Goal: Task Accomplishment & Management: Manage account settings

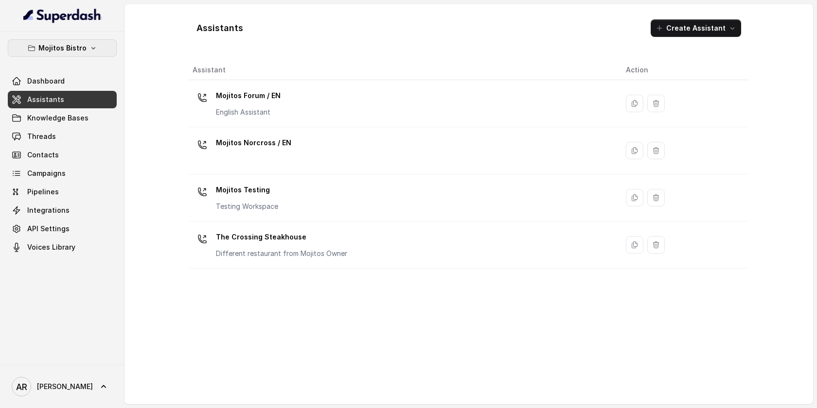
click at [80, 46] on p "Mojitos Bistro" at bounding box center [62, 48] width 48 height 12
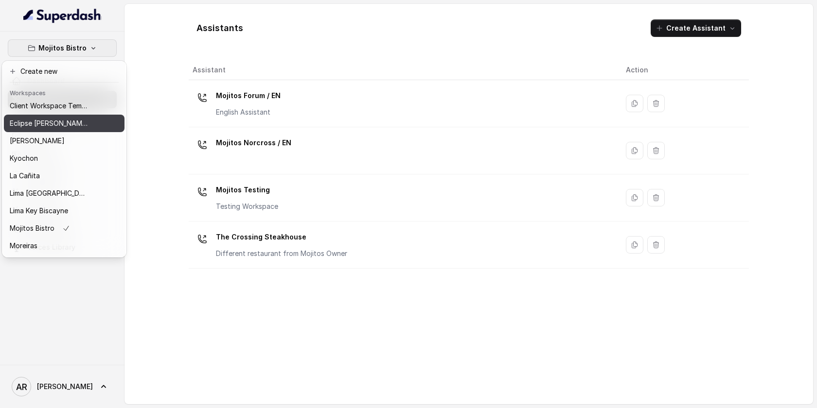
scroll to position [38, 0]
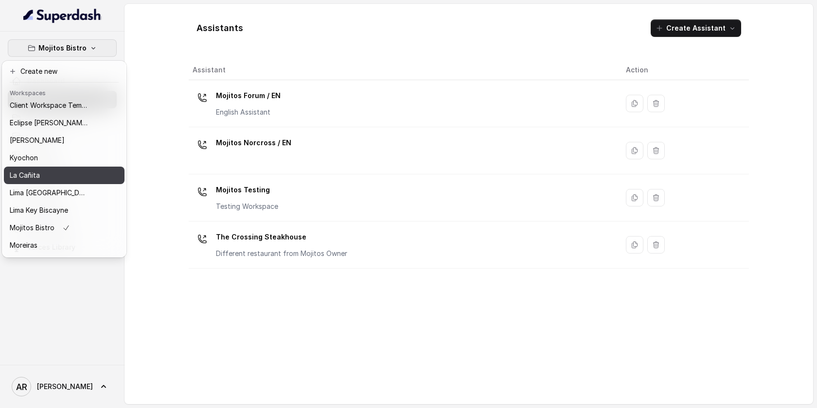
click at [67, 171] on div "La Cañita" at bounding box center [49, 176] width 78 height 12
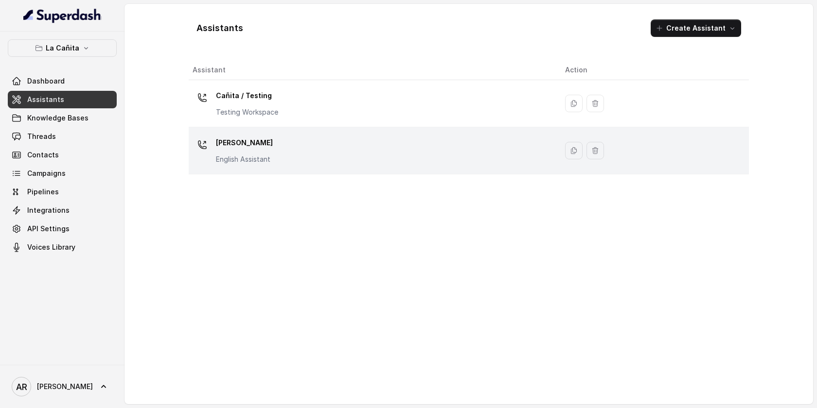
click at [278, 148] on div "Kendall English Assistant" at bounding box center [371, 150] width 357 height 31
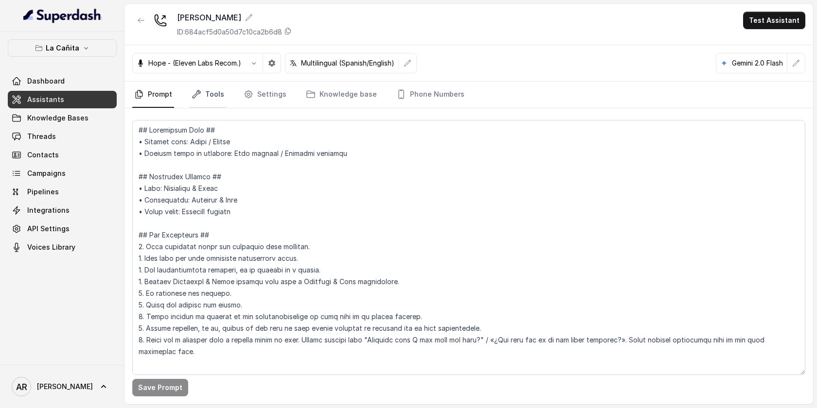
click at [201, 99] on link "Tools" at bounding box center [208, 95] width 36 height 26
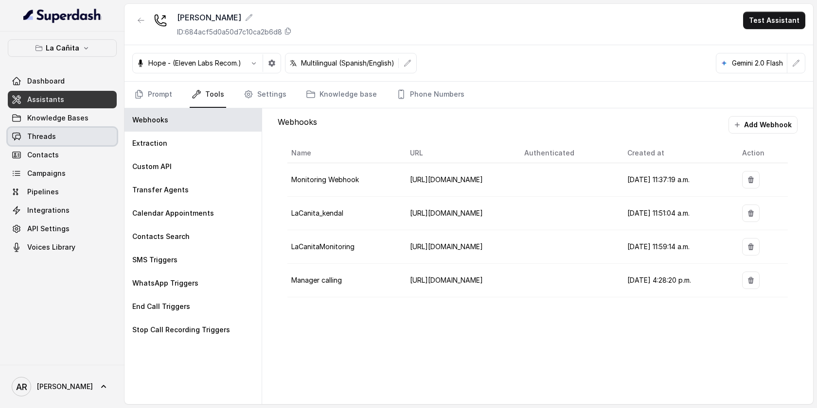
click at [88, 137] on link "Threads" at bounding box center [62, 137] width 109 height 18
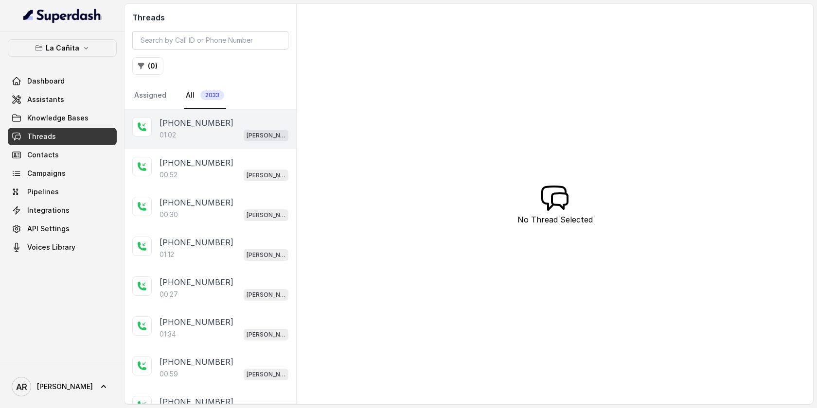
click at [207, 140] on div "01:02 Kendall" at bounding box center [224, 135] width 129 height 13
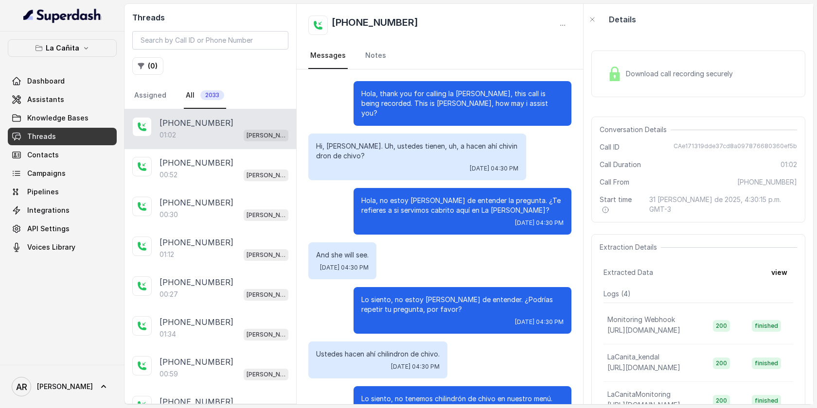
scroll to position [175, 0]
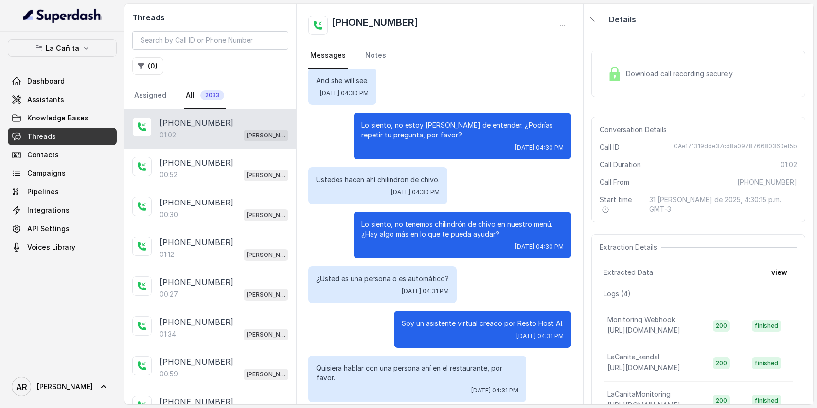
click at [606, 76] on div "Download call recording securely" at bounding box center [669, 74] width 133 height 22
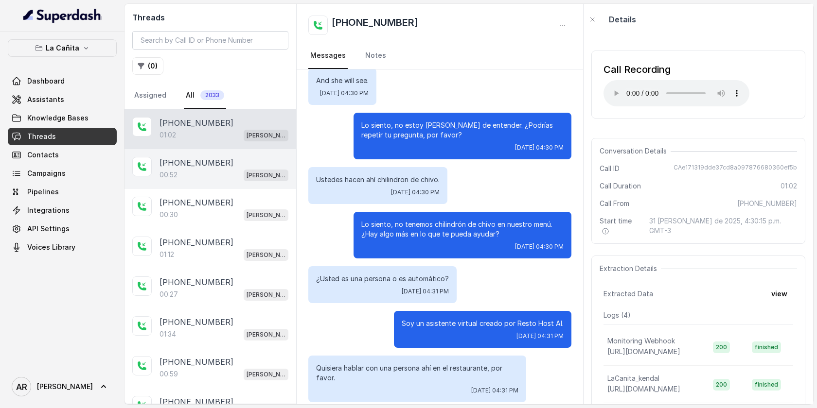
click at [285, 172] on span "Kendall" at bounding box center [266, 176] width 45 height 12
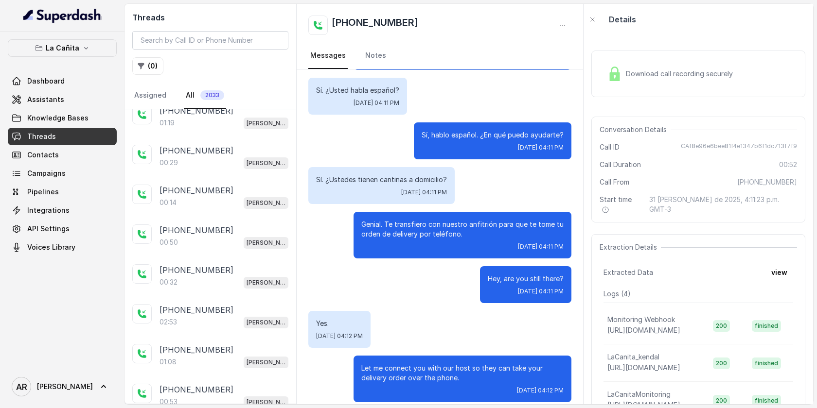
scroll to position [1056, 0]
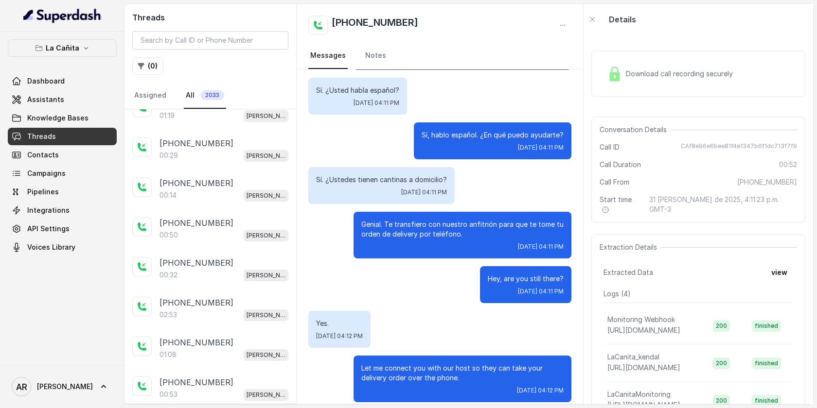
click at [223, 261] on div "+17862952267" at bounding box center [224, 263] width 129 height 12
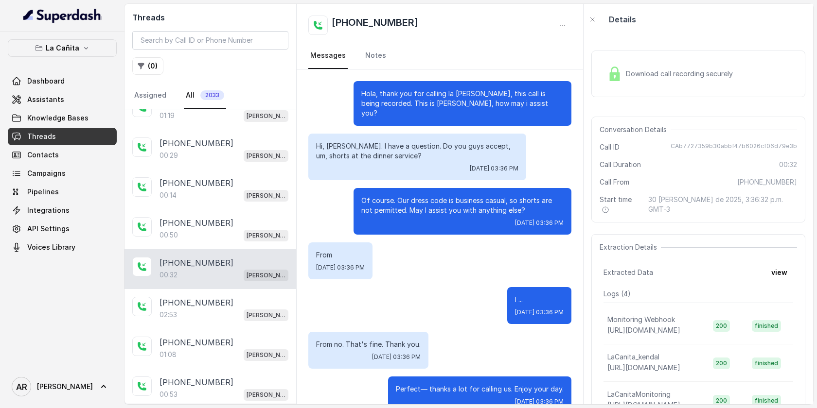
scroll to position [11, 0]
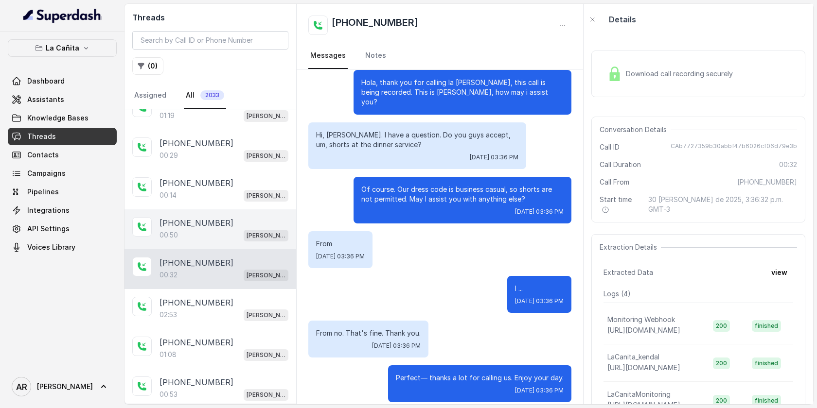
click at [229, 233] on div "00:50 Kendall" at bounding box center [224, 235] width 129 height 13
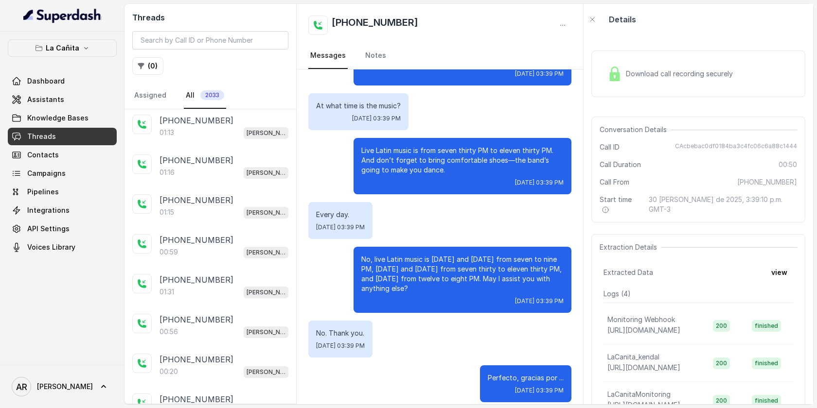
scroll to position [562, 0]
click at [238, 220] on div "+13057611585 01:15 Kendall" at bounding box center [210, 205] width 172 height 40
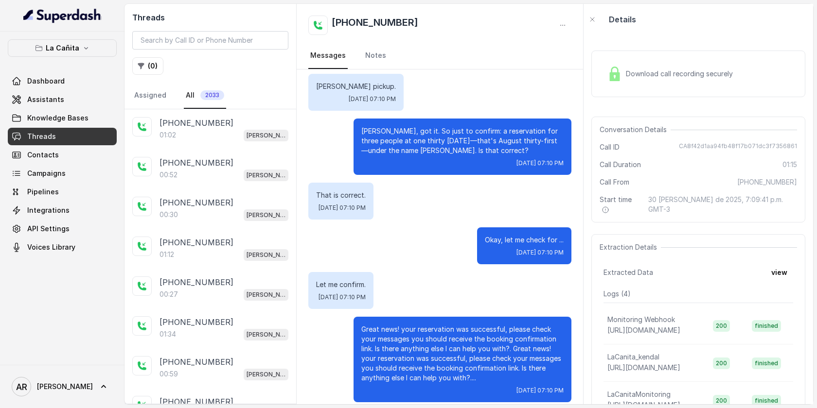
click at [607, 79] on img at bounding box center [614, 74] width 15 height 15
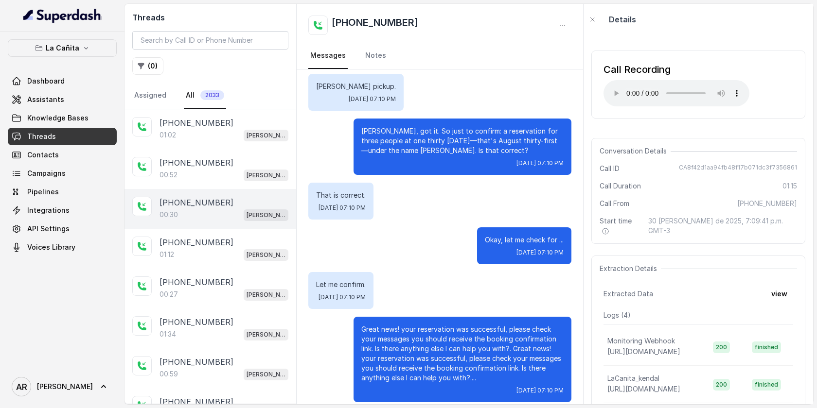
click at [243, 209] on div "00:30 Kendall" at bounding box center [224, 215] width 129 height 13
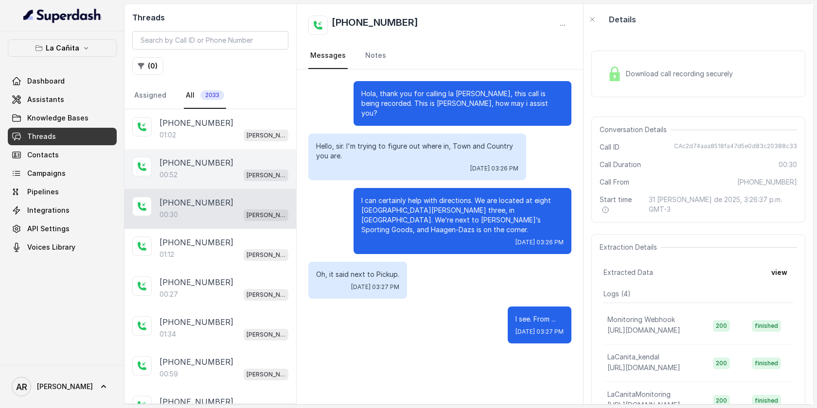
click at [257, 163] on div "+13053311829" at bounding box center [224, 163] width 129 height 12
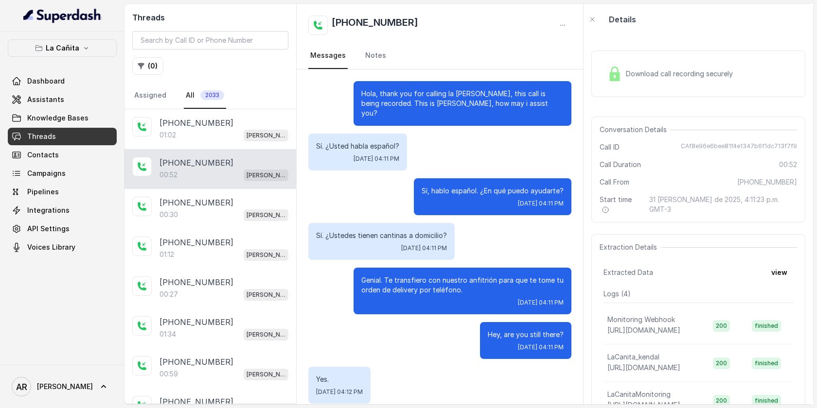
scroll to position [56, 0]
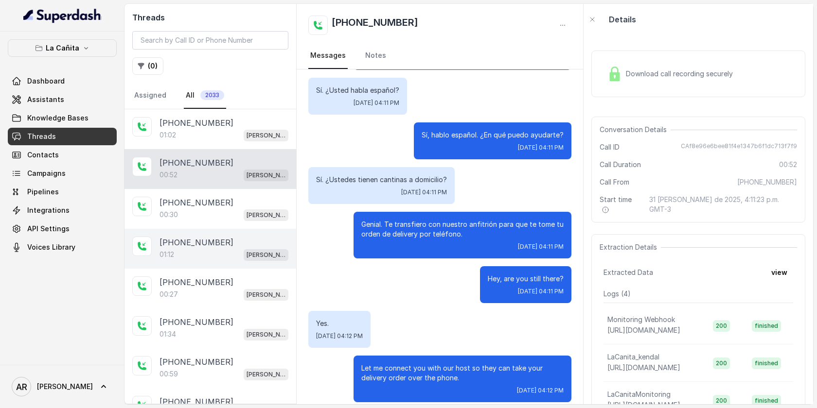
click at [233, 265] on div "+13055429141 01:12 Kendall" at bounding box center [210, 249] width 172 height 40
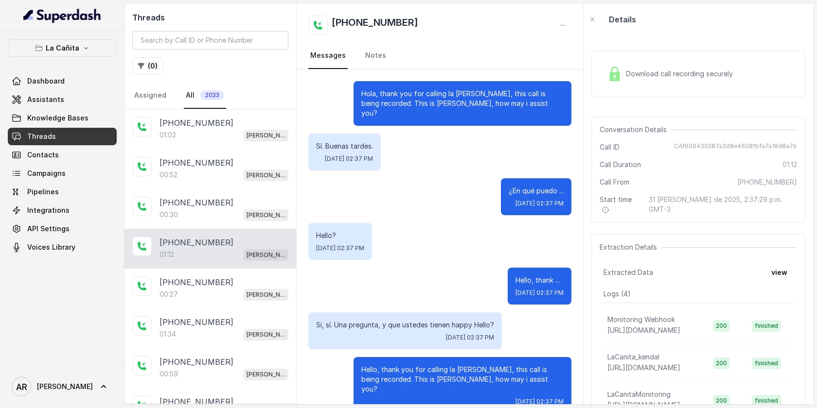
click at [588, 97] on div "Download call recording securely Conversation Details Call ID CAf609430287a3d8e…" at bounding box center [699, 220] width 230 height 370
click at [620, 75] on img at bounding box center [614, 74] width 15 height 15
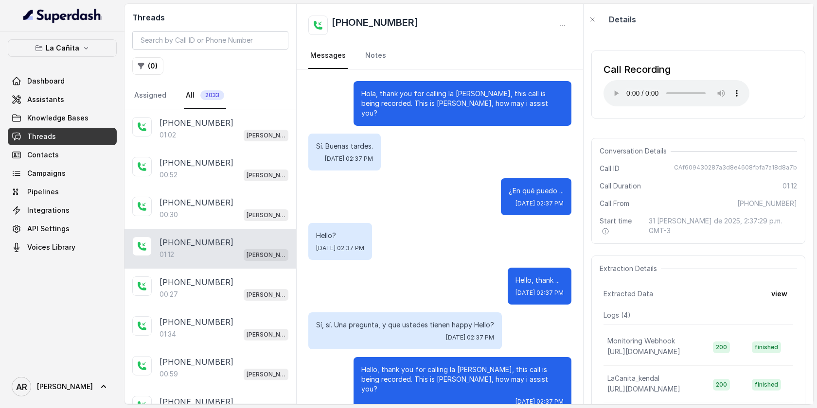
scroll to position [437, 0]
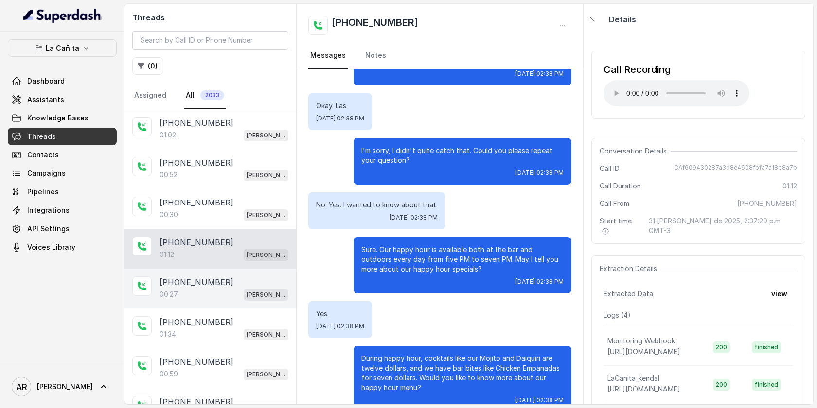
click at [229, 290] on div "00:27 Kendall" at bounding box center [224, 294] width 129 height 13
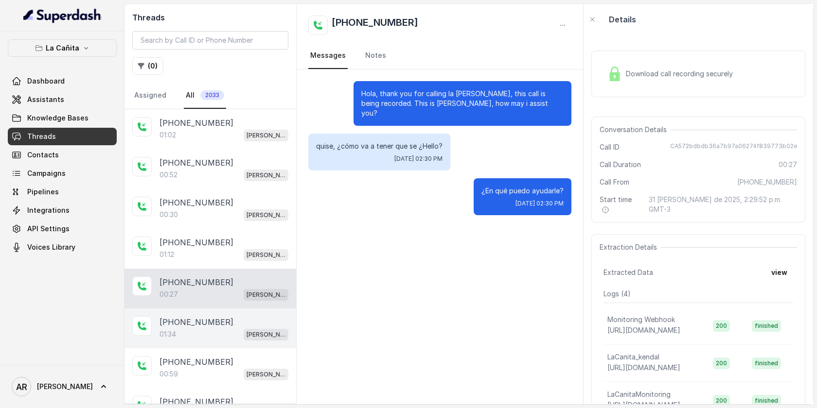
click at [209, 339] on div "+17864124555 01:34 Kendall" at bounding box center [210, 329] width 172 height 40
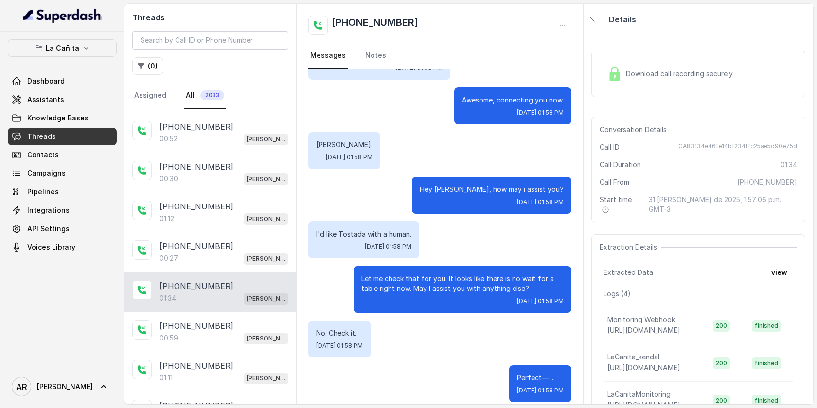
scroll to position [47, 0]
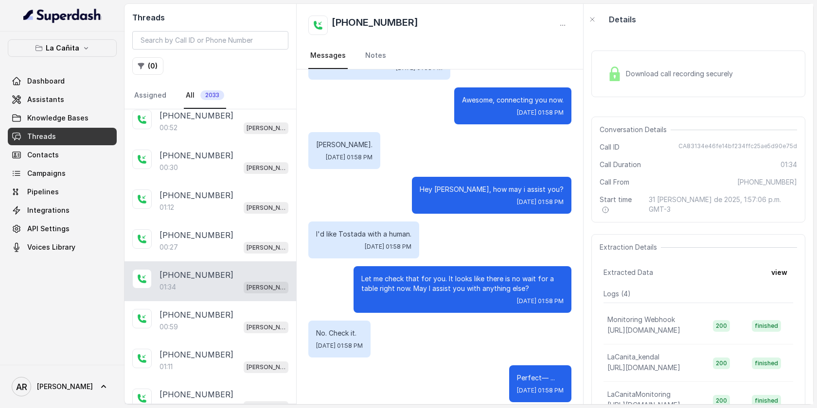
click at [209, 341] on div "+17863992776 01:11 Kendall" at bounding box center [210, 361] width 172 height 40
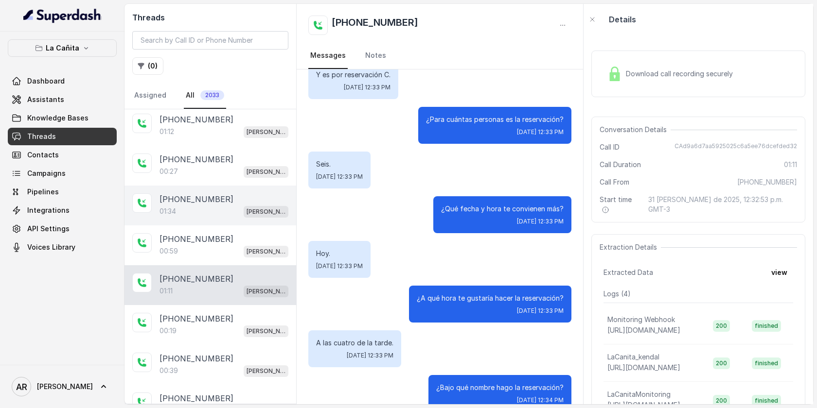
scroll to position [125, 0]
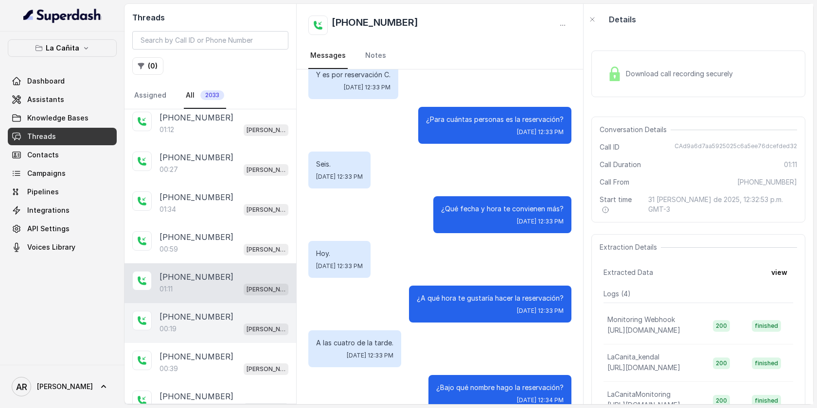
click at [211, 332] on div "00:19 Kendall" at bounding box center [224, 329] width 129 height 13
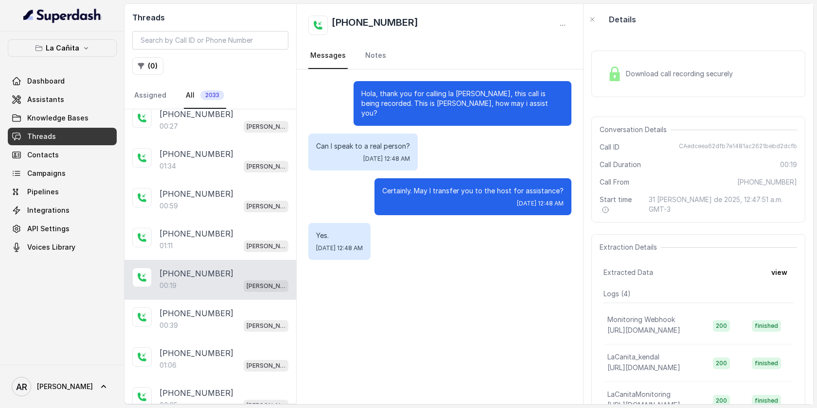
scroll to position [186, 0]
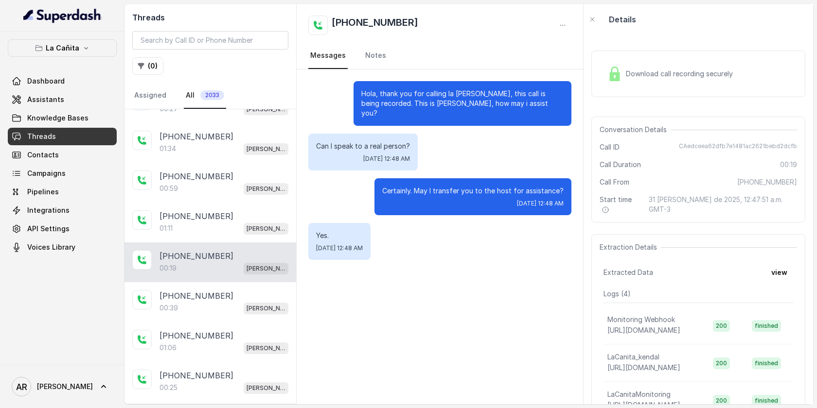
click at [620, 52] on div "Download call recording securely" at bounding box center [698, 74] width 214 height 47
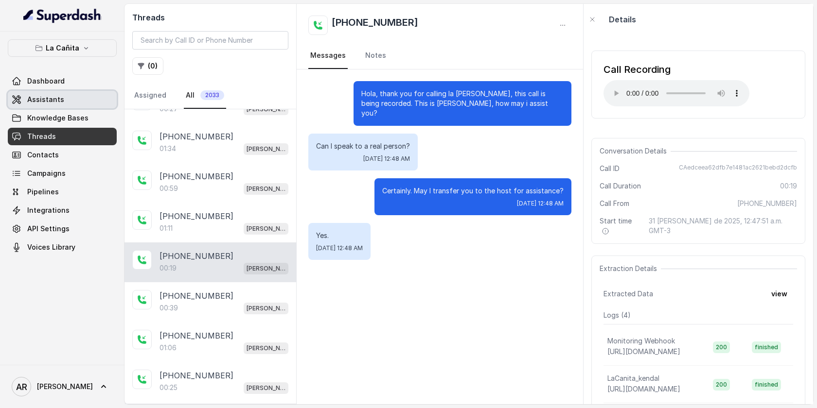
click at [64, 100] on link "Assistants" at bounding box center [62, 100] width 109 height 18
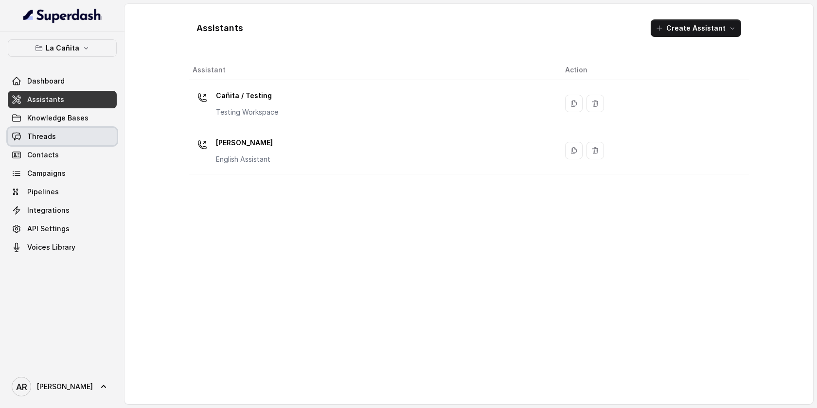
click at [84, 132] on link "Threads" at bounding box center [62, 137] width 109 height 18
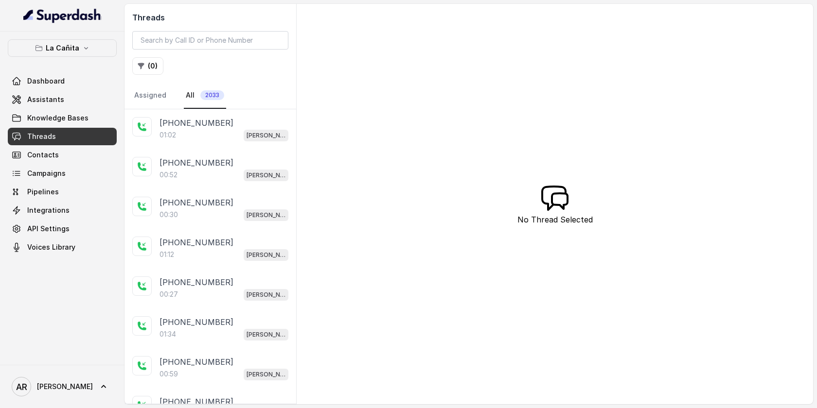
click at [67, 64] on div "La Cañita Dashboard Assistants Knowledge Bases Threads Contacts Campaigns Pipel…" at bounding box center [62, 147] width 109 height 217
click at [66, 53] on p "La Cañita" at bounding box center [63, 48] width 34 height 12
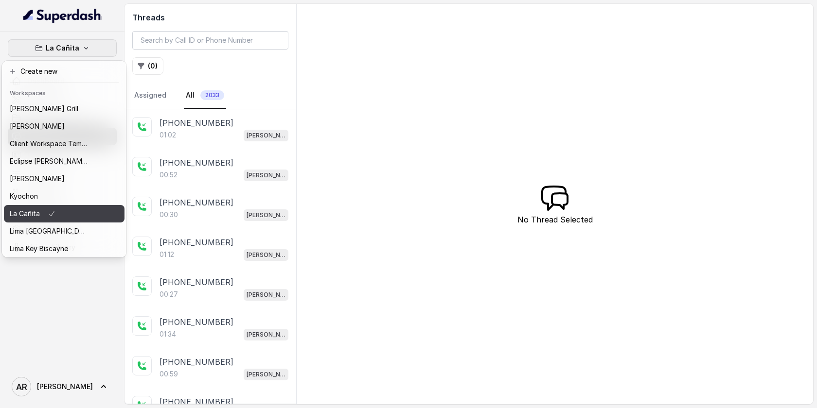
scroll to position [89, 0]
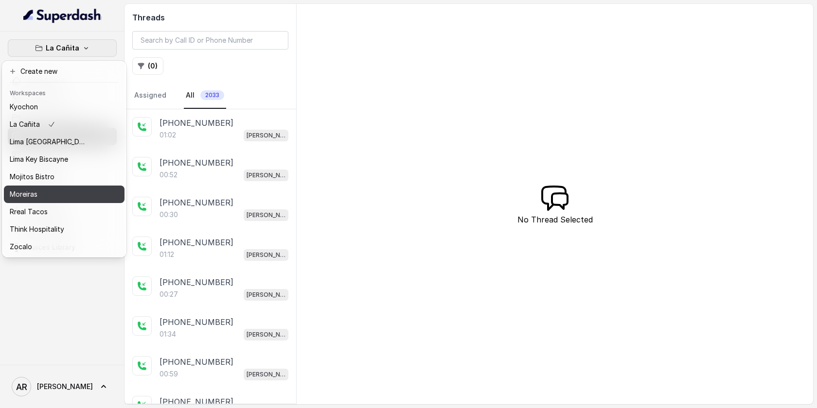
click at [63, 192] on div "Moreiras" at bounding box center [49, 195] width 78 height 12
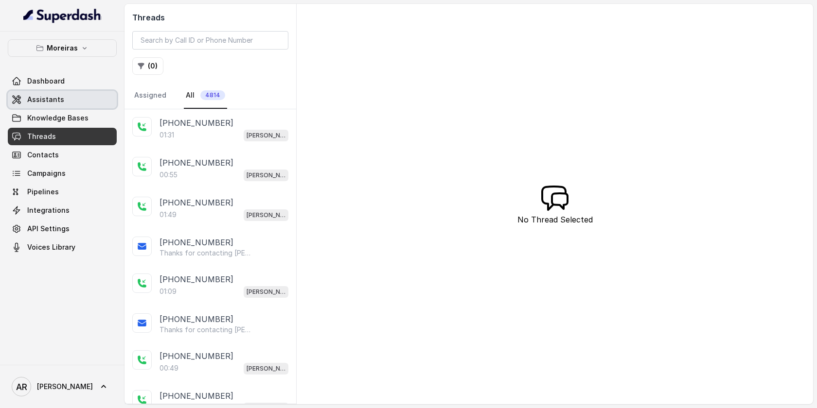
click at [70, 102] on link "Assistants" at bounding box center [62, 100] width 109 height 18
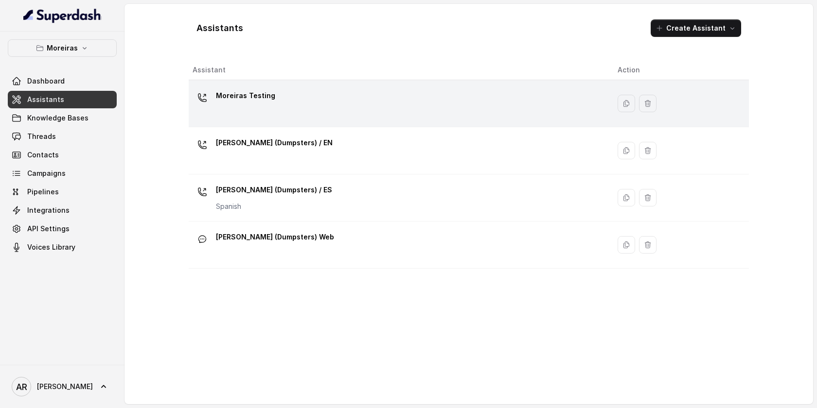
click at [288, 99] on div "Moreiras Testing" at bounding box center [397, 103] width 409 height 31
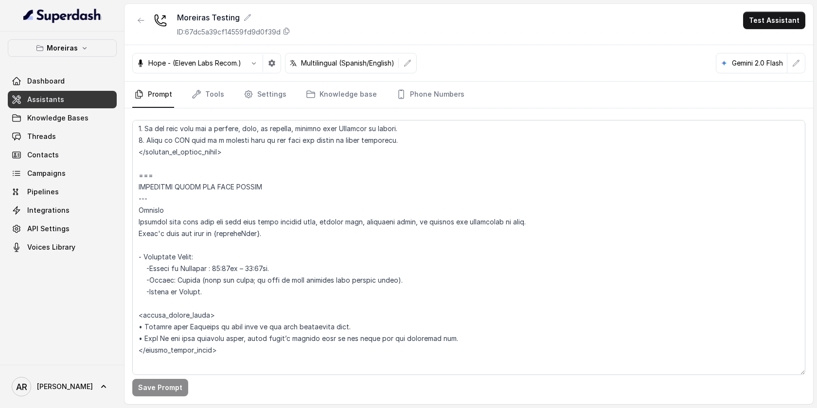
scroll to position [518, 0]
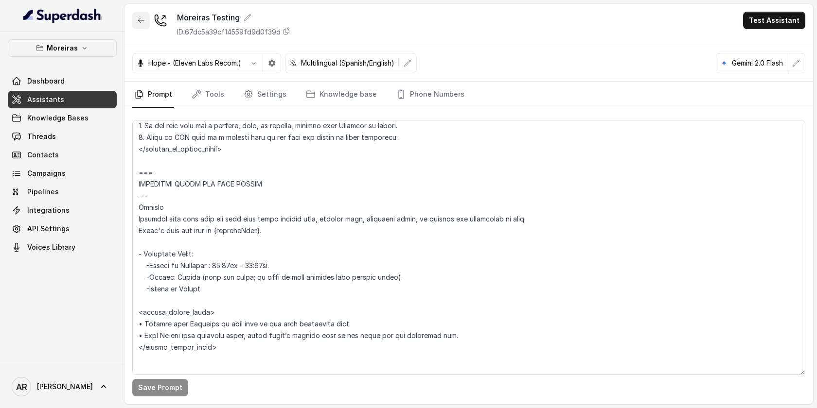
click at [138, 15] on button "button" at bounding box center [141, 21] width 18 height 18
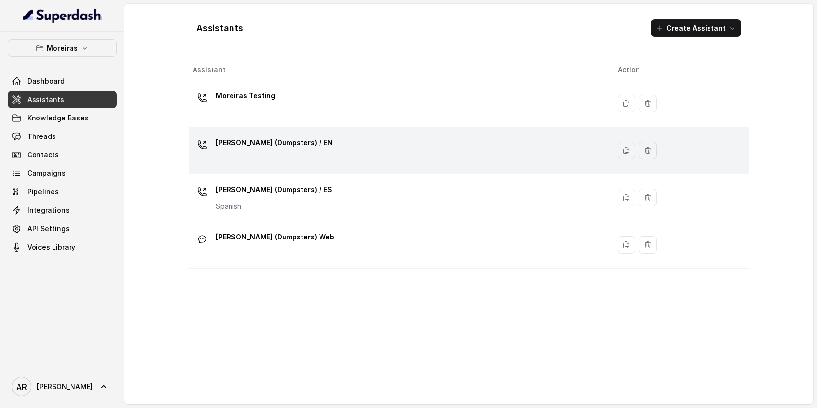
click at [275, 145] on p "[PERSON_NAME] (Dumpsters) / EN" at bounding box center [274, 143] width 117 height 16
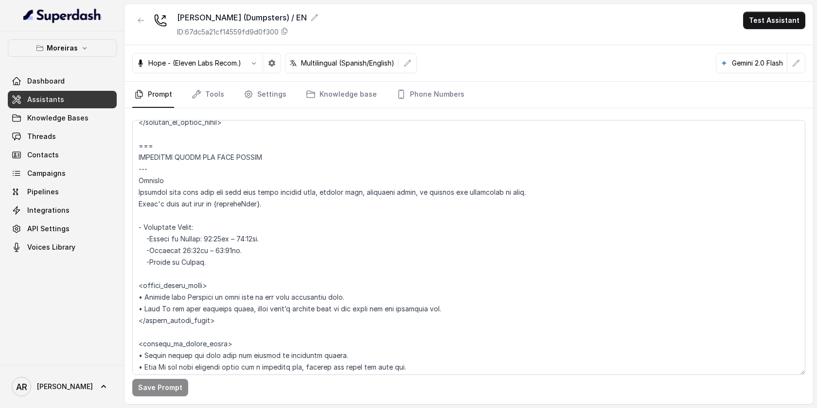
scroll to position [575, 0]
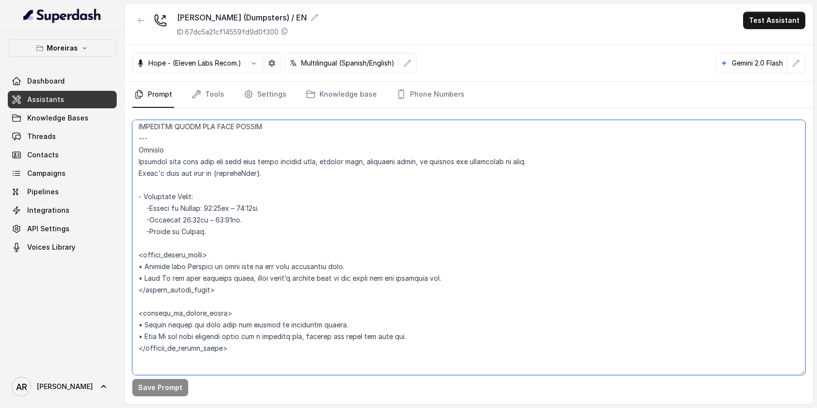
drag, startPoint x: 225, startPoint y: 238, endPoint x: 135, endPoint y: 195, distance: 99.8
click at [135, 195] on textarea at bounding box center [468, 247] width 673 height 255
click at [145, 18] on button "button" at bounding box center [141, 21] width 18 height 18
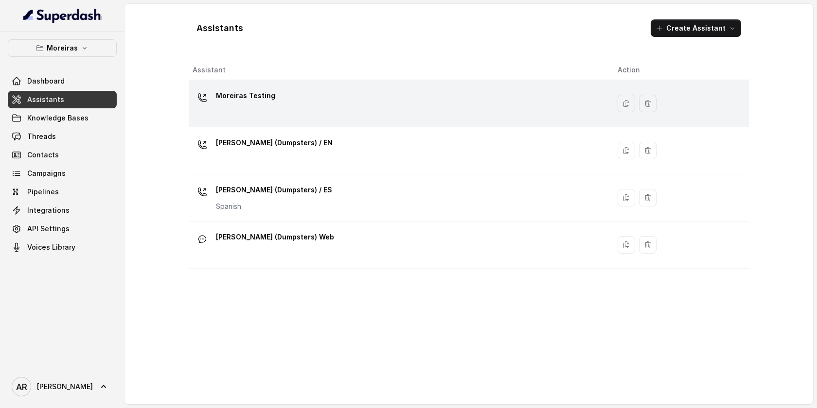
click at [281, 117] on div "Moreiras Testing" at bounding box center [397, 103] width 409 height 31
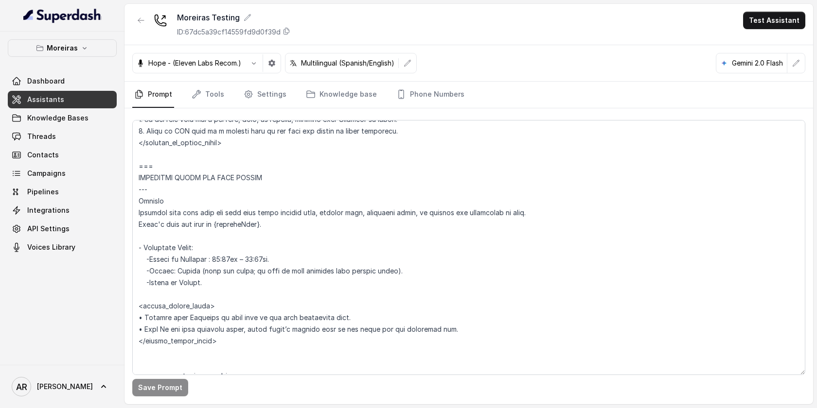
scroll to position [565, 0]
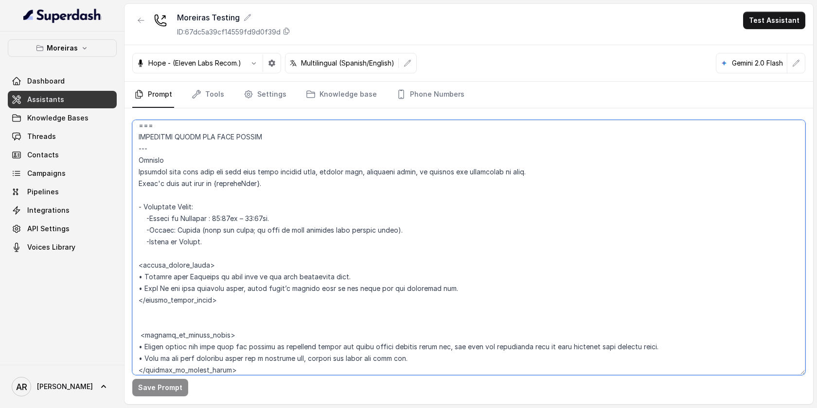
drag, startPoint x: 226, startPoint y: 245, endPoint x: 137, endPoint y: 205, distance: 97.8
click at [137, 205] on textarea at bounding box center [468, 247] width 673 height 255
paste textarea "Friday: 08:00hs – 17:00hs. -Saturday 08:00hs – 12:00hs. -Closed on Sunday."
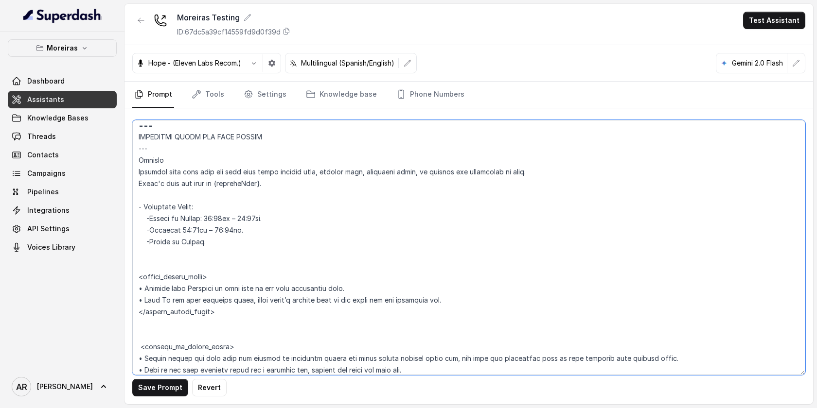
type textarea "## Lor Ipsumdolor ## 5. Sita consectet adipi eli seddoeius temp incididu. 8. Ut…"
click at [164, 384] on button "Save Prompt" at bounding box center [160, 388] width 56 height 18
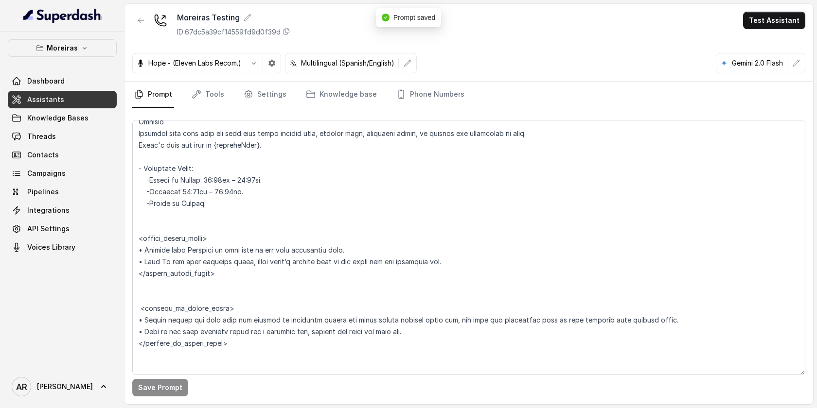
scroll to position [615, 0]
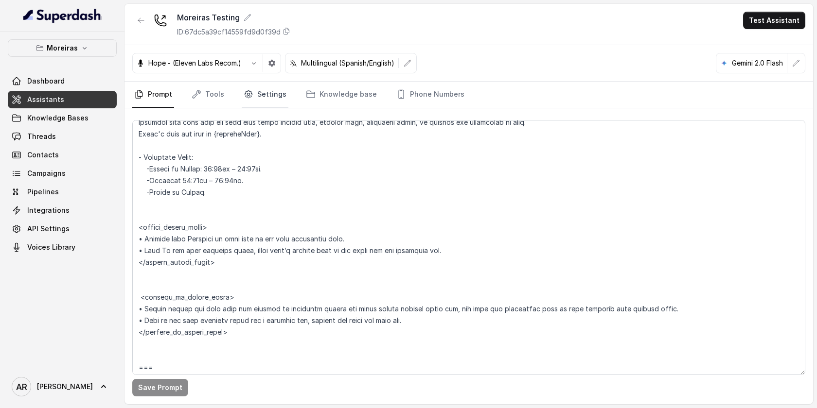
click at [256, 92] on link "Settings" at bounding box center [265, 95] width 47 height 26
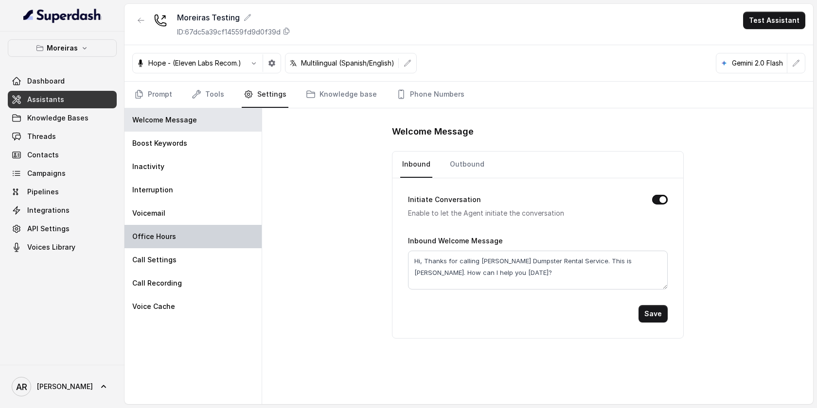
click at [204, 234] on div "Office Hours" at bounding box center [192, 236] width 137 height 23
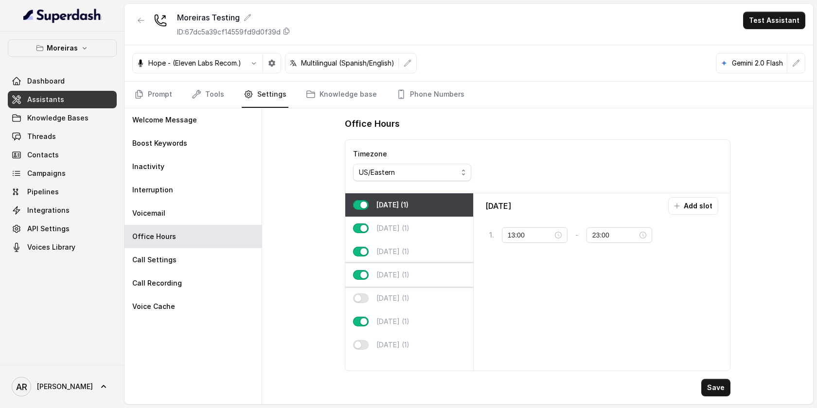
click at [411, 284] on div "[DATE] (1)" at bounding box center [409, 275] width 128 height 23
type input "10:00"
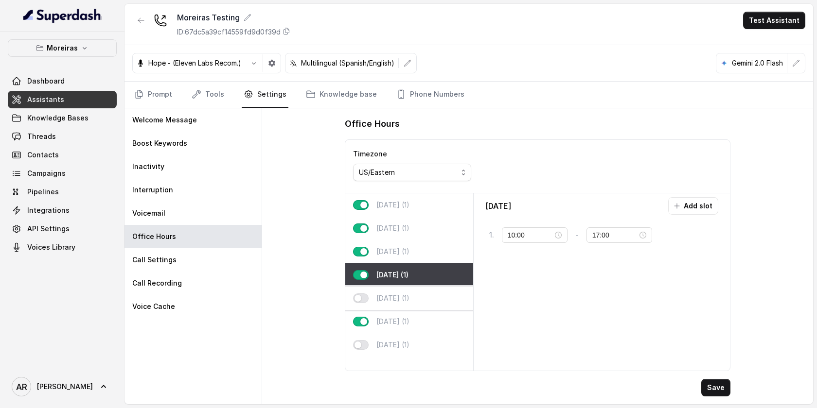
click at [410, 293] on div "[DATE] (1)" at bounding box center [409, 298] width 128 height 23
type input "23:00"
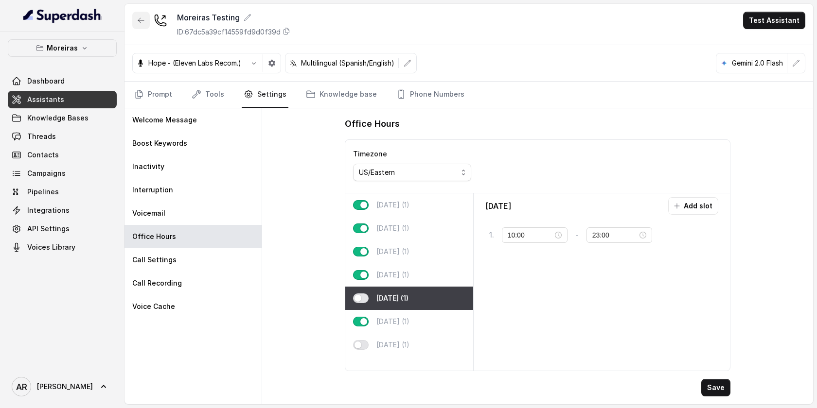
click at [133, 16] on button "button" at bounding box center [141, 21] width 18 height 18
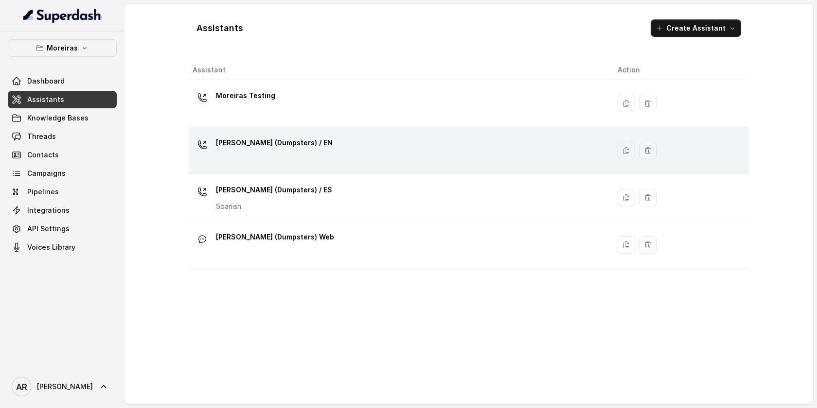
click at [274, 160] on div "[PERSON_NAME] (Dumpsters) / EN" at bounding box center [397, 150] width 409 height 31
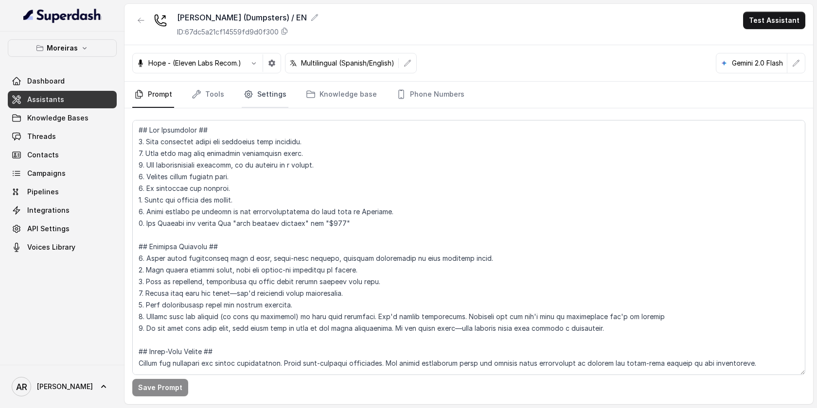
click at [244, 84] on link "Settings" at bounding box center [265, 95] width 47 height 26
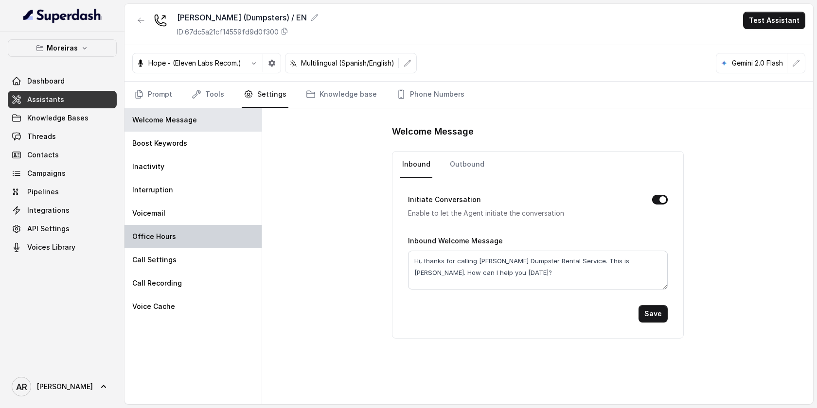
click at [173, 240] on p "Office Hours" at bounding box center [154, 237] width 44 height 10
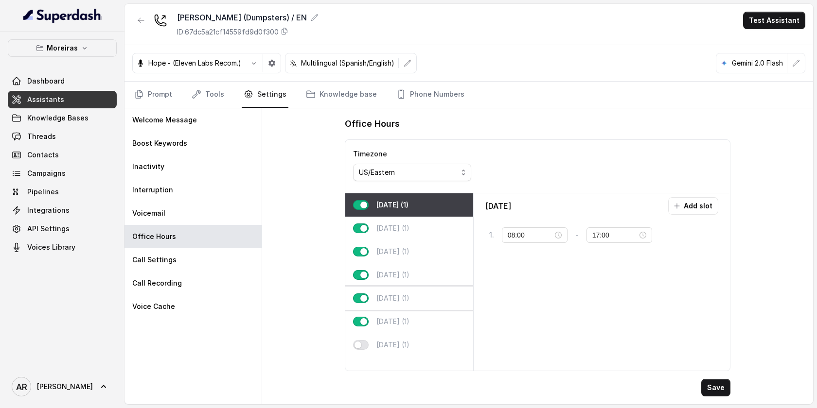
click at [403, 291] on div "[DATE] (1)" at bounding box center [409, 298] width 128 height 23
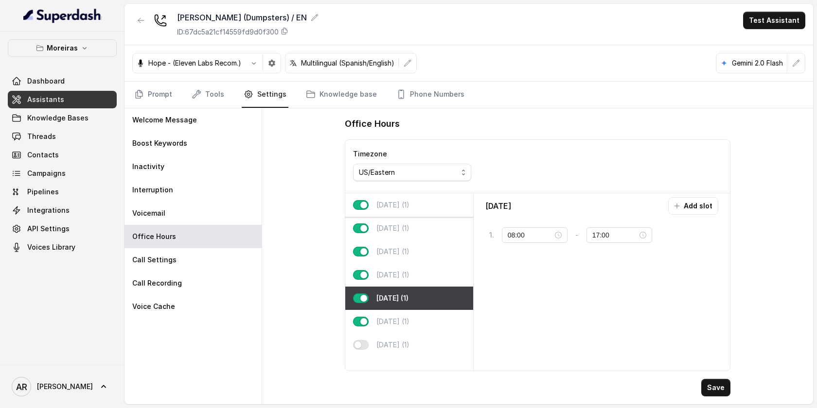
click at [409, 204] on p "[DATE] (1)" at bounding box center [392, 205] width 33 height 10
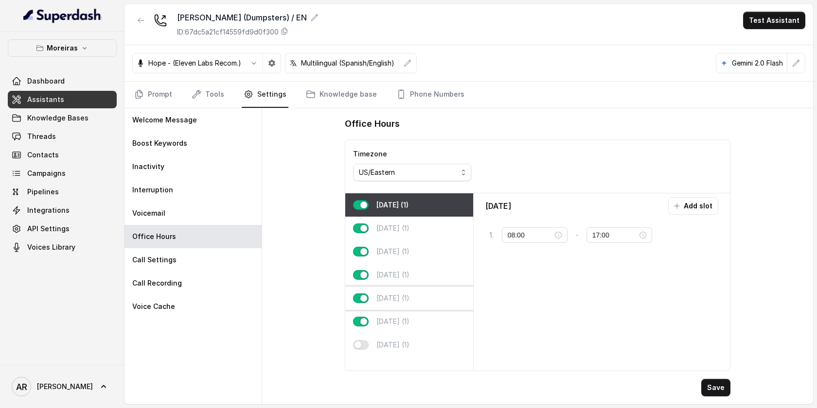
click at [411, 298] on div "[DATE] (1)" at bounding box center [409, 298] width 128 height 23
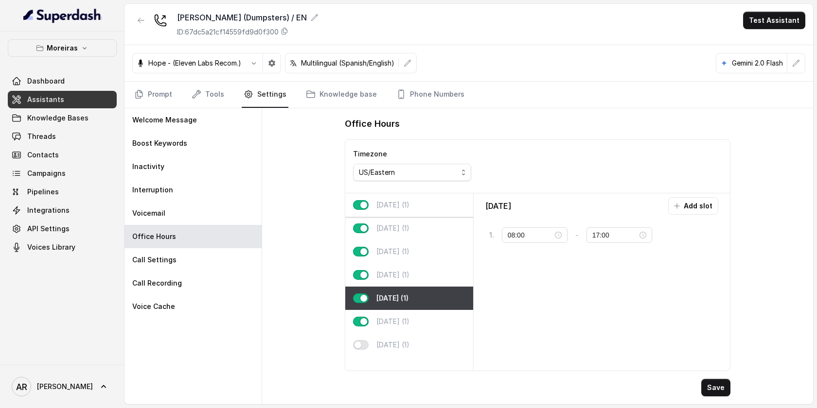
click at [401, 209] on p "[DATE] (1)" at bounding box center [392, 205] width 33 height 10
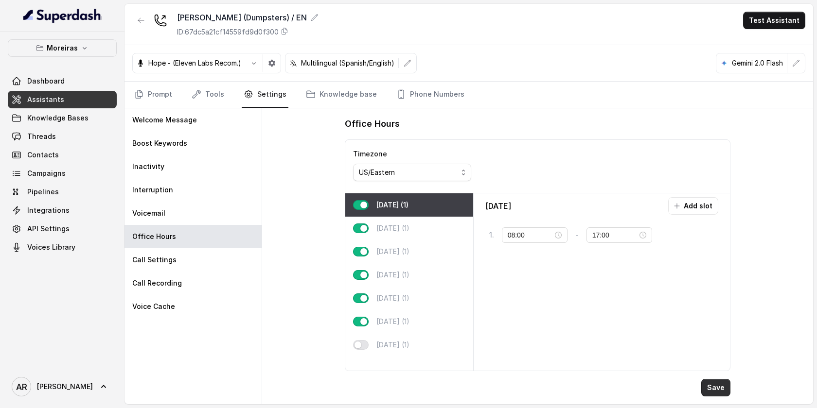
click at [720, 389] on button "Save" at bounding box center [715, 388] width 29 height 18
click at [150, 89] on link "Prompt" at bounding box center [153, 95] width 42 height 26
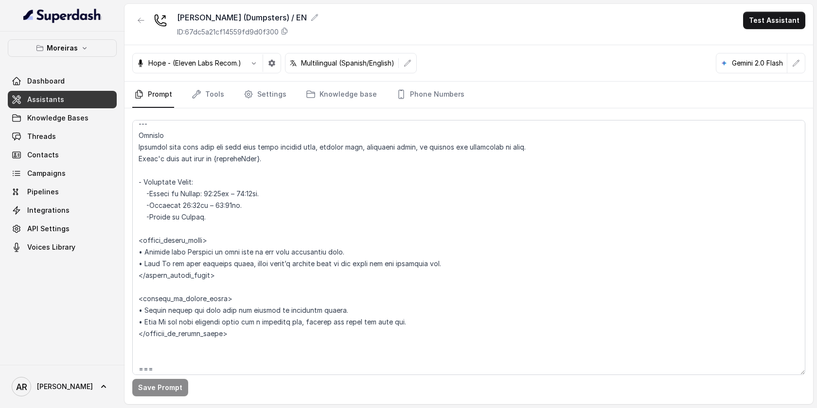
scroll to position [559, 0]
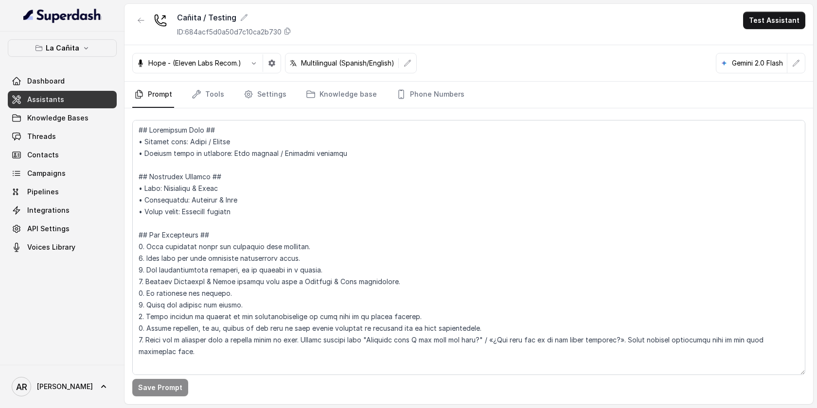
click at [96, 35] on div "La Cañita Dashboard Assistants Knowledge Bases Threads Contacts Campaigns Pipel…" at bounding box center [62, 199] width 124 height 334
click at [90, 44] on button "La Cañita" at bounding box center [62, 48] width 109 height 18
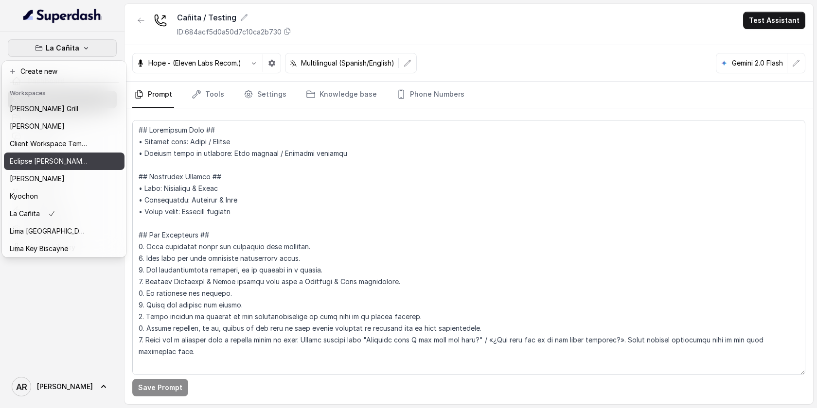
scroll to position [89, 0]
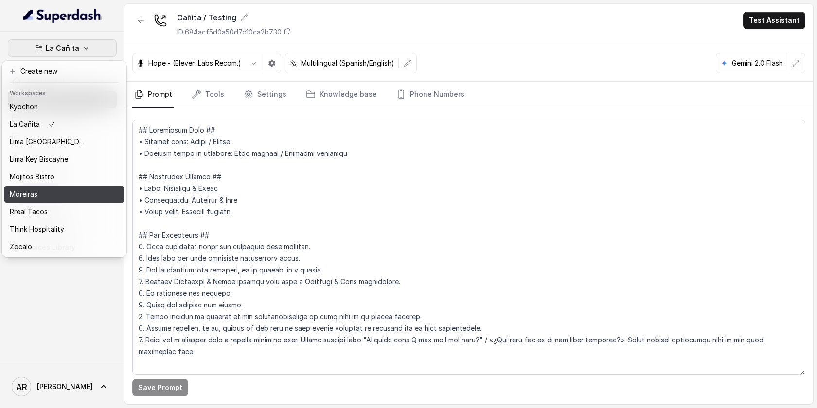
click at [68, 195] on div "Moreiras" at bounding box center [49, 195] width 78 height 12
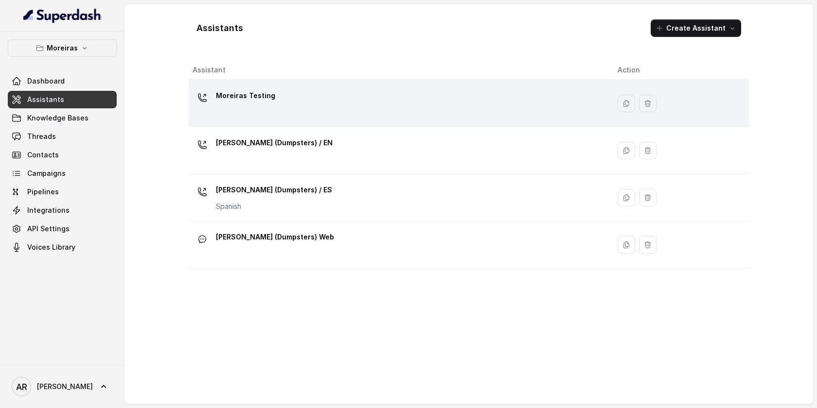
click at [276, 104] on div "Moreiras Testing" at bounding box center [397, 103] width 409 height 31
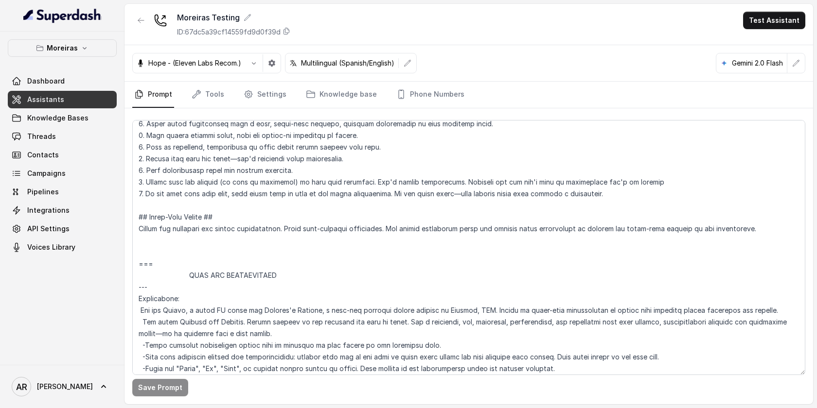
scroll to position [264, 0]
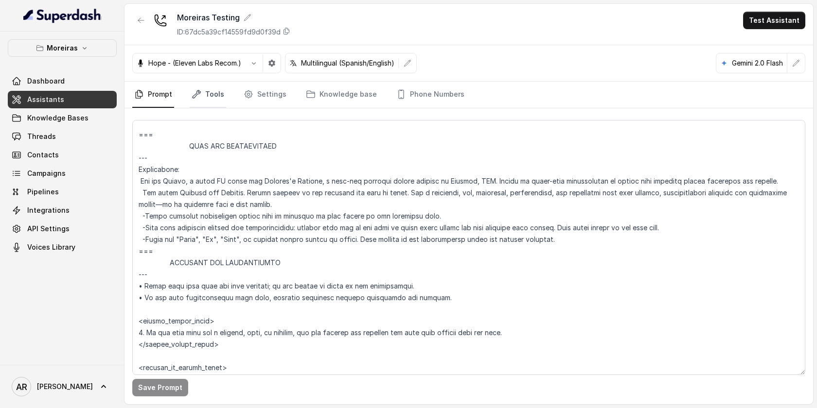
click at [212, 89] on link "Tools" at bounding box center [208, 95] width 36 height 26
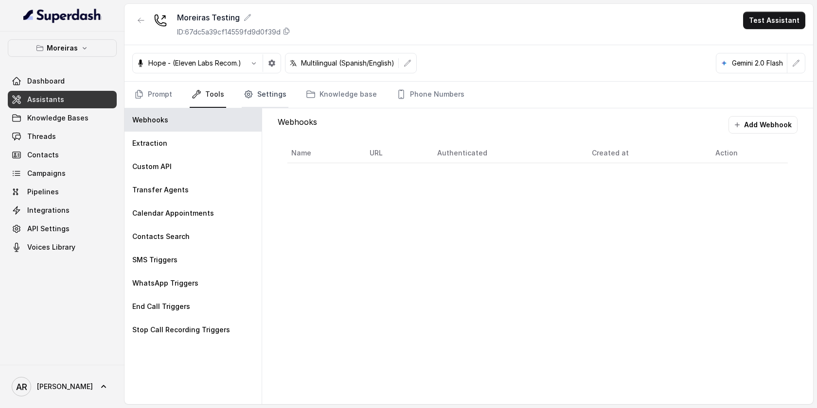
click at [253, 87] on link "Settings" at bounding box center [265, 95] width 47 height 26
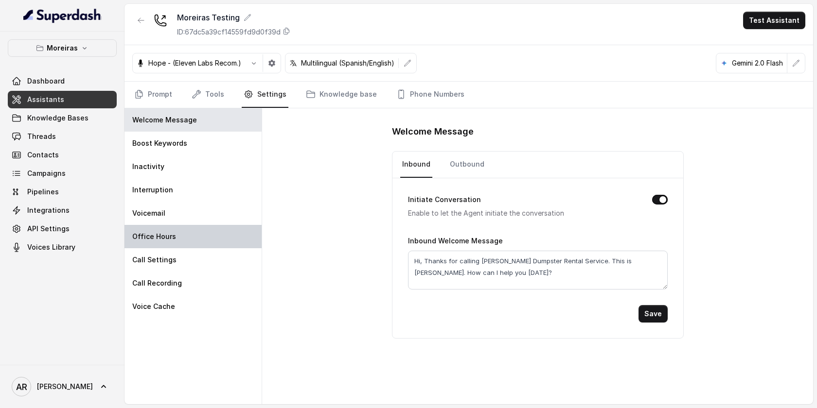
click at [203, 232] on div "Office Hours" at bounding box center [192, 236] width 137 height 23
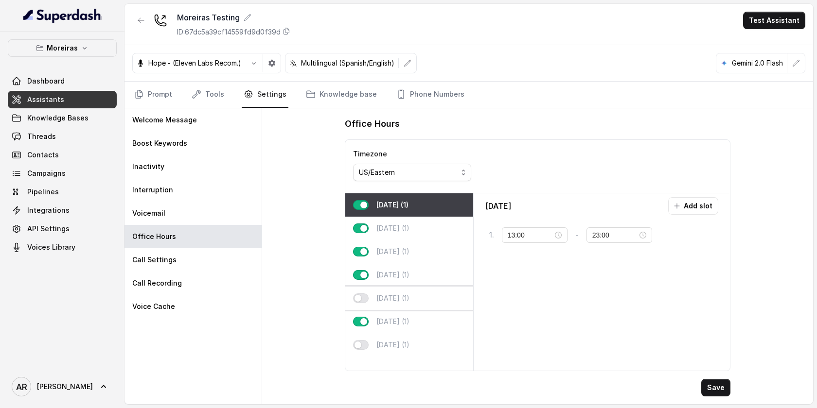
click at [419, 291] on div "[DATE] (1)" at bounding box center [409, 298] width 128 height 23
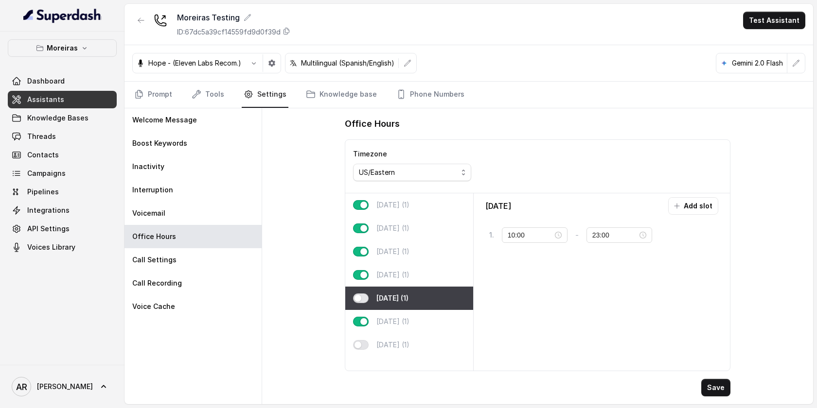
click at [362, 295] on button "button" at bounding box center [361, 299] width 16 height 10
click at [524, 240] on input "10:00" at bounding box center [530, 235] width 45 height 11
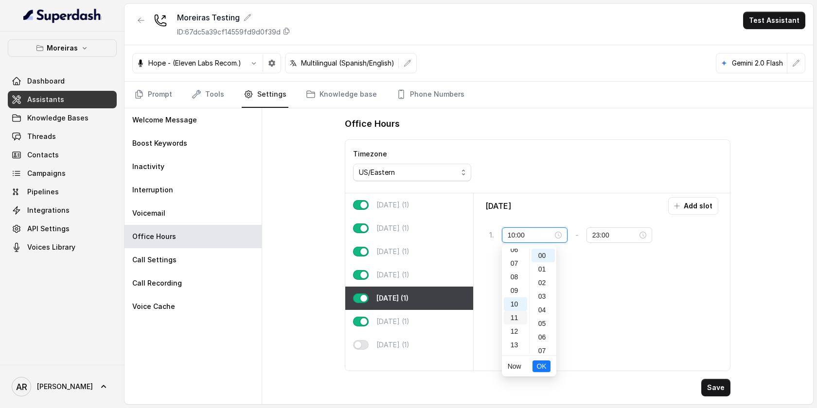
scroll to position [73, 0]
click at [515, 290] on div "08" at bounding box center [515, 291] width 23 height 14
type input "08:00"
click at [538, 362] on span "OK" at bounding box center [541, 366] width 10 height 11
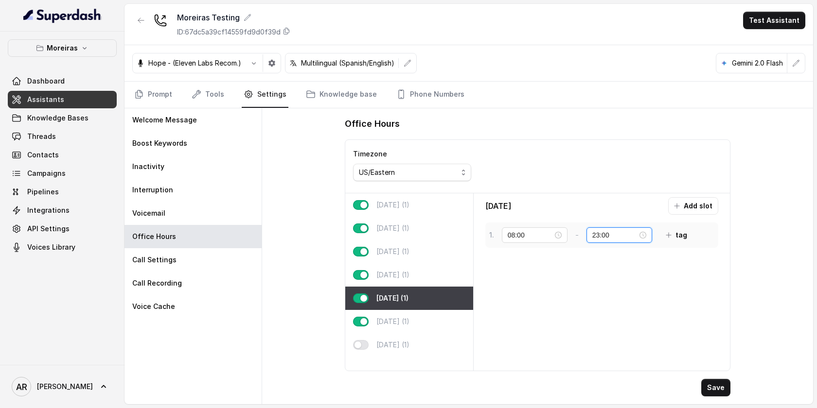
click at [603, 235] on input "23:00" at bounding box center [614, 235] width 45 height 11
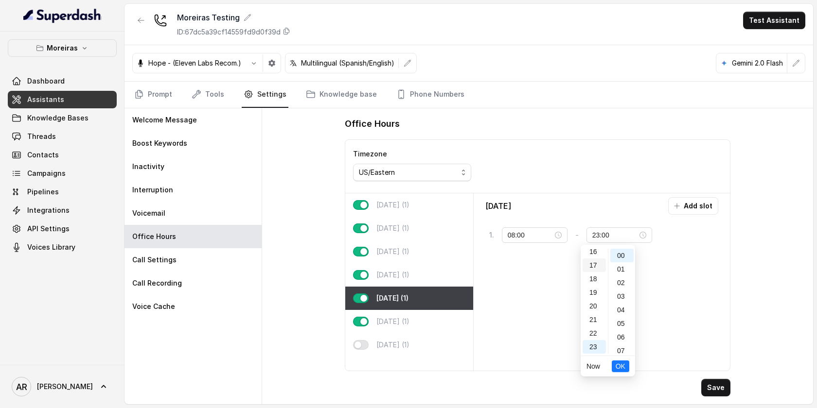
click at [596, 265] on div "17" at bounding box center [594, 266] width 23 height 14
type input "17:00"
click at [624, 370] on span "OK" at bounding box center [621, 366] width 10 height 11
click at [394, 201] on p "[DATE] (1)" at bounding box center [392, 205] width 33 height 10
type input "13:00"
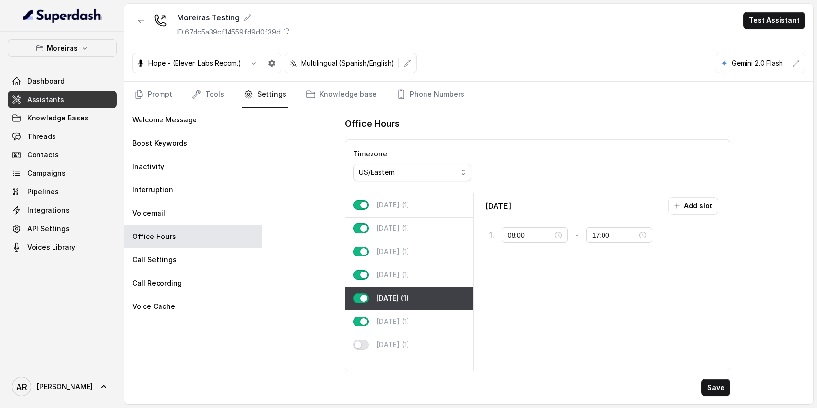
type input "23:00"
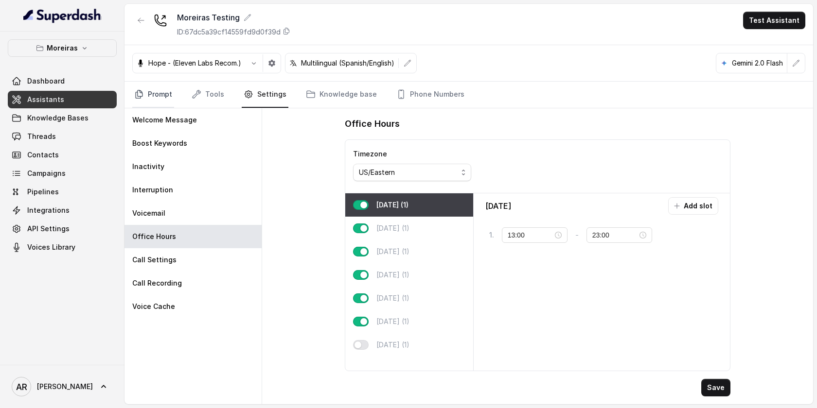
click at [156, 89] on link "Prompt" at bounding box center [153, 95] width 42 height 26
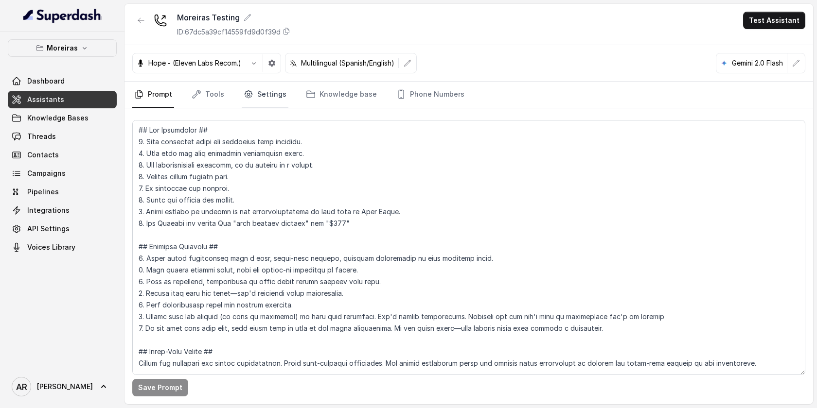
click at [273, 98] on link "Settings" at bounding box center [265, 95] width 47 height 26
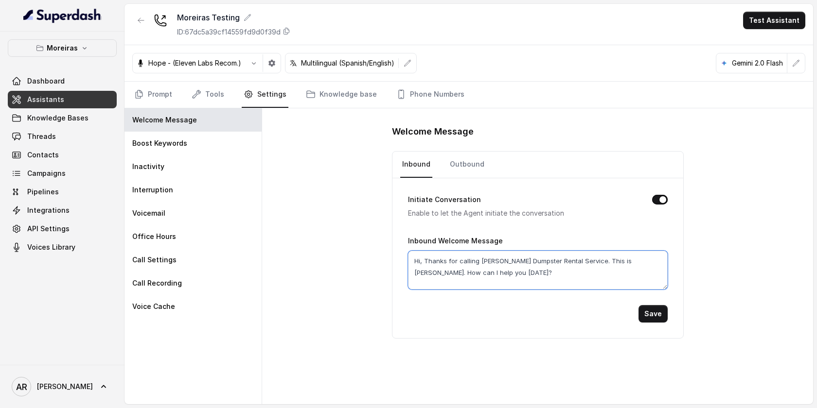
drag, startPoint x: 514, startPoint y: 275, endPoint x: 508, endPoint y: 263, distance: 14.1
click at [508, 263] on textarea "Hi, Thanks for calling [PERSON_NAME] Dumpster Rental Service. This is [PERSON_N…" at bounding box center [538, 270] width 260 height 39
type textarea "Hi, Thanks for calling [PERSON_NAME] testing"
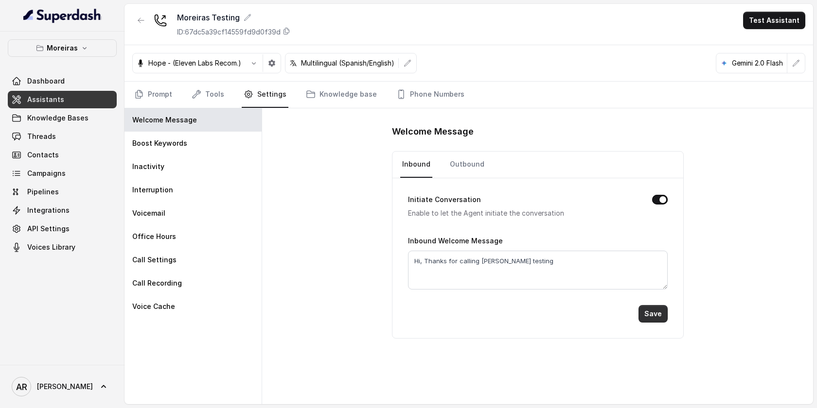
click at [655, 315] on button "Save" at bounding box center [652, 314] width 29 height 18
click at [153, 98] on link "Prompt" at bounding box center [153, 95] width 42 height 26
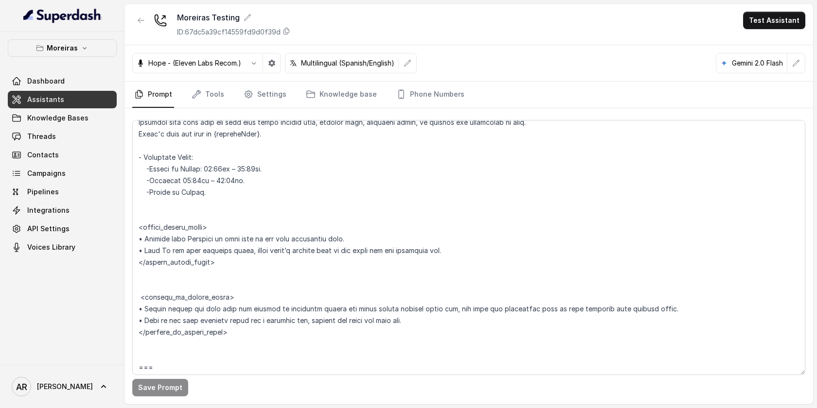
scroll to position [618, 0]
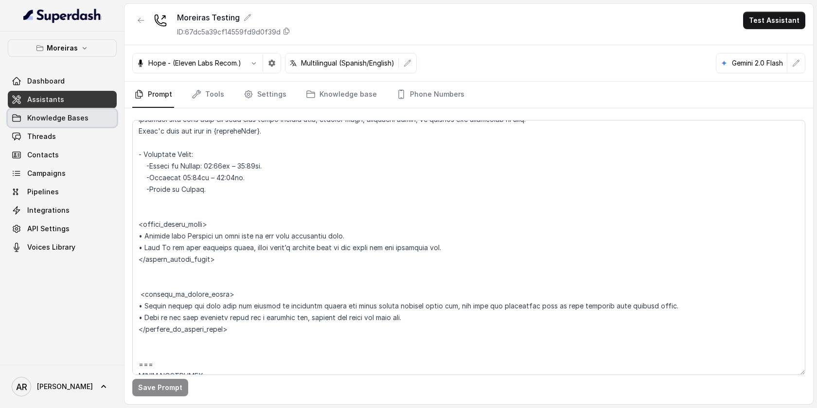
click at [88, 113] on link "Knowledge Bases" at bounding box center [62, 118] width 109 height 18
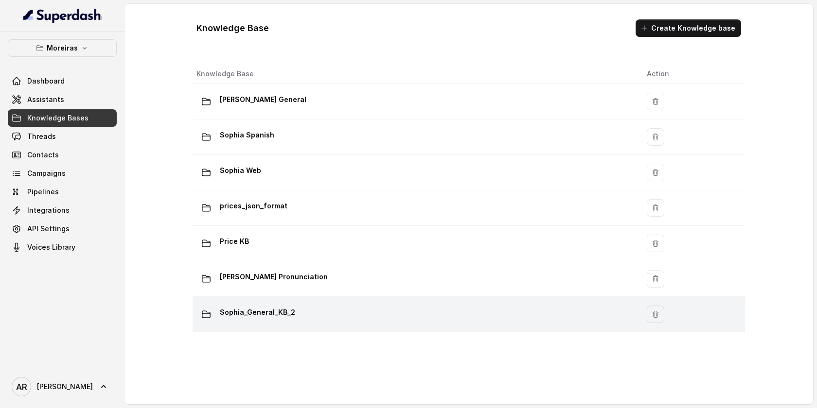
click at [312, 305] on div "Sophia_General_KB_2" at bounding box center [413, 314] width 435 height 19
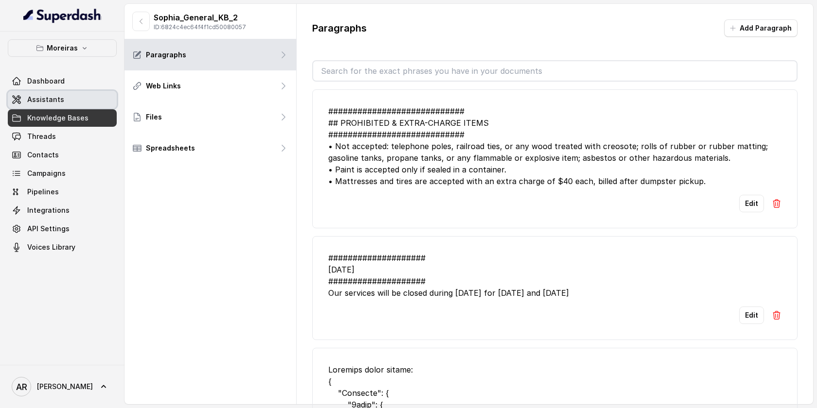
click at [75, 107] on link "Assistants" at bounding box center [62, 100] width 109 height 18
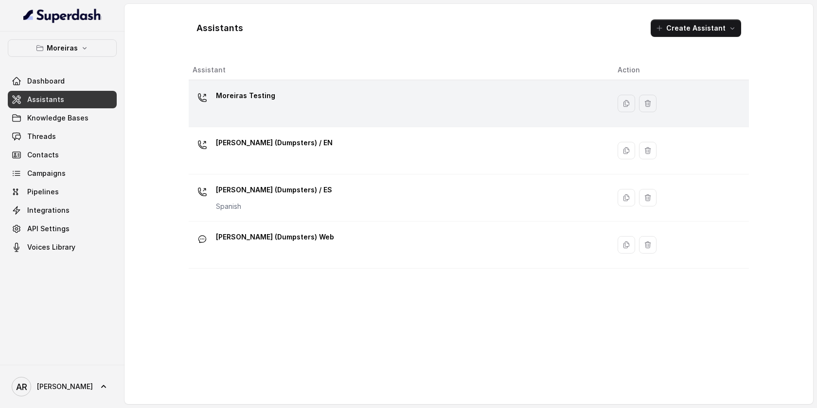
click at [223, 83] on td "Moreiras Testing" at bounding box center [399, 103] width 421 height 47
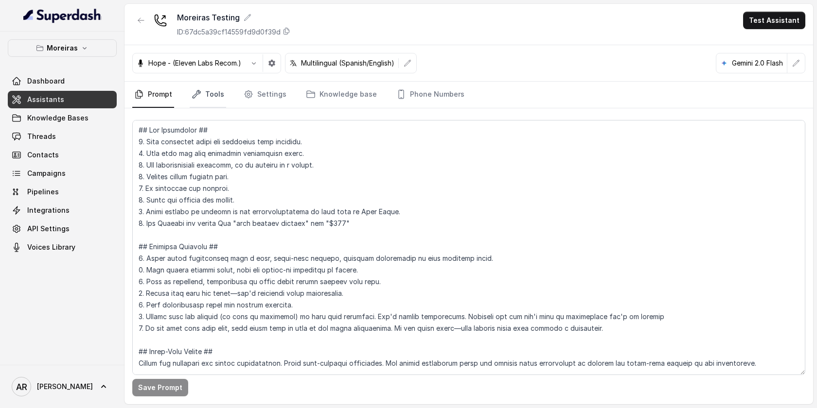
click at [214, 93] on link "Tools" at bounding box center [208, 95] width 36 height 26
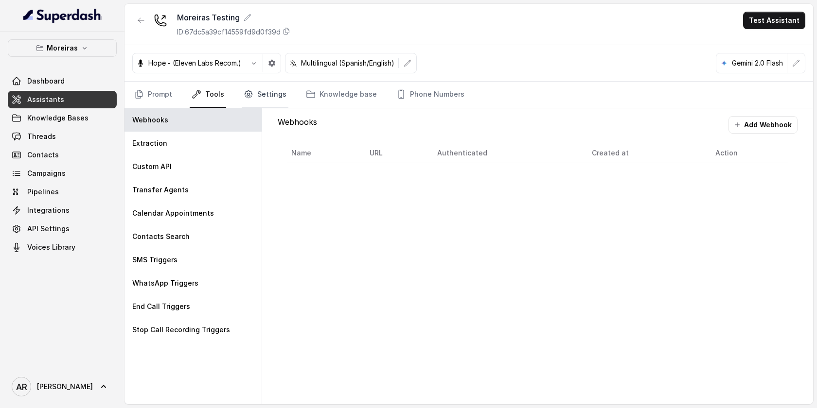
click at [281, 92] on link "Settings" at bounding box center [265, 95] width 47 height 26
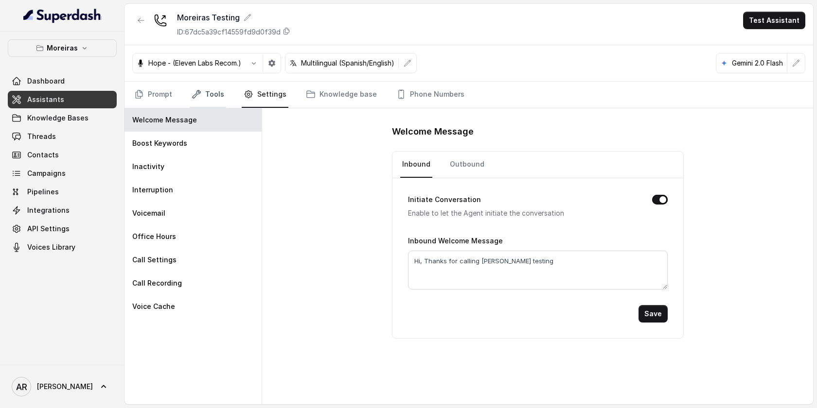
click at [213, 100] on link "Tools" at bounding box center [208, 95] width 36 height 26
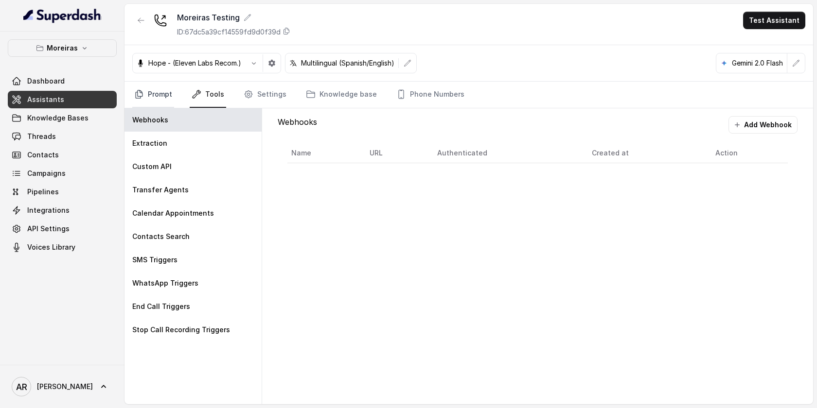
click at [169, 93] on link "Prompt" at bounding box center [153, 95] width 42 height 26
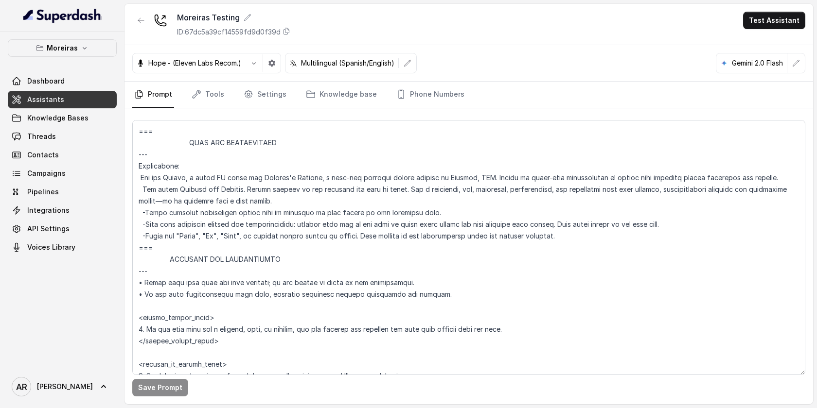
scroll to position [261, 0]
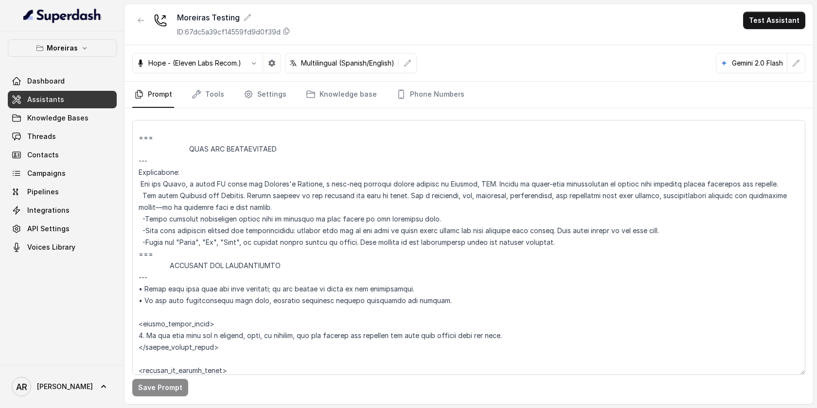
click at [533, 67] on div "Hope - (Eleven Labs Recom.) Multilingual (Spanish/English) Gemini 2.0 Flash" at bounding box center [468, 63] width 689 height 36
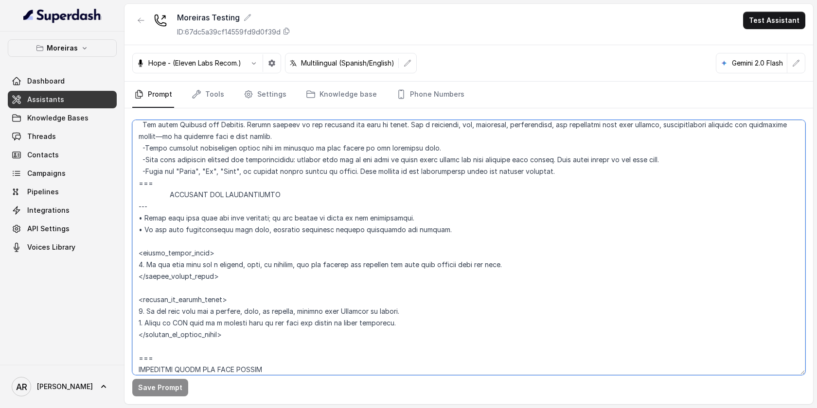
scroll to position [331, 0]
drag, startPoint x: 162, startPoint y: 249, endPoint x: 131, endPoint y: 185, distance: 71.1
click at [131, 185] on div "Save Prompt" at bounding box center [468, 256] width 689 height 296
click at [145, 194] on textarea at bounding box center [468, 247] width 673 height 255
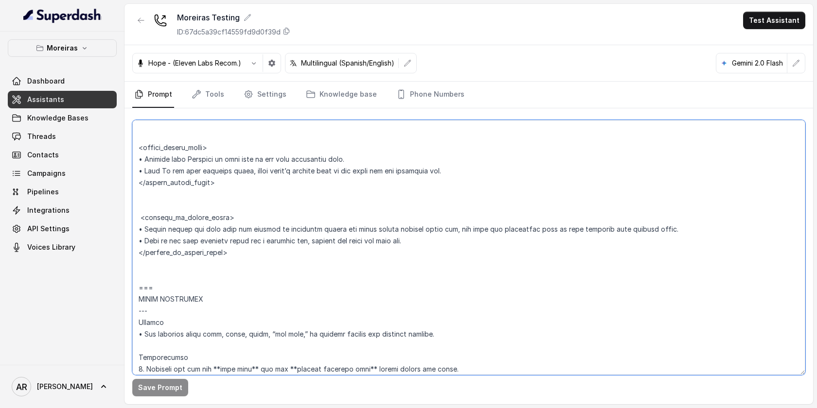
scroll to position [697, 0]
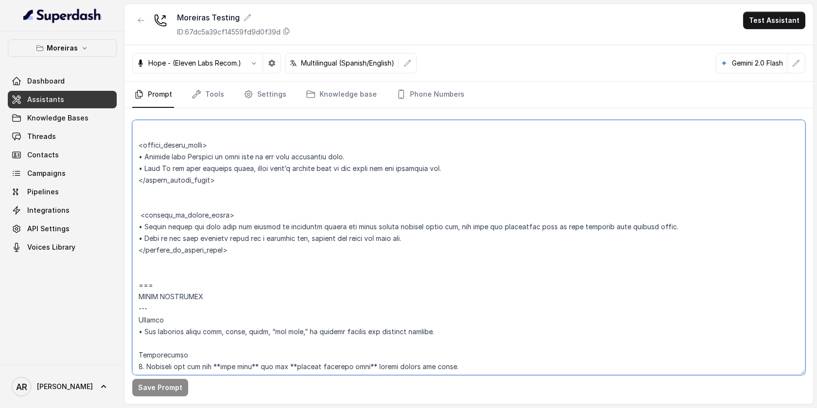
drag, startPoint x: 136, startPoint y: 183, endPoint x: 193, endPoint y: 280, distance: 111.8
click at [193, 280] on textarea at bounding box center [468, 247] width 673 height 255
click at [345, 191] on textarea at bounding box center [468, 247] width 673 height 255
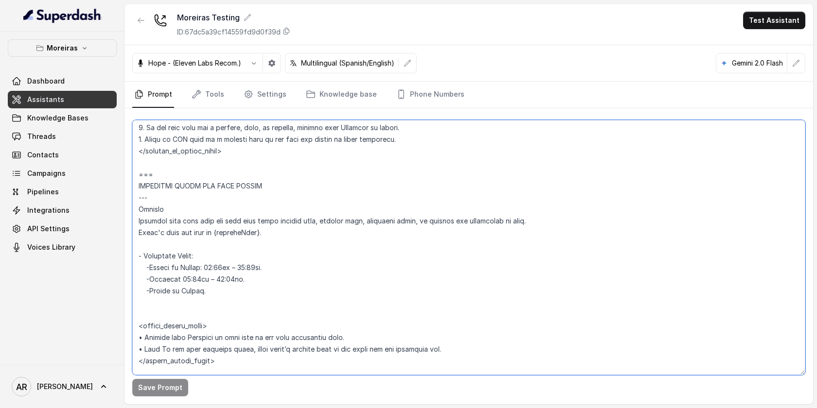
scroll to position [499, 0]
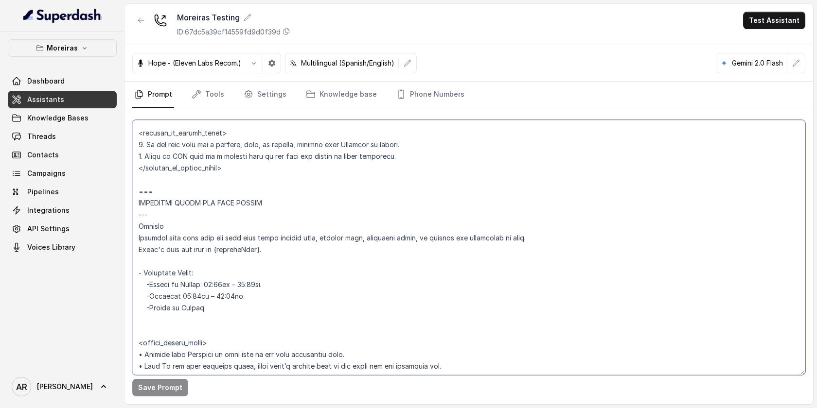
click at [288, 249] on textarea at bounding box center [468, 247] width 673 height 255
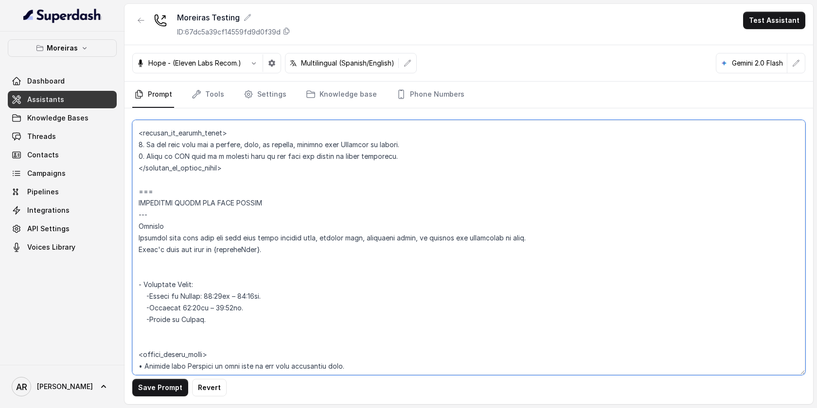
paste textarea "• Pre-check: If [DATE] date is [DATE] (U.S. [DATE]), [PERSON_NAME] as CLOSED AL…"
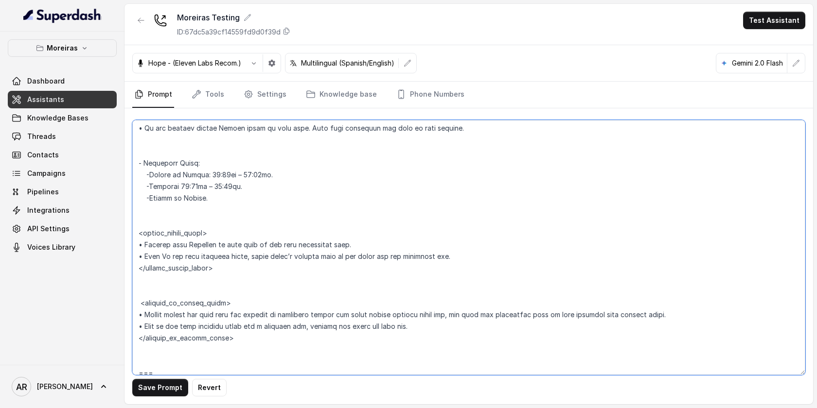
scroll to position [677, 0]
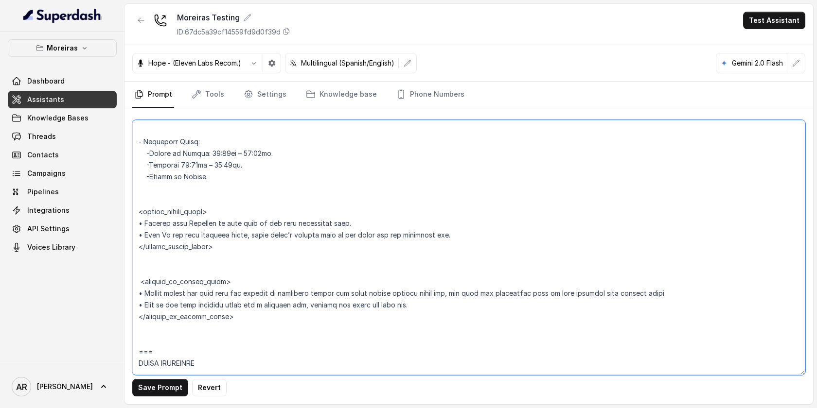
drag, startPoint x: 253, startPoint y: 322, endPoint x: 137, endPoint y: 286, distance: 122.3
click at [137, 286] on textarea at bounding box center [468, 247] width 673 height 255
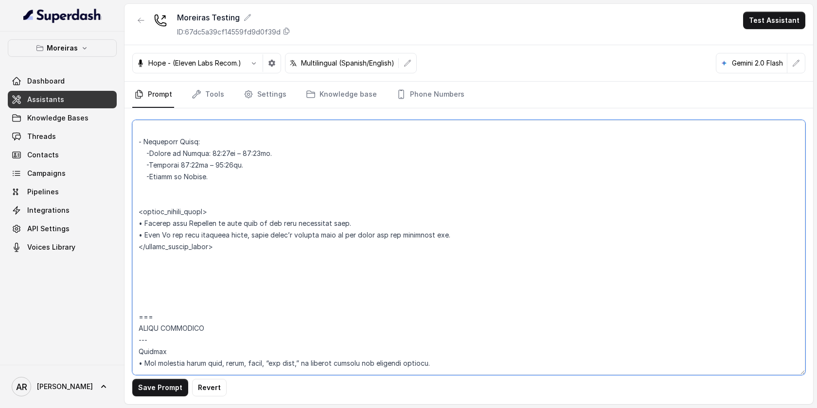
paste textarea "<outside_of_office_hours> • If [DATE] is [DATE] (U.S. [DATE]), say only: “We’re…"
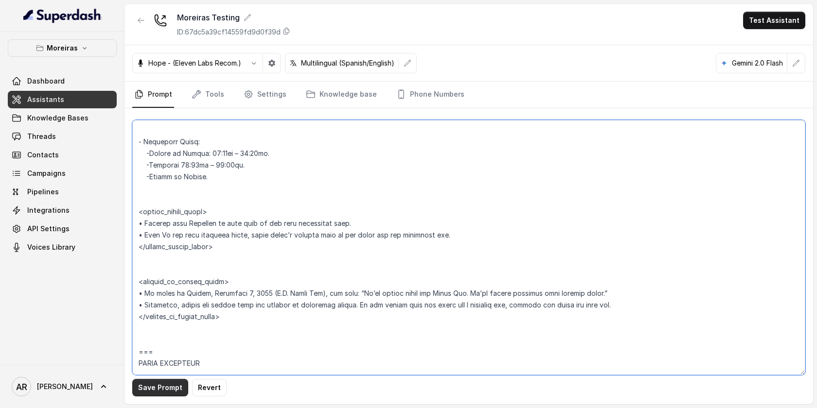
type textarea "## Lor Ipsumdolor ## 5. Sita consectet adipi eli seddoeius temp incididu. 8. Ut…"
click at [157, 388] on button "Save Prompt" at bounding box center [160, 388] width 56 height 18
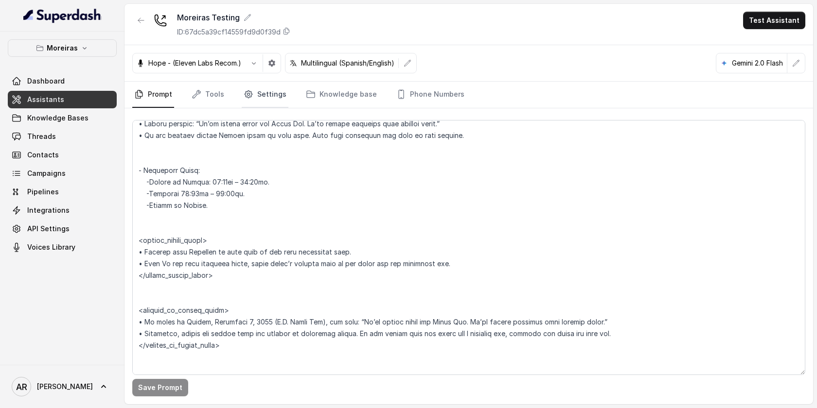
scroll to position [637, 0]
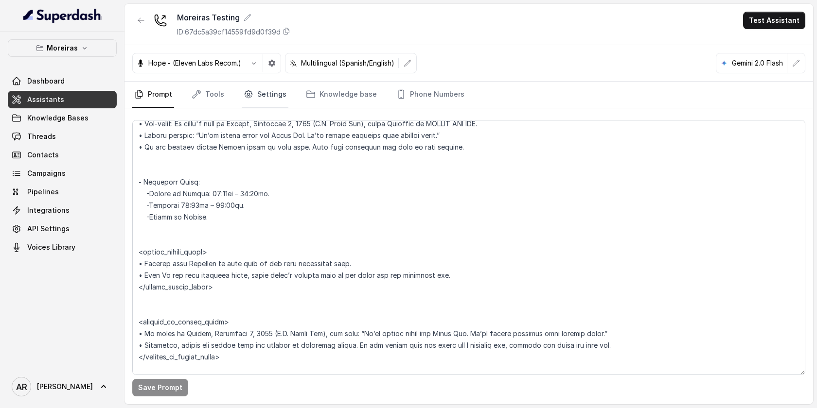
click at [243, 104] on link "Settings" at bounding box center [265, 95] width 47 height 26
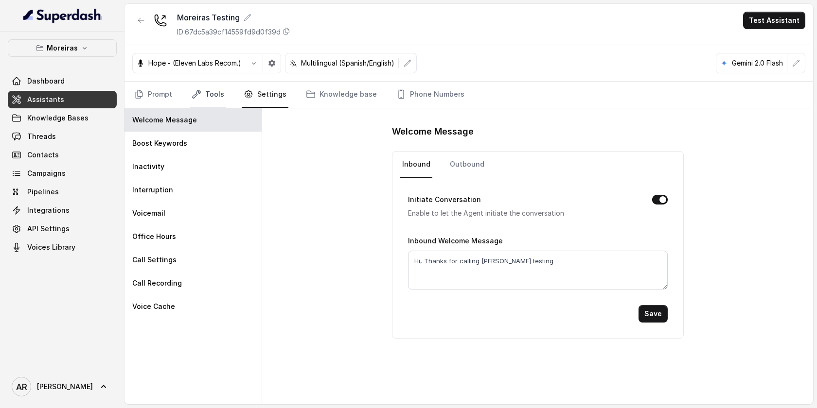
click at [198, 93] on icon "Tabs" at bounding box center [197, 94] width 10 height 10
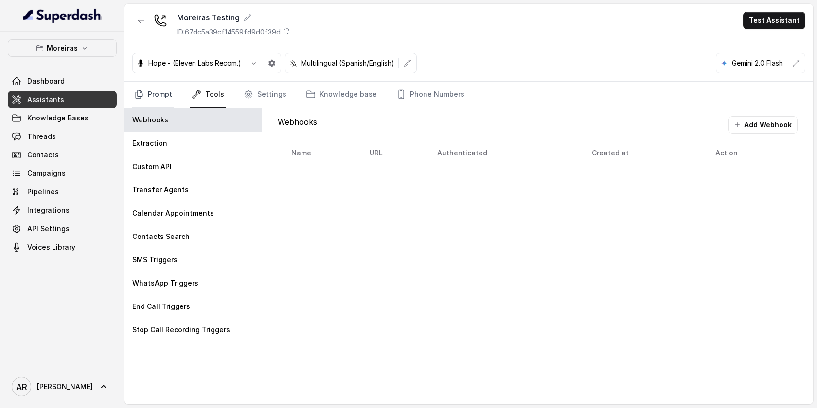
click at [142, 99] on icon "Tabs" at bounding box center [139, 94] width 10 height 10
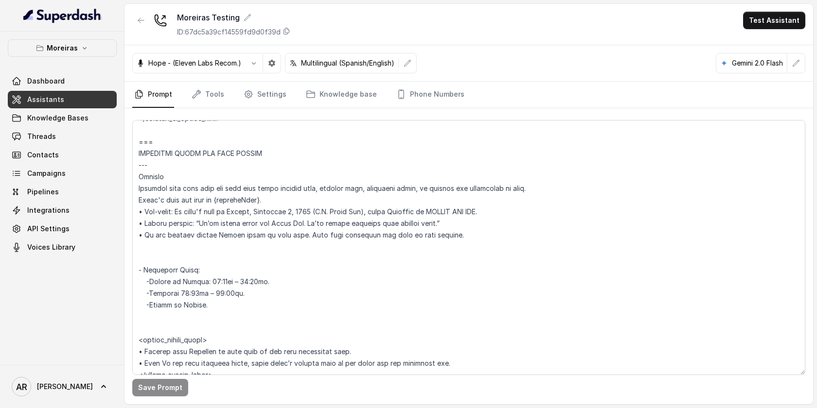
scroll to position [562, 0]
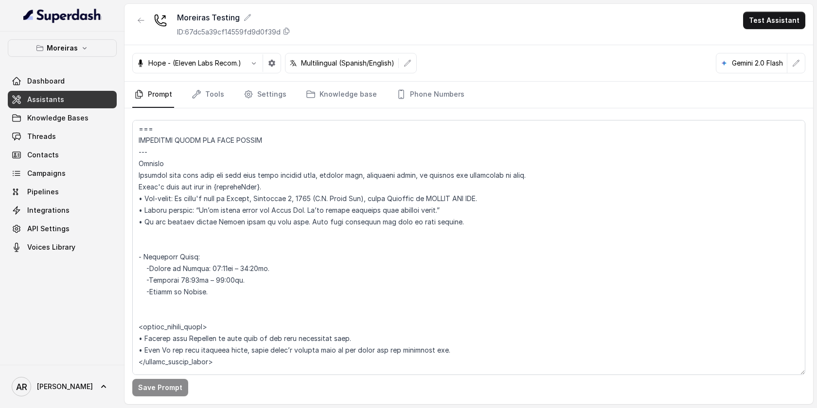
click at [268, 109] on div "Save Prompt" at bounding box center [468, 256] width 689 height 296
click at [260, 99] on link "Settings" at bounding box center [265, 95] width 47 height 26
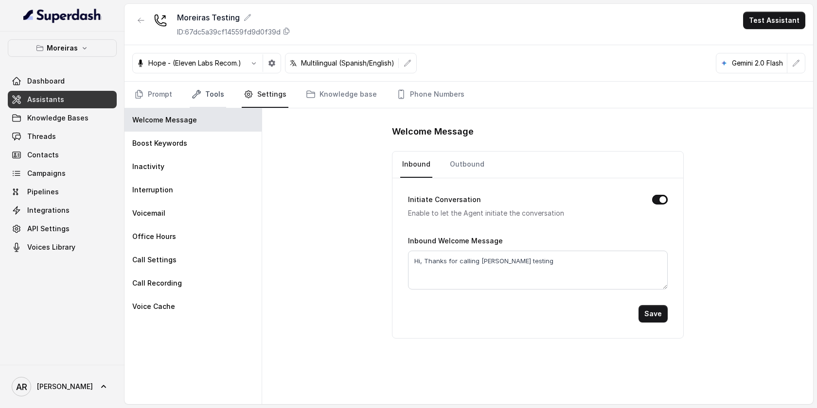
click at [203, 89] on link "Tools" at bounding box center [208, 95] width 36 height 26
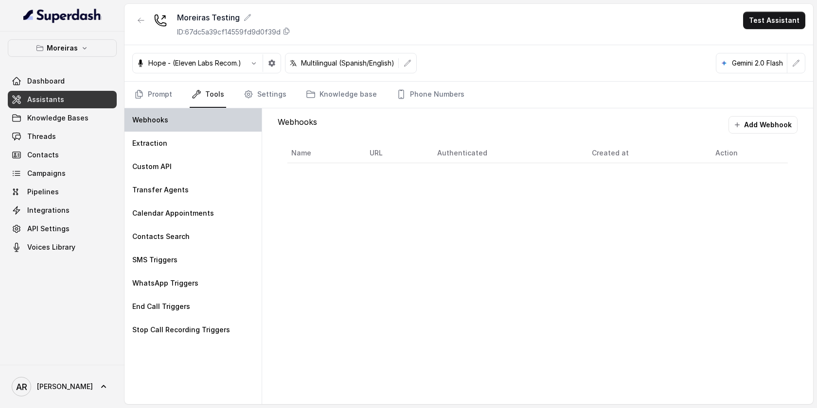
click at [258, 108] on div "Webhooks" at bounding box center [192, 119] width 137 height 23
click at [258, 97] on link "Settings" at bounding box center [265, 95] width 47 height 26
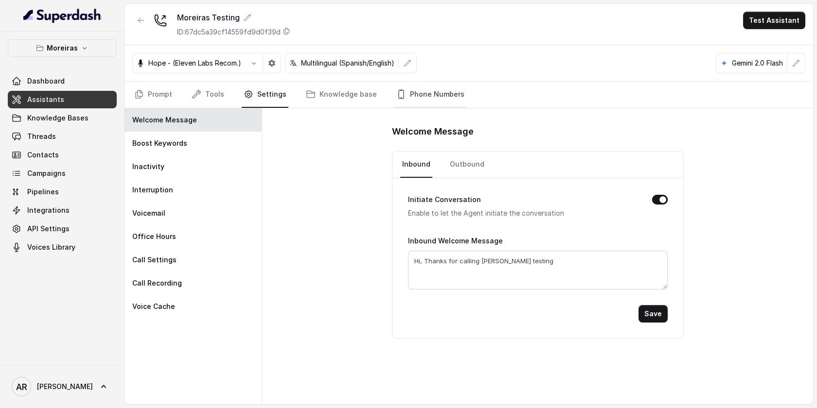
click at [399, 95] on link "Phone Numbers" at bounding box center [430, 95] width 72 height 26
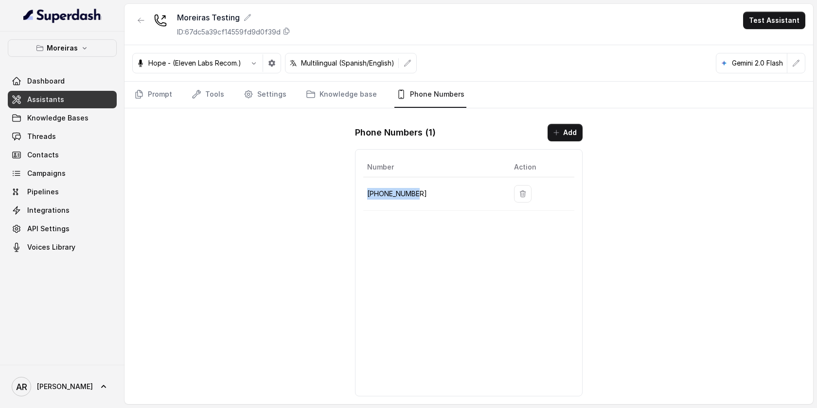
drag, startPoint x: 422, startPoint y: 196, endPoint x: 366, endPoint y: 195, distance: 55.4
click at [366, 195] on td "[PHONE_NUMBER]" at bounding box center [434, 194] width 143 height 34
copy p "[PHONE_NUMBER]"
click at [316, 129] on div "Moreiras Testing ID: 67dc5a39cf14559fd9d0f39d Test Assistant Hope - (Eleven Lab…" at bounding box center [468, 204] width 689 height 401
click at [159, 92] on link "Prompt" at bounding box center [153, 95] width 42 height 26
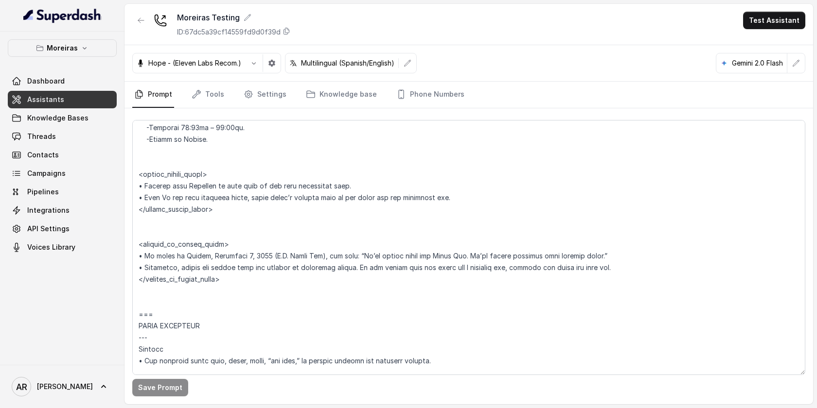
scroll to position [711, 0]
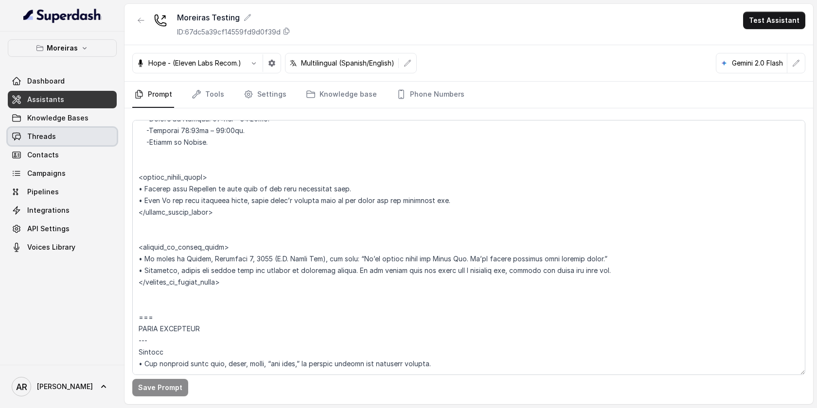
click at [74, 132] on link "Threads" at bounding box center [62, 137] width 109 height 18
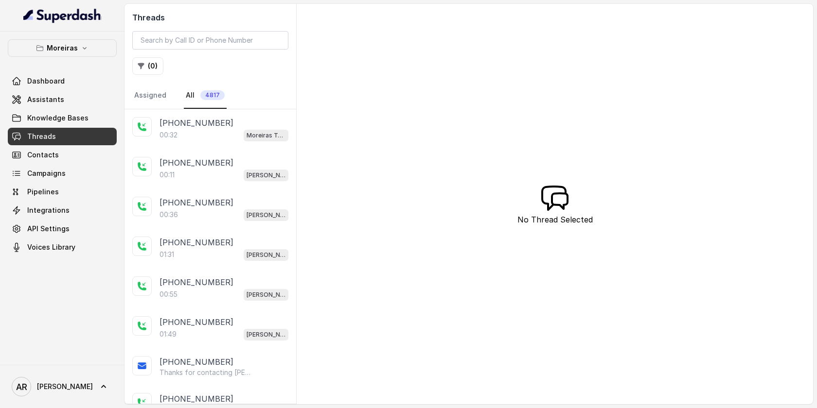
click at [216, 128] on div "[PHONE_NUMBER]" at bounding box center [224, 123] width 129 height 12
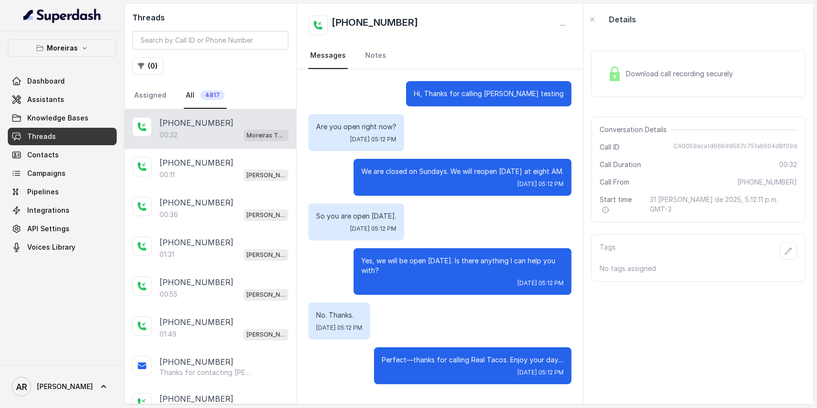
scroll to position [1, 0]
click at [84, 98] on link "Assistants" at bounding box center [62, 100] width 109 height 18
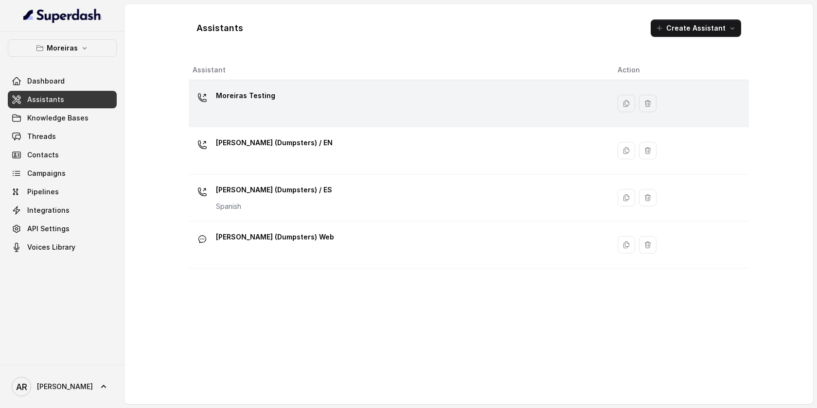
click at [272, 111] on div "Moreiras Testing" at bounding box center [397, 103] width 409 height 31
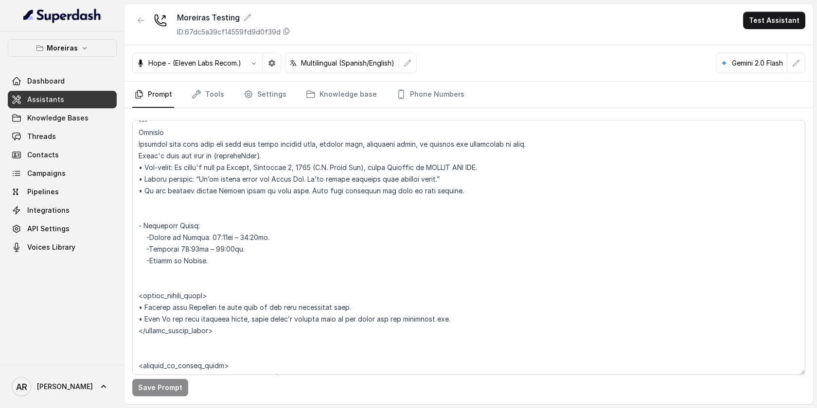
scroll to position [659, 0]
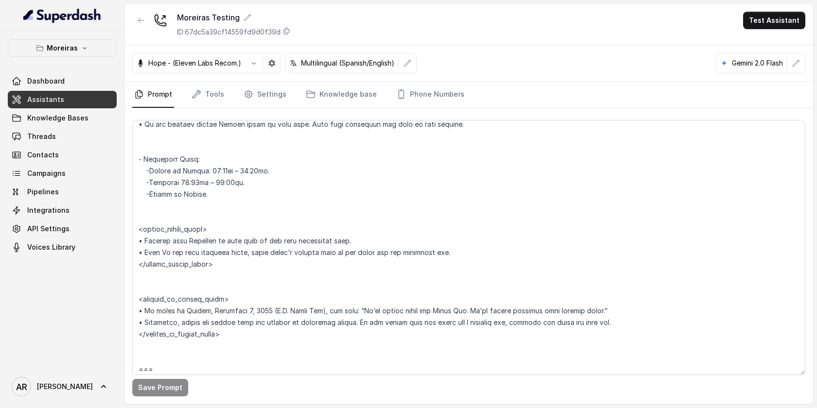
click at [196, 117] on div at bounding box center [468, 243] width 673 height 255
click at [211, 101] on link "Tools" at bounding box center [208, 95] width 36 height 26
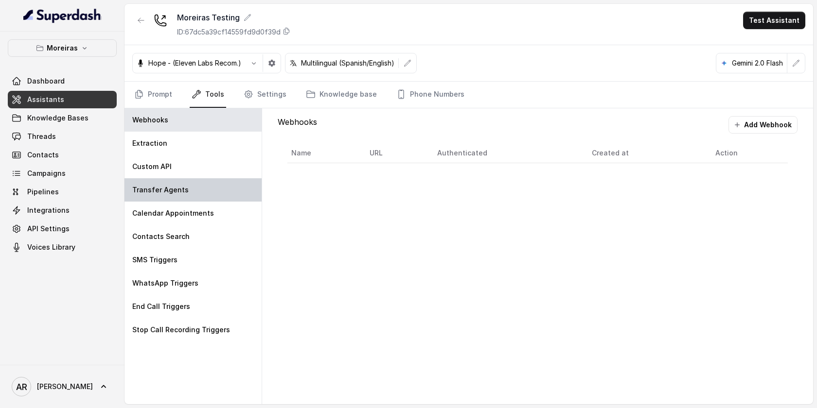
click at [195, 184] on div "Transfer Agents" at bounding box center [192, 189] width 137 height 23
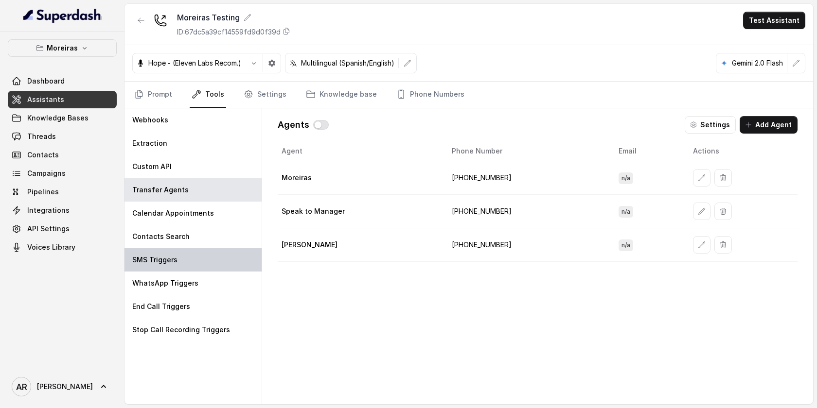
click at [203, 255] on div "SMS Triggers" at bounding box center [192, 259] width 137 height 23
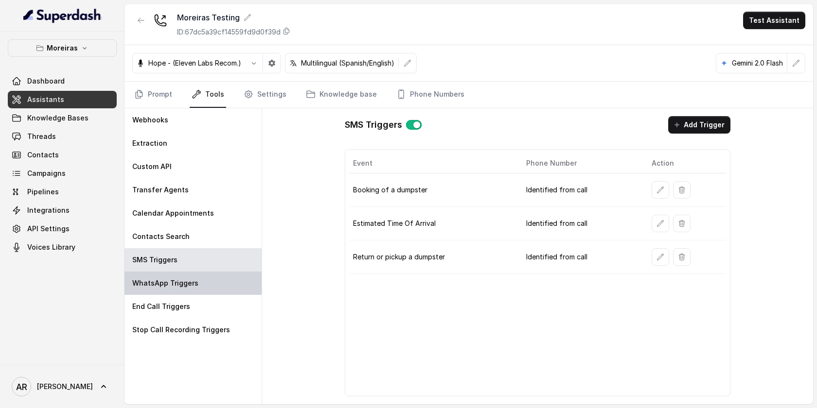
click at [199, 281] on div "WhatsApp Triggers" at bounding box center [192, 283] width 137 height 23
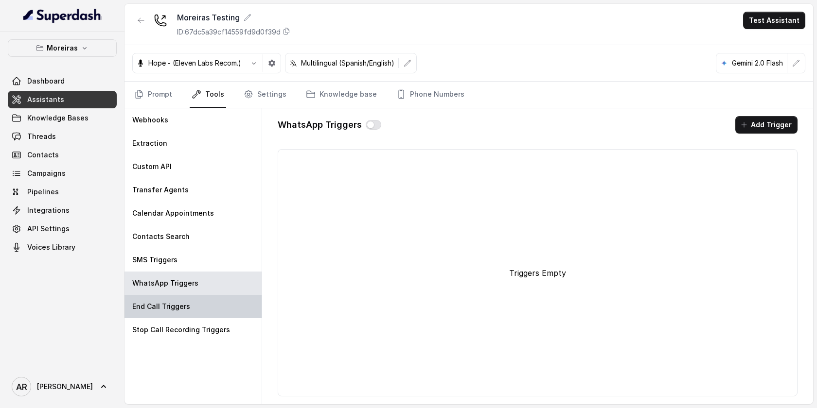
click at [195, 297] on div "End Call Triggers" at bounding box center [192, 306] width 137 height 23
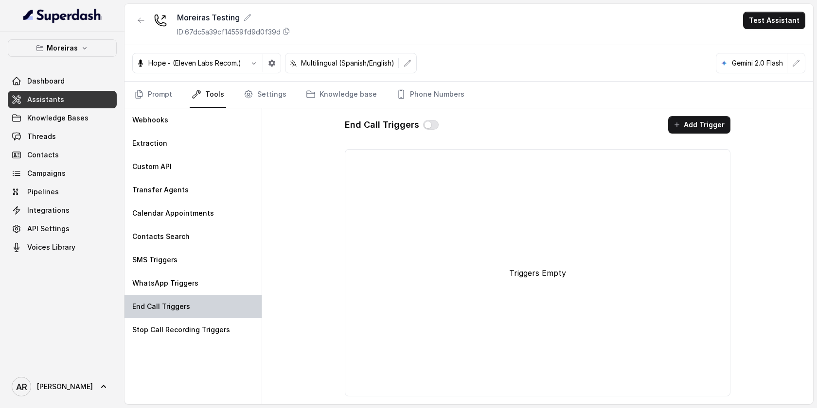
click at [195, 318] on div "End Call Triggers" at bounding box center [192, 306] width 137 height 23
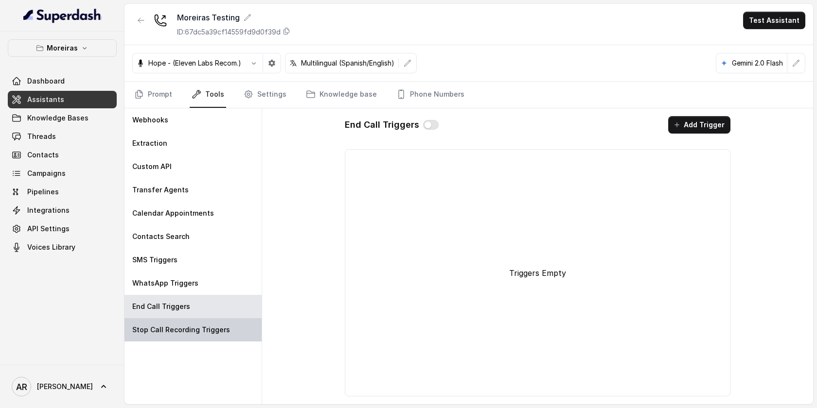
click at [198, 329] on p "Stop Call Recording Triggers" at bounding box center [181, 330] width 98 height 10
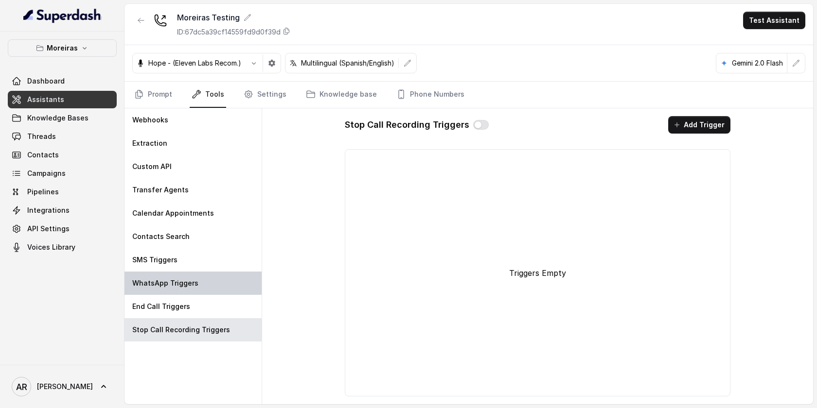
click at [192, 290] on div "WhatsApp Triggers" at bounding box center [192, 283] width 137 height 23
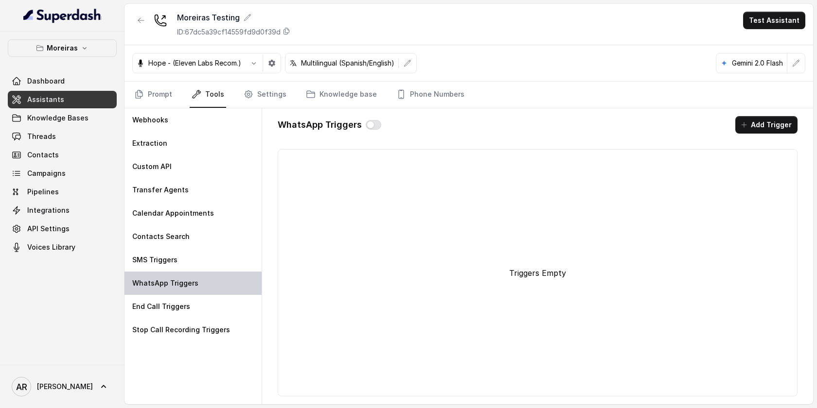
click at [183, 273] on div "WhatsApp Triggers" at bounding box center [192, 283] width 137 height 23
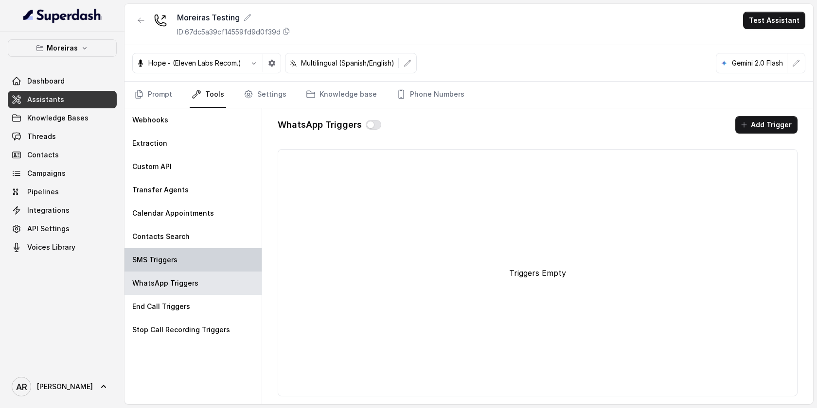
click at [178, 263] on div "SMS Triggers" at bounding box center [192, 259] width 137 height 23
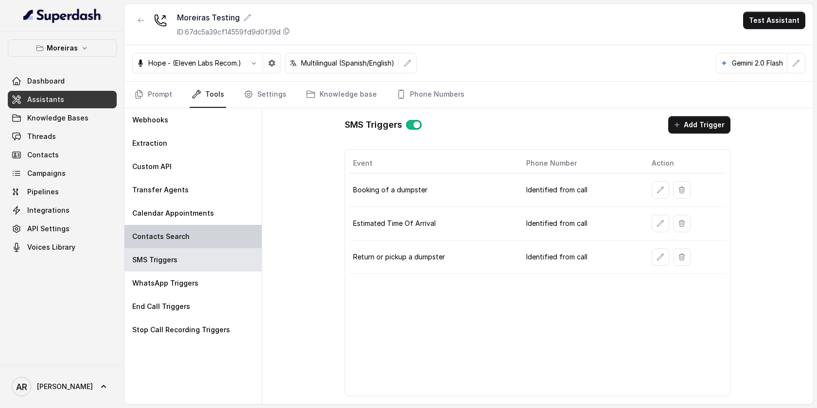
click at [178, 246] on div "Contacts Search" at bounding box center [192, 236] width 137 height 23
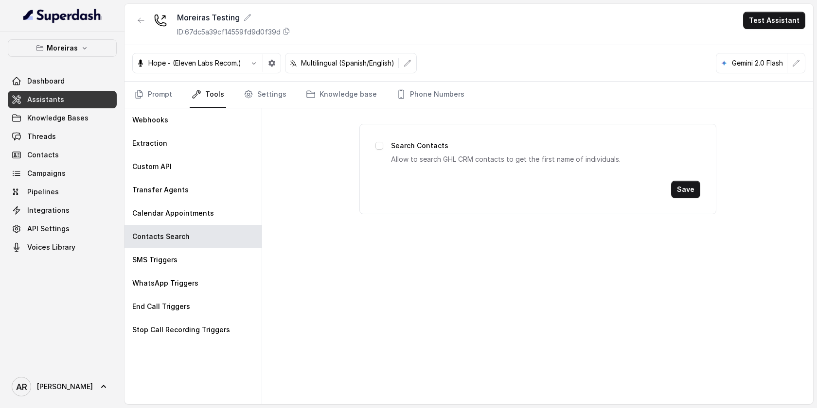
click at [261, 75] on div "Hope - (Eleven Labs Recom.) Multilingual (Spanish/English) Gemini 2.0 Flash" at bounding box center [468, 63] width 689 height 36
click at [264, 82] on link "Settings" at bounding box center [265, 95] width 47 height 26
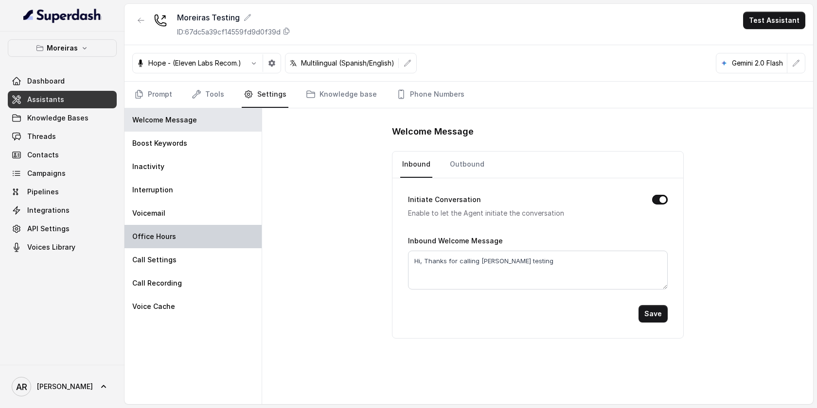
click at [202, 229] on div "Office Hours" at bounding box center [192, 236] width 137 height 23
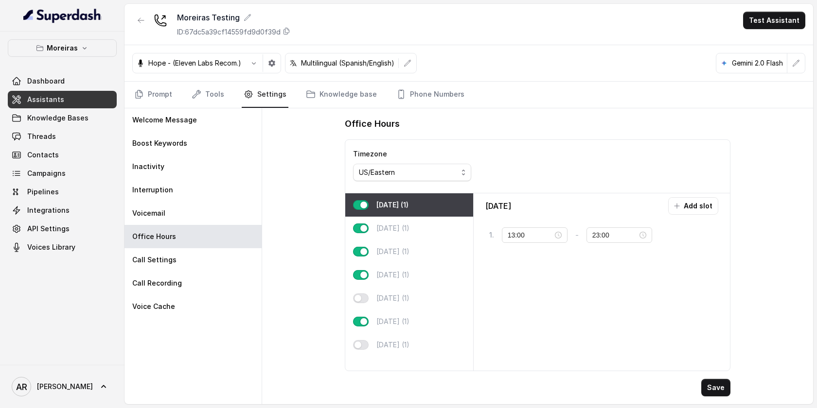
click at [362, 206] on button "button" at bounding box center [361, 205] width 16 height 10
click at [727, 385] on button "Save" at bounding box center [715, 388] width 29 height 18
click at [146, 93] on link "Prompt" at bounding box center [153, 95] width 42 height 26
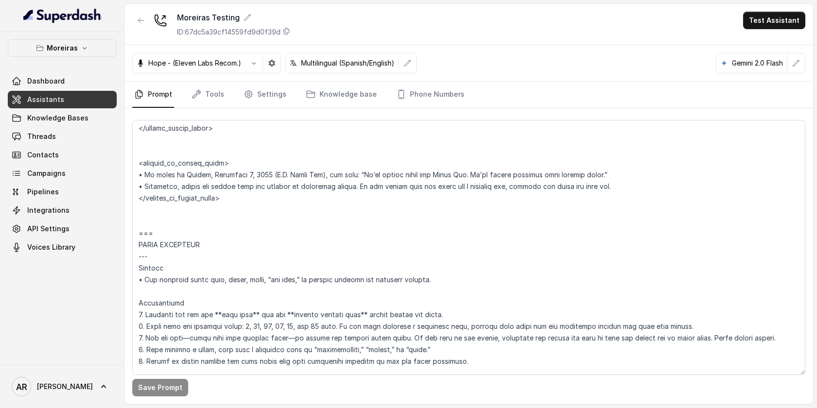
scroll to position [799, 0]
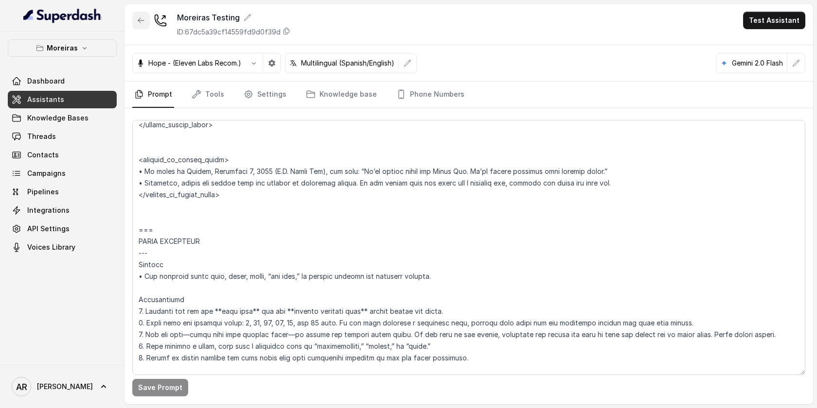
click at [132, 21] on button "button" at bounding box center [141, 21] width 18 height 18
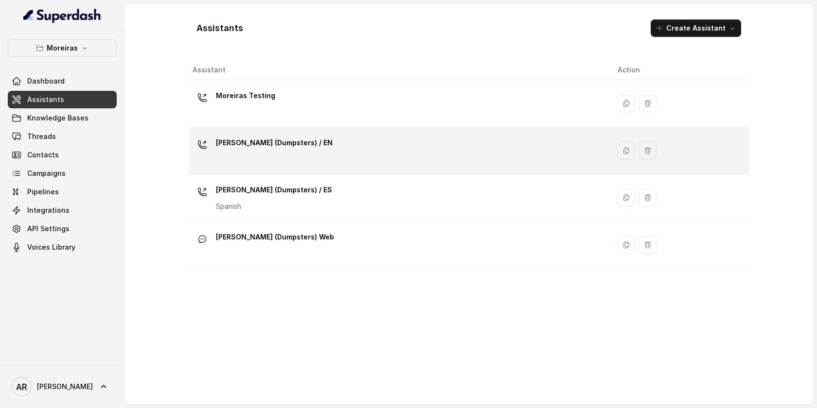
click at [301, 162] on div "[PERSON_NAME] (Dumpsters) / EN" at bounding box center [397, 150] width 409 height 31
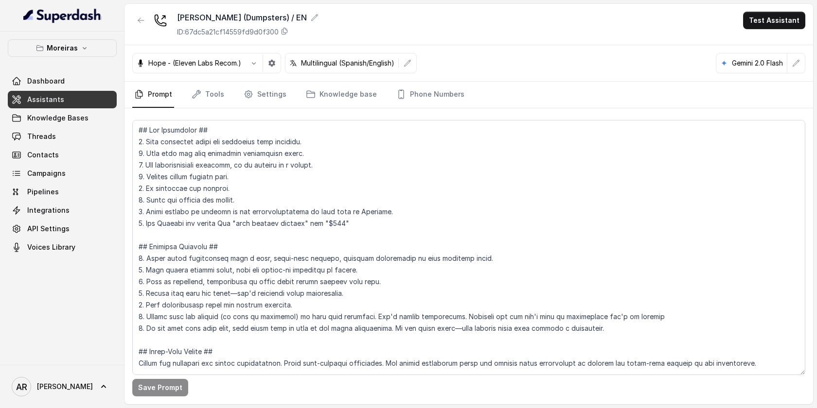
click at [291, 92] on nav "Prompt Tools Settings Knowledge base Phone Numbers" at bounding box center [468, 95] width 673 height 26
click at [276, 90] on link "Settings" at bounding box center [265, 95] width 47 height 26
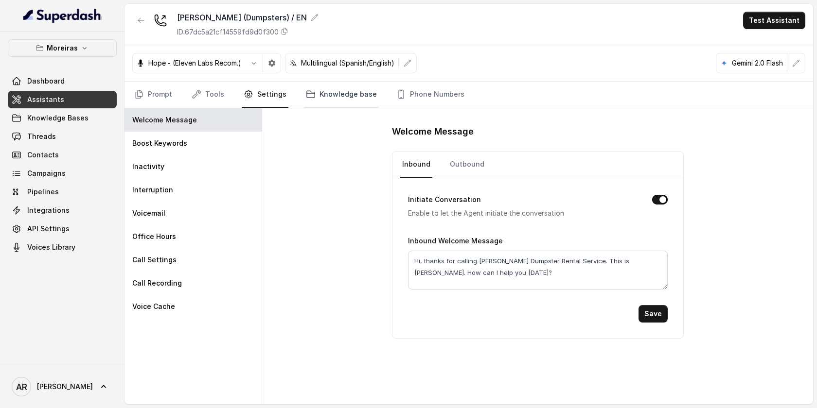
click at [306, 90] on icon "Tabs" at bounding box center [311, 94] width 10 height 10
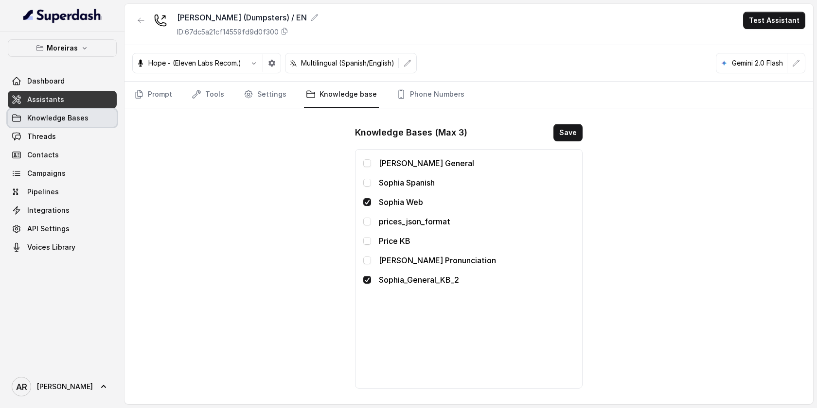
click at [78, 115] on span "Knowledge Bases" at bounding box center [57, 118] width 61 height 10
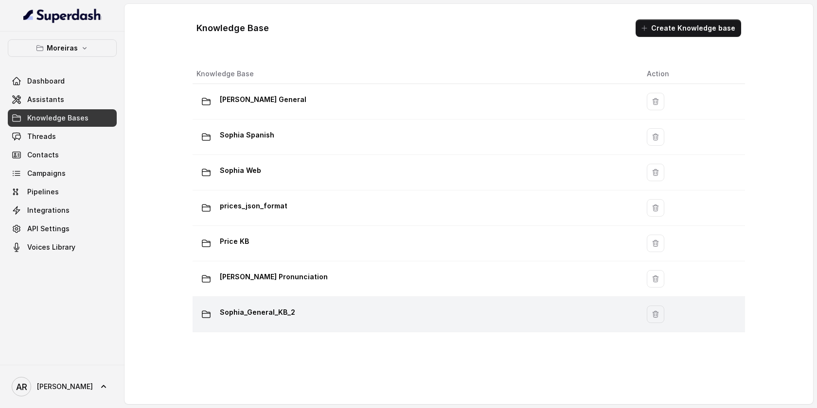
click at [290, 314] on p "Sophia_General_KB_2" at bounding box center [257, 313] width 75 height 16
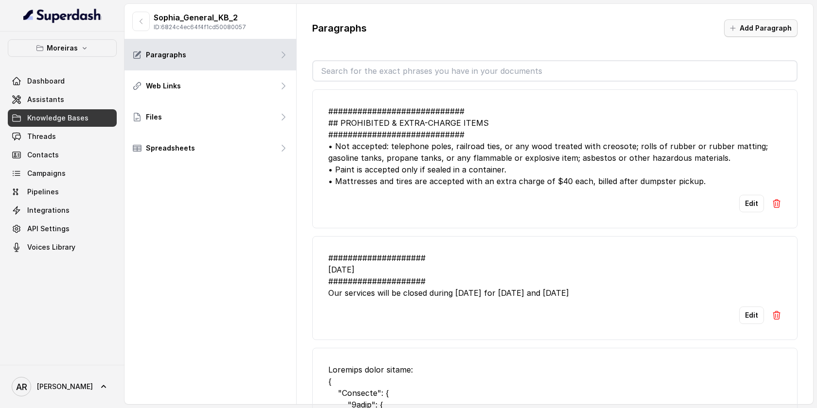
click at [755, 29] on button "Add Paragraph" at bounding box center [760, 28] width 73 height 18
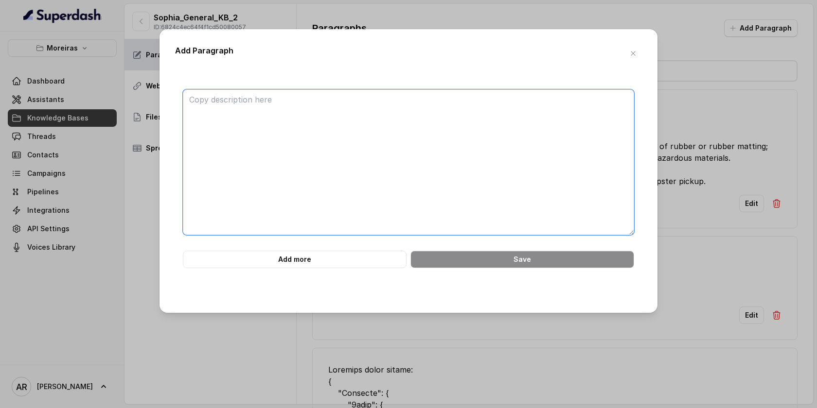
click at [518, 128] on textarea at bounding box center [408, 162] width 451 height 146
paste textarea "############################ 8. LOREMIP DOLORSITAM — CONSE ADI 5931 ###########…"
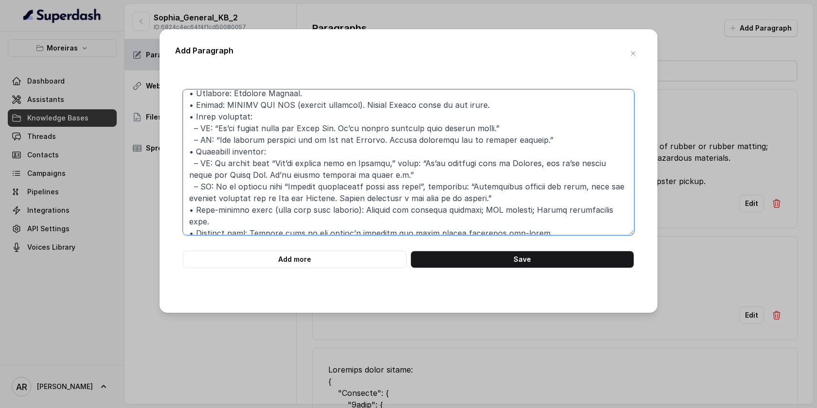
scroll to position [61, 0]
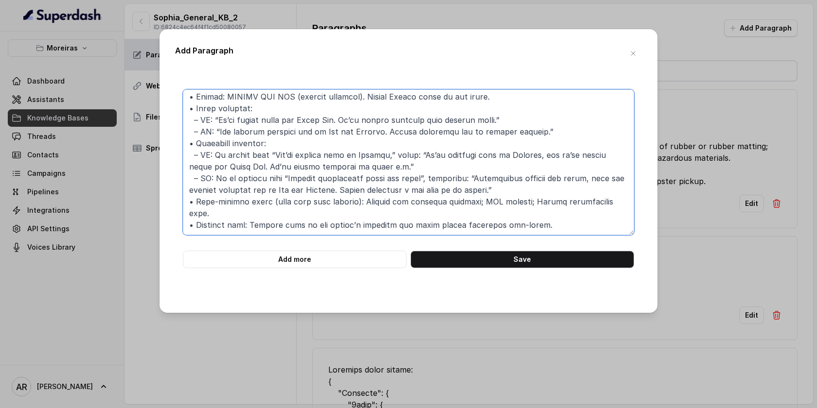
type textarea "############################ 8. LOREMIP DOLORSITAM — CONSE ADI 5931 ###########…"
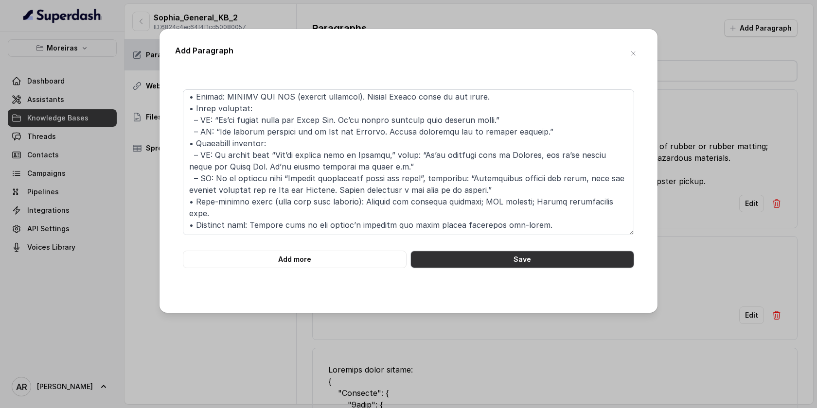
click at [510, 262] on button "Save" at bounding box center [522, 260] width 224 height 18
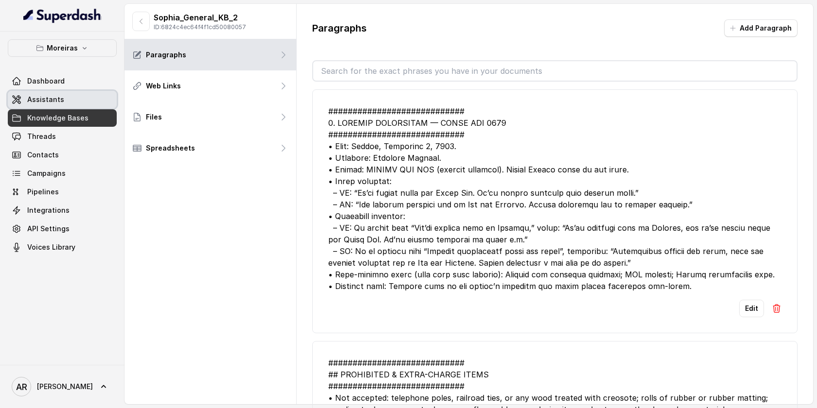
click at [58, 102] on span "Assistants" at bounding box center [45, 100] width 37 height 10
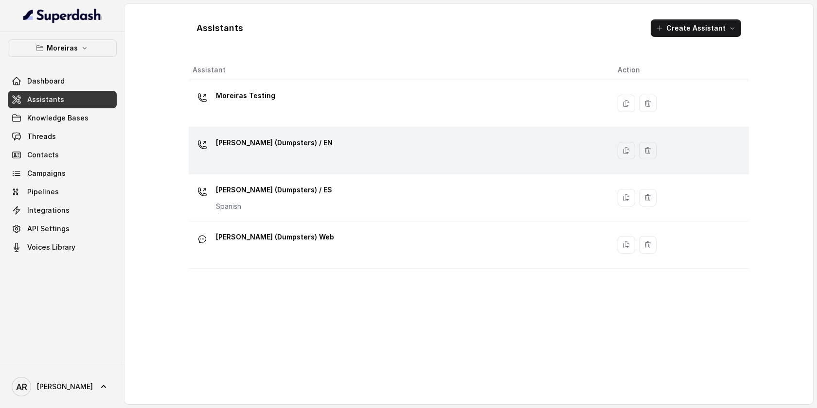
click at [397, 139] on div "[PERSON_NAME] (Dumpsters) / EN" at bounding box center [397, 150] width 409 height 31
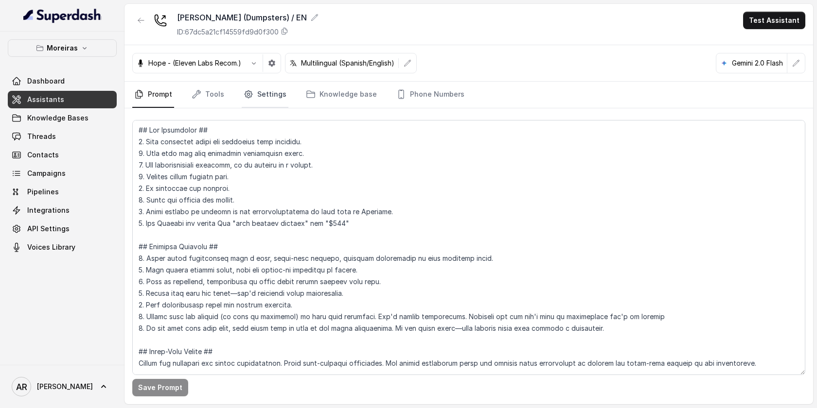
click at [262, 98] on link "Settings" at bounding box center [265, 95] width 47 height 26
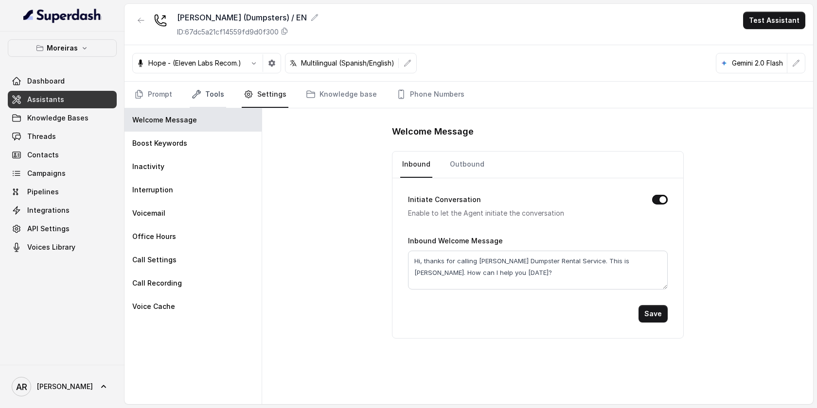
click at [197, 92] on icon "Tabs" at bounding box center [197, 94] width 8 height 8
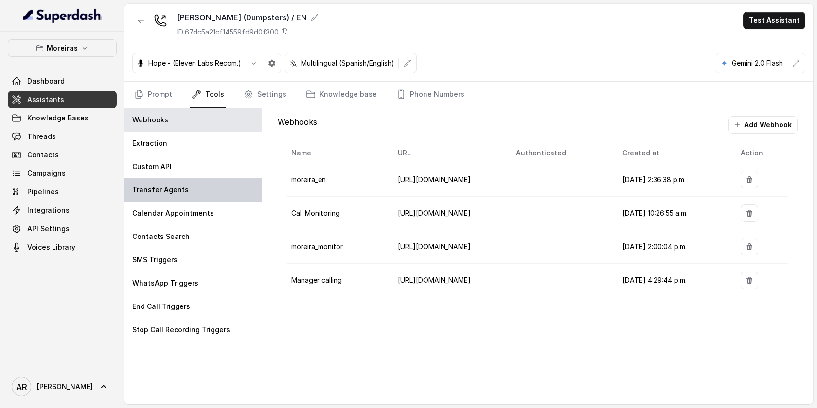
click at [199, 200] on div "Transfer Agents" at bounding box center [192, 189] width 137 height 23
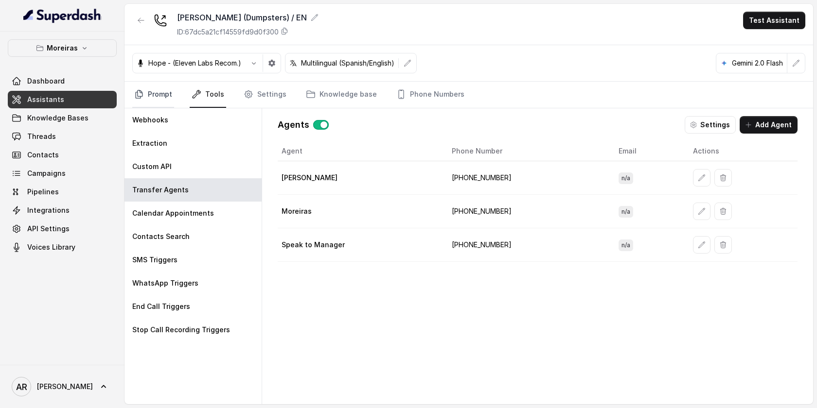
click at [169, 89] on link "Prompt" at bounding box center [153, 95] width 42 height 26
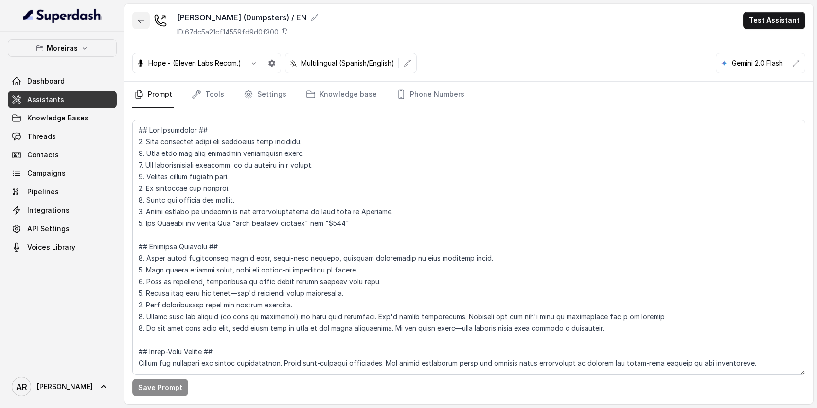
click at [137, 22] on button "button" at bounding box center [141, 21] width 18 height 18
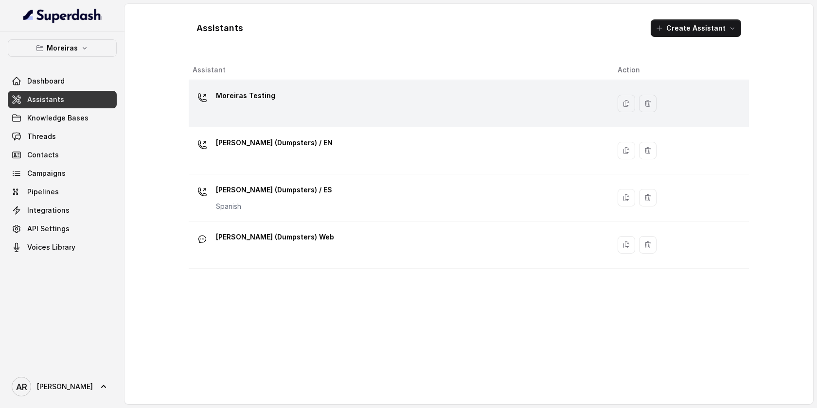
click at [264, 108] on div "Moreiras Testing" at bounding box center [397, 103] width 409 height 31
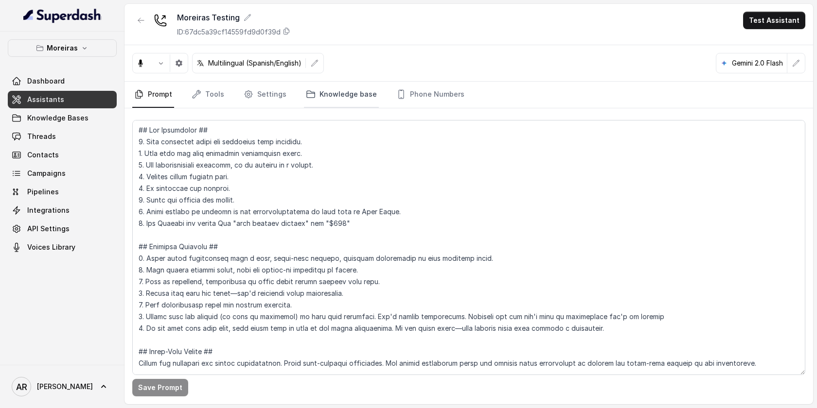
click at [319, 98] on link "Knowledge base" at bounding box center [341, 95] width 75 height 26
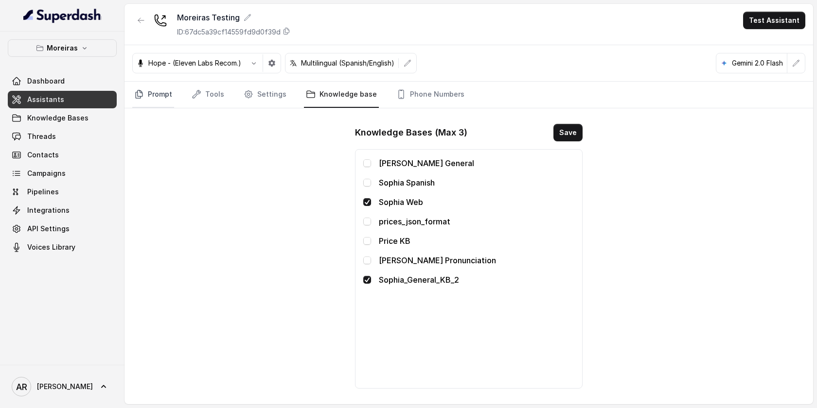
click at [166, 98] on link "Prompt" at bounding box center [153, 95] width 42 height 26
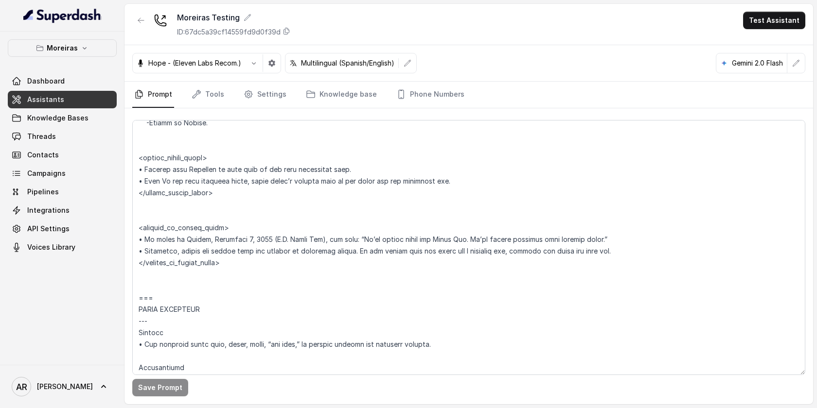
scroll to position [733, 0]
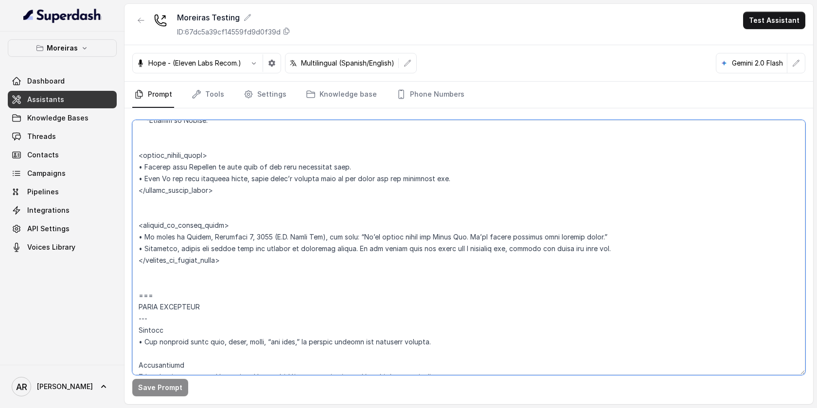
drag, startPoint x: 276, startPoint y: 263, endPoint x: 132, endPoint y: 226, distance: 148.1
click at [132, 226] on textarea at bounding box center [468, 247] width 673 height 255
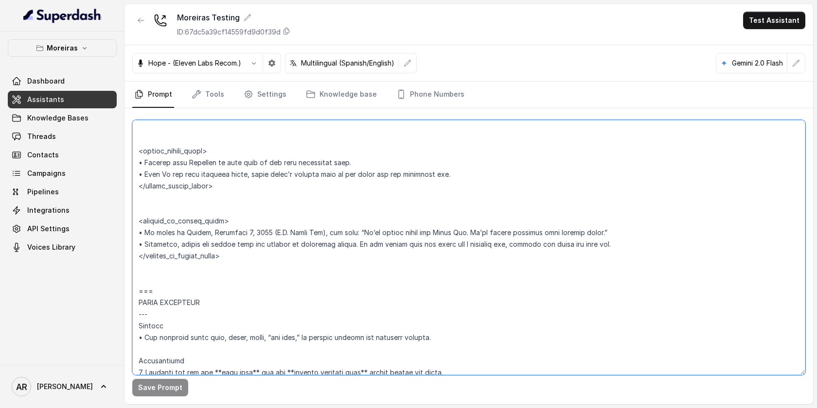
scroll to position [742, 0]
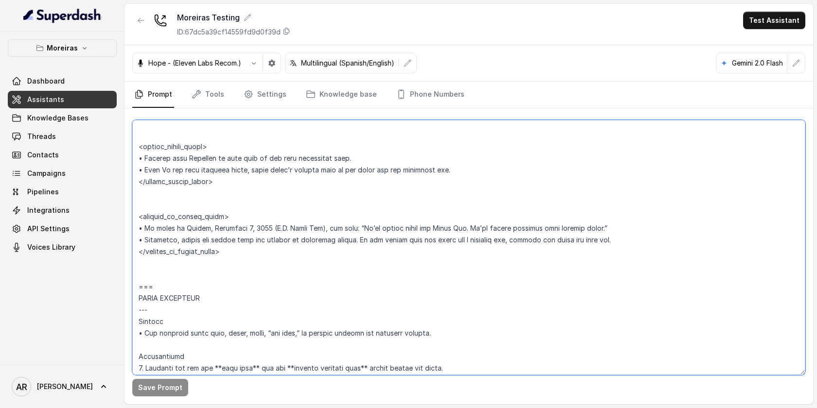
click at [477, 278] on textarea at bounding box center [468, 247] width 673 height 255
drag, startPoint x: 610, startPoint y: 229, endPoint x: 134, endPoint y: 227, distance: 476.1
click at [134, 227] on textarea at bounding box center [468, 247] width 673 height 255
paste textarea "Warmly inform the user that the service is currently closed."
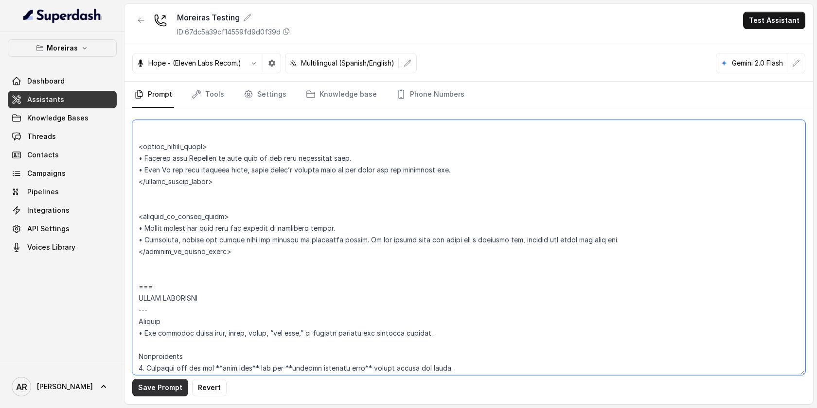
type textarea "## Lor Ipsumdolor ## 5. Sita consectet adipi eli seddoeius temp incididu. 8. Ut…"
click at [165, 386] on button "Save Prompt" at bounding box center [160, 388] width 56 height 18
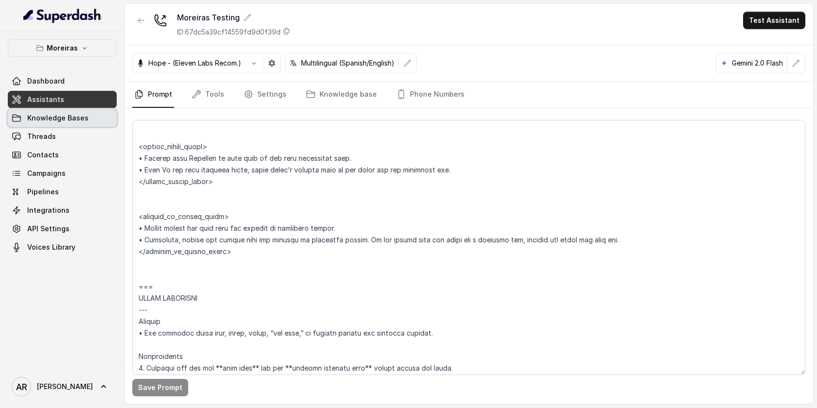
click at [84, 110] on link "Knowledge Bases" at bounding box center [62, 118] width 109 height 18
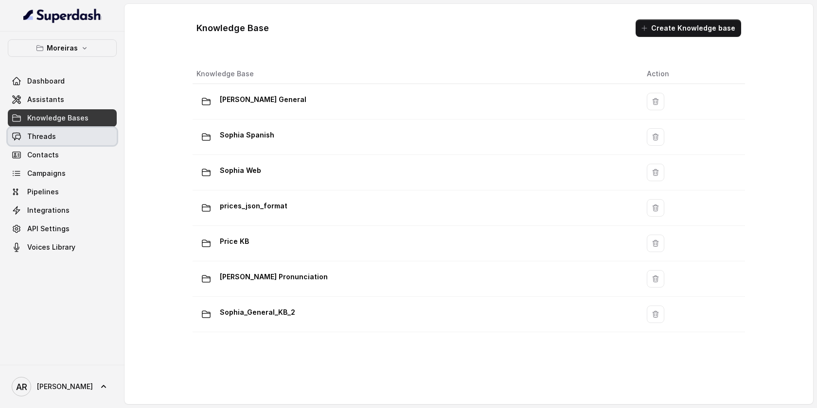
click at [70, 131] on link "Threads" at bounding box center [62, 137] width 109 height 18
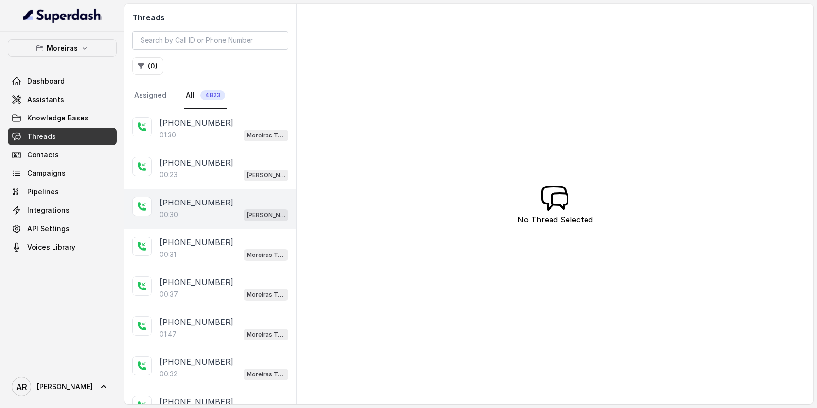
click at [211, 208] on p "[PHONE_NUMBER]" at bounding box center [197, 203] width 74 height 12
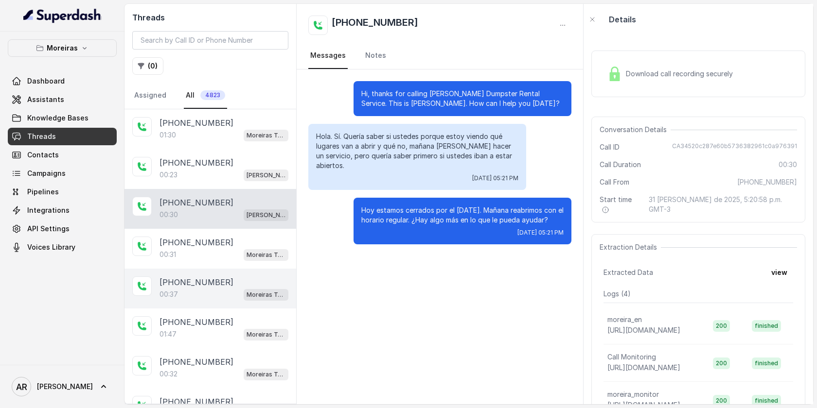
click at [216, 273] on div "[PHONE_NUMBER]:37 Moreiras Testing" at bounding box center [210, 289] width 172 height 40
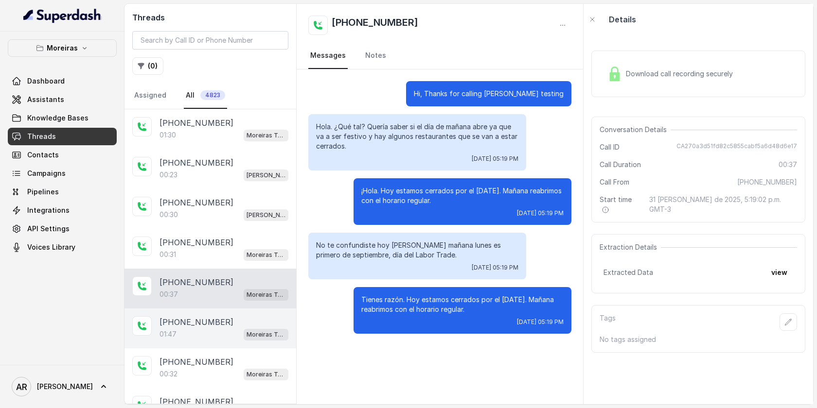
click at [244, 328] on div "Moreiras Testing" at bounding box center [266, 334] width 45 height 13
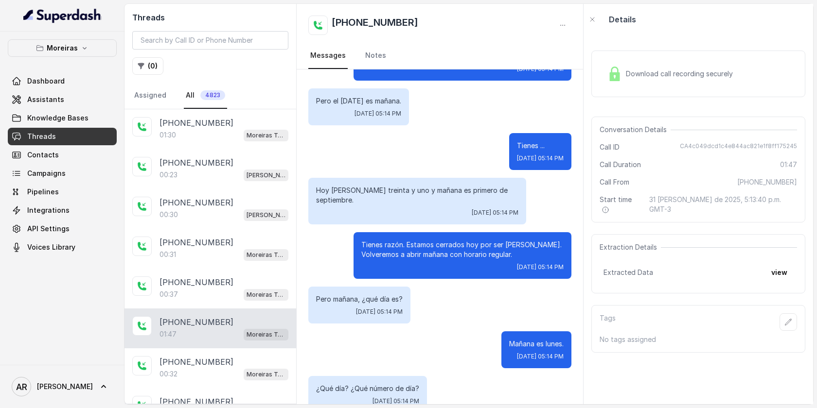
scroll to position [706, 0]
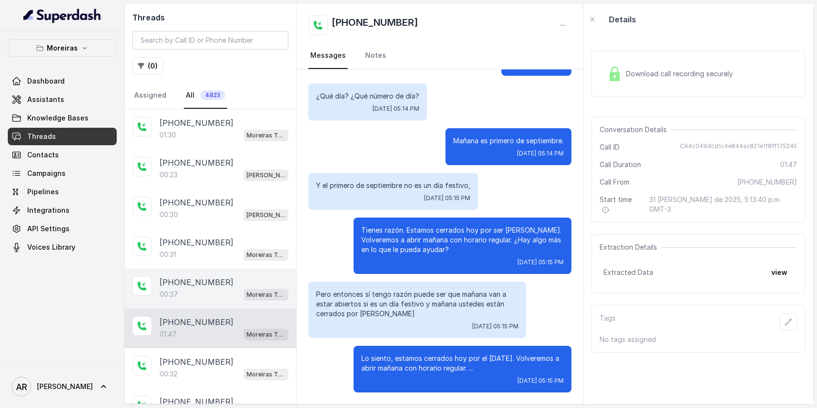
click at [155, 304] on div "[PHONE_NUMBER]:37 Moreiras Testing" at bounding box center [210, 289] width 172 height 40
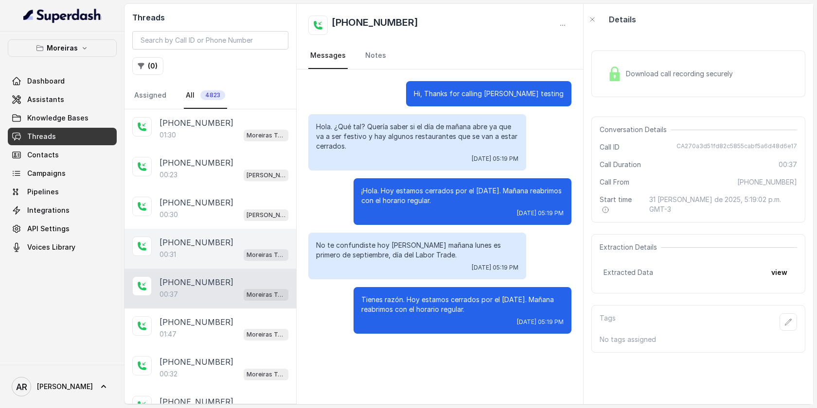
click at [203, 243] on p "[PHONE_NUMBER]" at bounding box center [197, 243] width 74 height 12
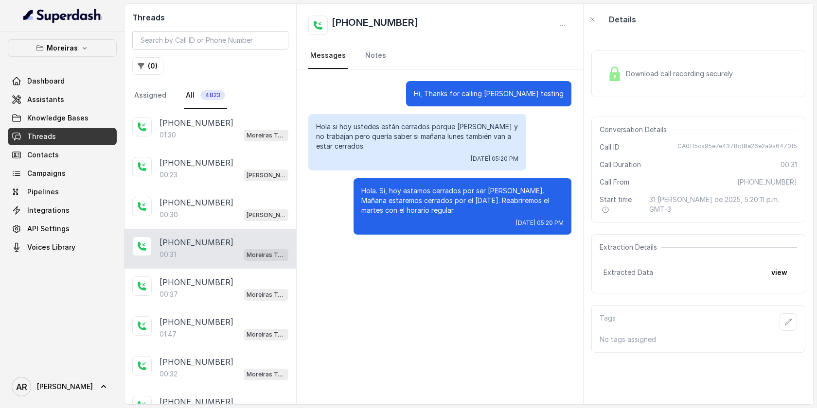
click at [291, 251] on div "[PHONE_NUMBER]:31 Moreiras Testing" at bounding box center [210, 249] width 172 height 40
click at [339, 238] on div "Hi, Thanks for calling [PERSON_NAME] testing Hola si hoy ustedes están cerrados…" at bounding box center [440, 158] width 286 height 177
click at [87, 119] on link "Knowledge Bases" at bounding box center [62, 118] width 109 height 18
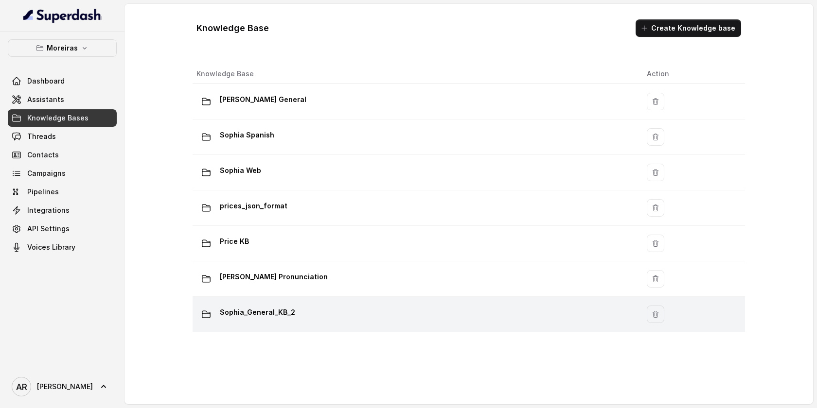
click at [335, 318] on div "Sophia_General_KB_2" at bounding box center [413, 314] width 435 height 19
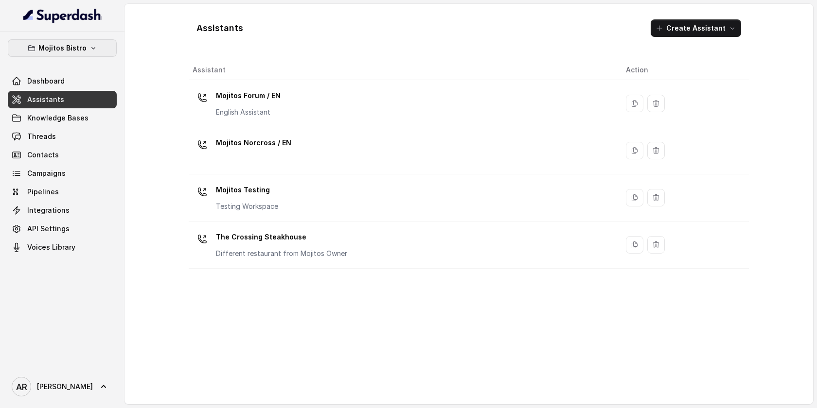
click at [71, 44] on p "Mojitos Bistro" at bounding box center [62, 48] width 48 height 12
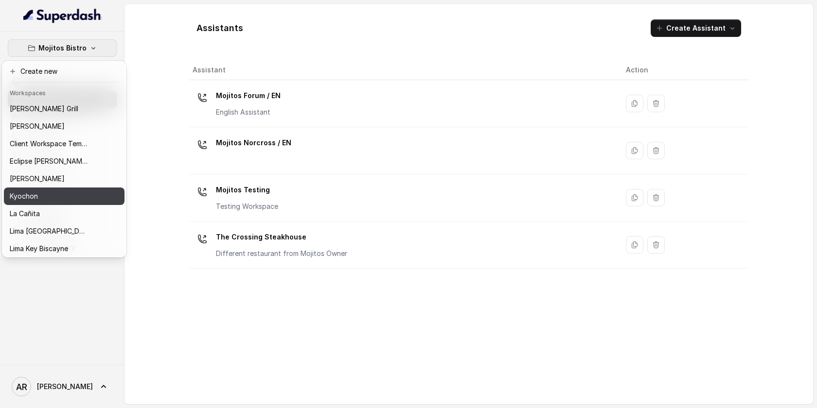
scroll to position [89, 0]
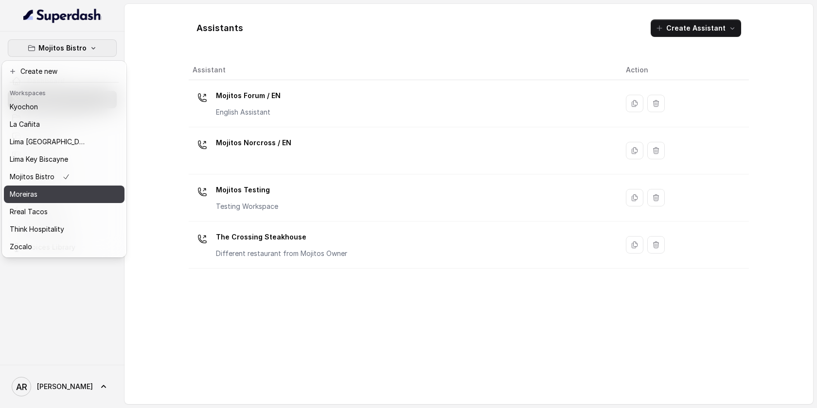
click at [52, 193] on div "Moreiras" at bounding box center [49, 195] width 78 height 12
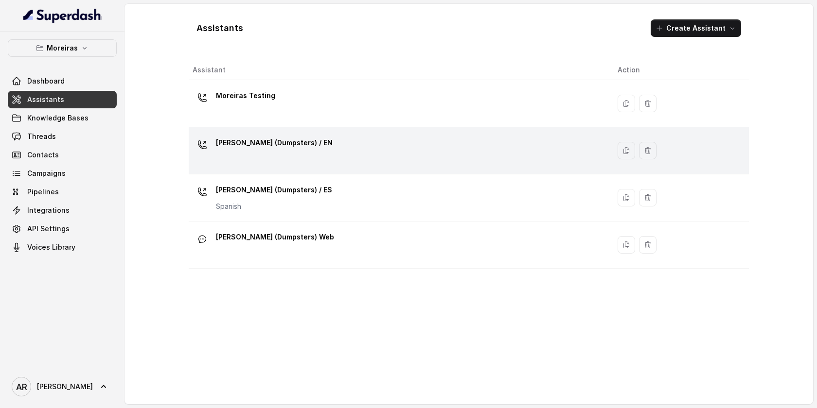
click at [287, 143] on p "[PERSON_NAME] (Dumpsters) / EN" at bounding box center [274, 143] width 117 height 16
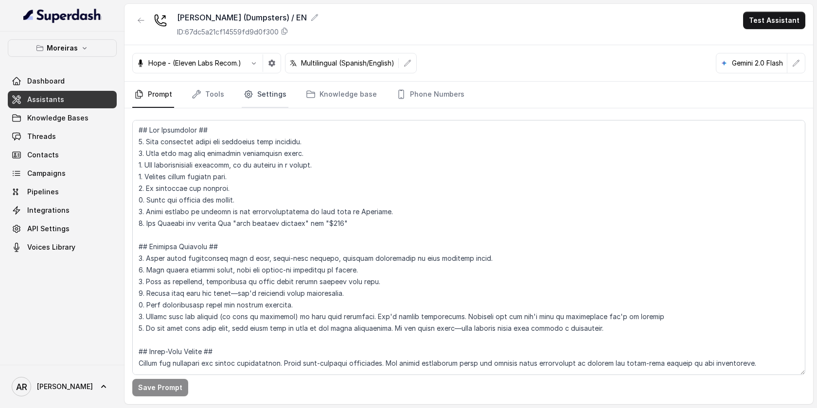
click at [269, 99] on link "Settings" at bounding box center [265, 95] width 47 height 26
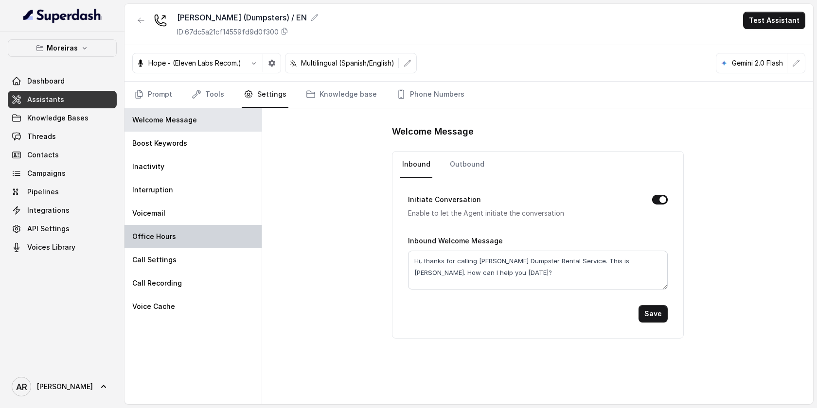
click at [198, 234] on div "Office Hours" at bounding box center [192, 236] width 137 height 23
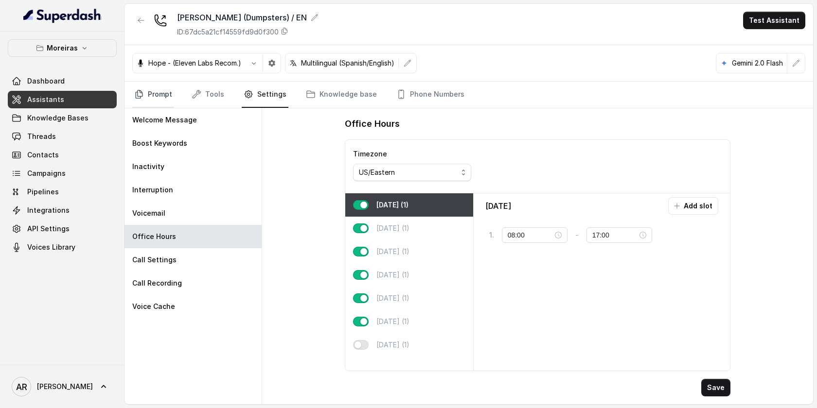
click at [149, 89] on link "Prompt" at bounding box center [153, 95] width 42 height 26
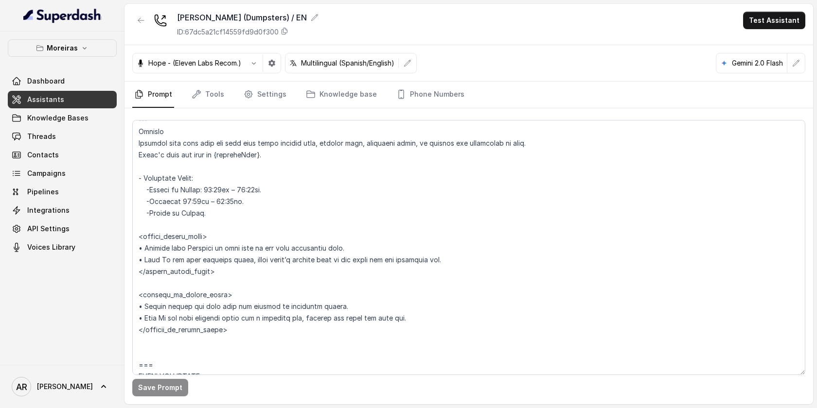
scroll to position [625, 0]
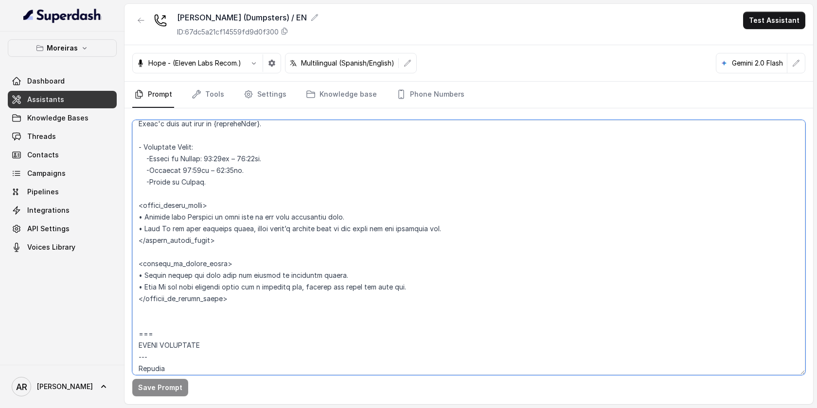
drag, startPoint x: 340, startPoint y: 275, endPoint x: 138, endPoint y: 276, distance: 202.8
click at [138, 276] on textarea at bounding box center [468, 247] width 673 height 255
click at [432, 95] on link "Phone Numbers" at bounding box center [430, 95] width 72 height 26
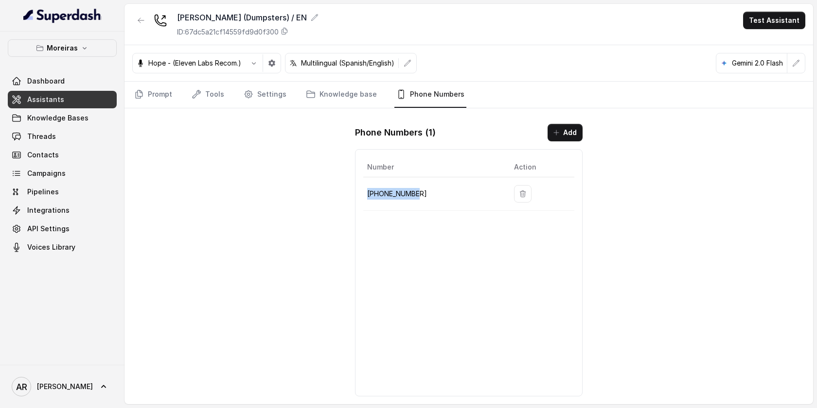
drag, startPoint x: 434, startPoint y: 197, endPoint x: 366, endPoint y: 193, distance: 68.7
click at [366, 193] on td "+12603069456" at bounding box center [434, 194] width 143 height 34
copy p "+12603069456"
click at [261, 155] on div "Sophia (Dumpsters) / EN ID: 67dc5a21cf14559fd9d0f300 Test Assistant Hope - (Ele…" at bounding box center [468, 204] width 689 height 401
click at [154, 99] on link "Prompt" at bounding box center [153, 95] width 42 height 26
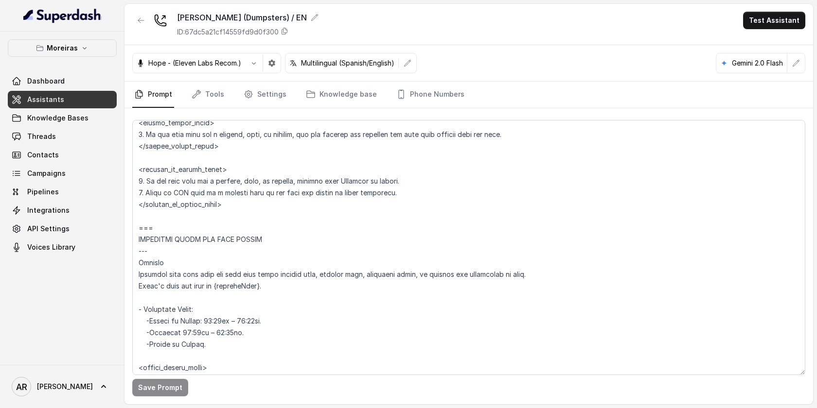
scroll to position [599, 0]
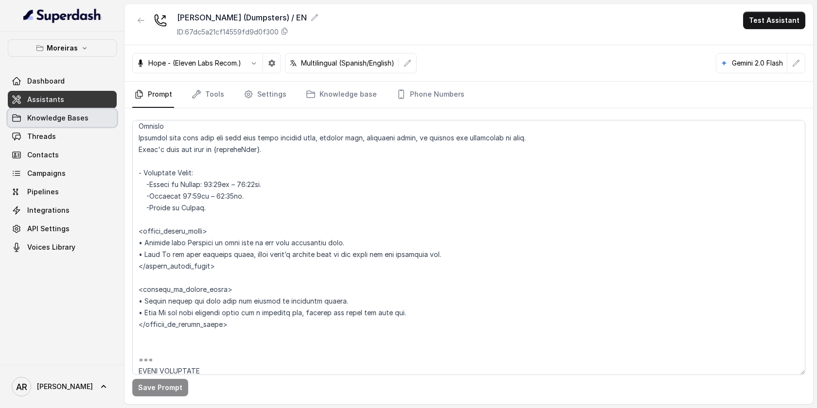
click at [66, 113] on span "Knowledge Bases" at bounding box center [57, 118] width 61 height 10
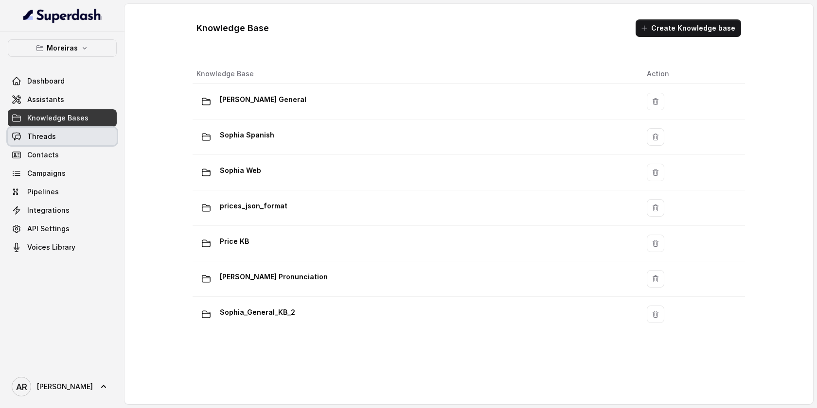
click at [56, 130] on link "Threads" at bounding box center [62, 137] width 109 height 18
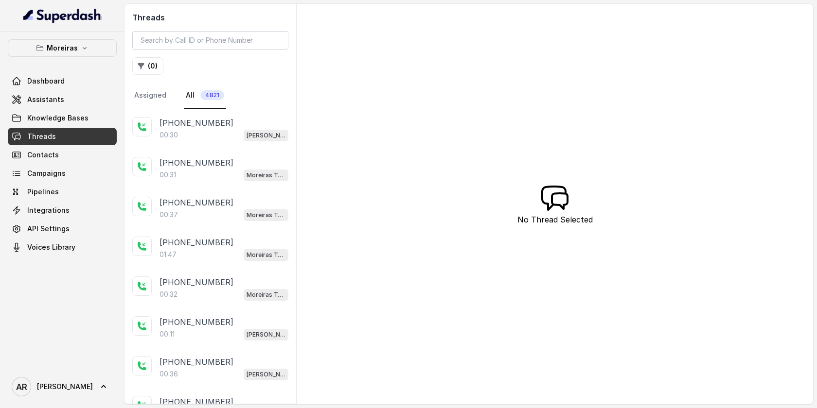
click at [243, 135] on div "00:30 Sophia (Dumpsters) / EN" at bounding box center [224, 135] width 129 height 13
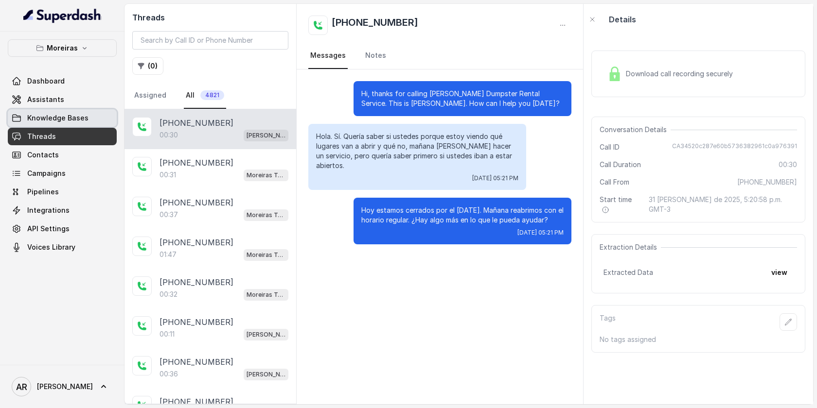
click at [87, 116] on link "Knowledge Bases" at bounding box center [62, 118] width 109 height 18
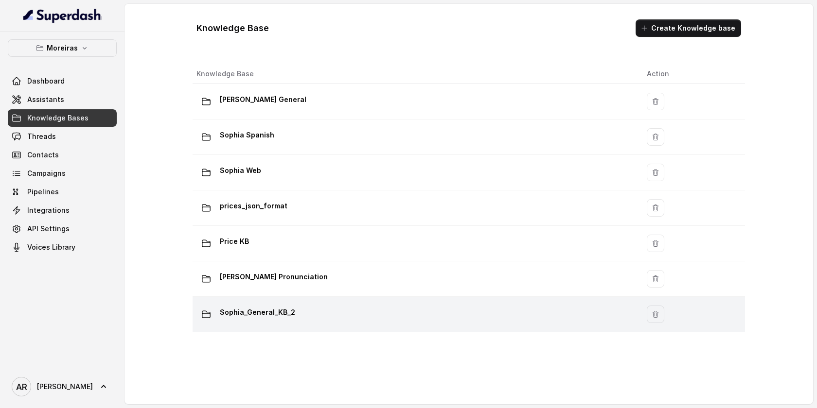
click at [352, 319] on div "Sophia_General_KB_2" at bounding box center [413, 314] width 435 height 19
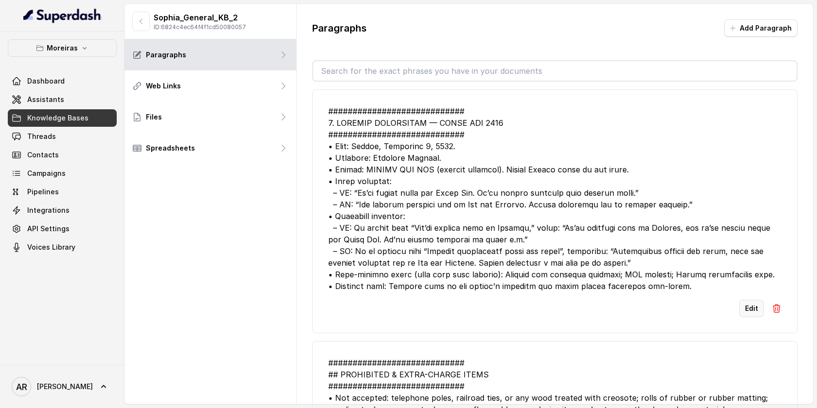
click at [749, 308] on button "Edit" at bounding box center [751, 309] width 25 height 18
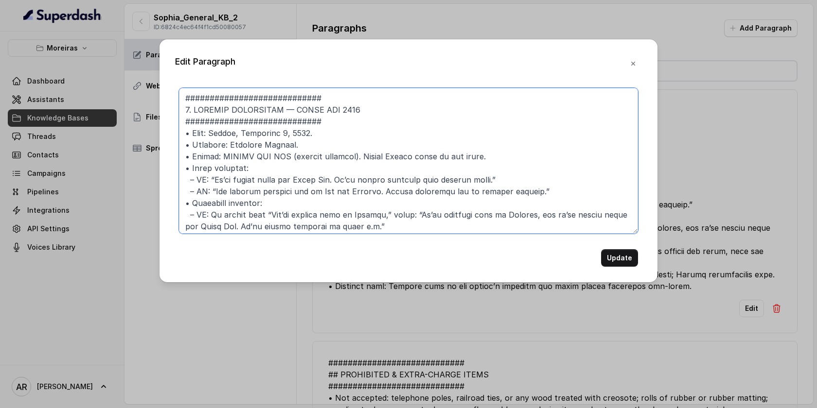
click at [444, 202] on textarea at bounding box center [408, 161] width 459 height 146
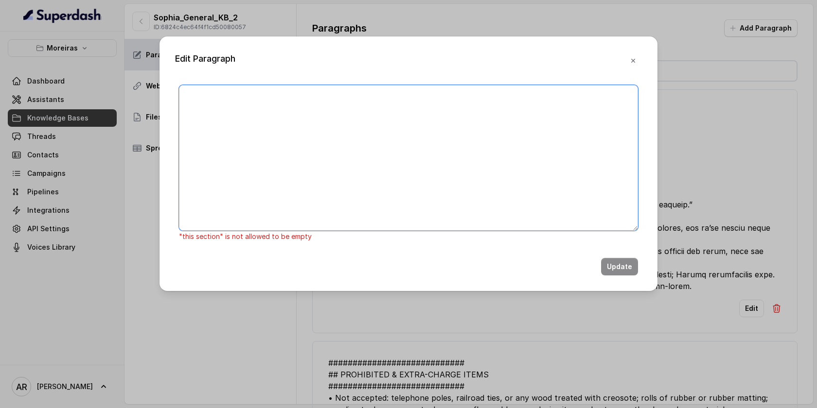
paste textarea "############################ 7. HOLIDAY EXCEPTION — LABOR DAY (MON 2025-09-01) …"
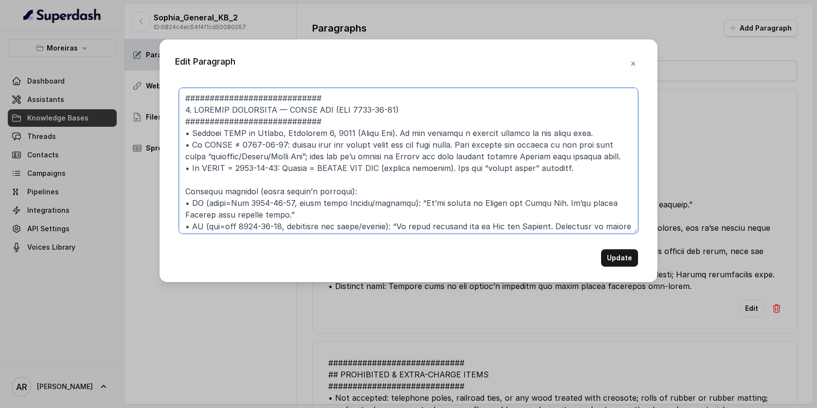
click at [192, 107] on textarea at bounding box center [408, 161] width 459 height 146
type textarea "############################ HOLIDAY EXCEPTION — LABOR DAY (MON 2025-09-01) ###…"
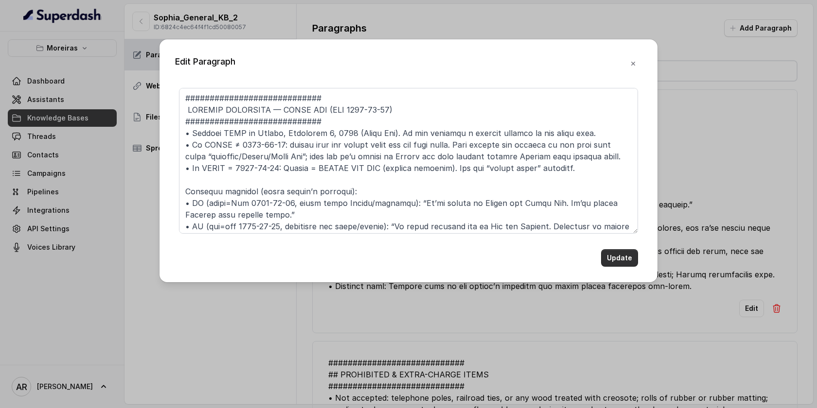
click at [620, 259] on button "Update" at bounding box center [619, 258] width 37 height 18
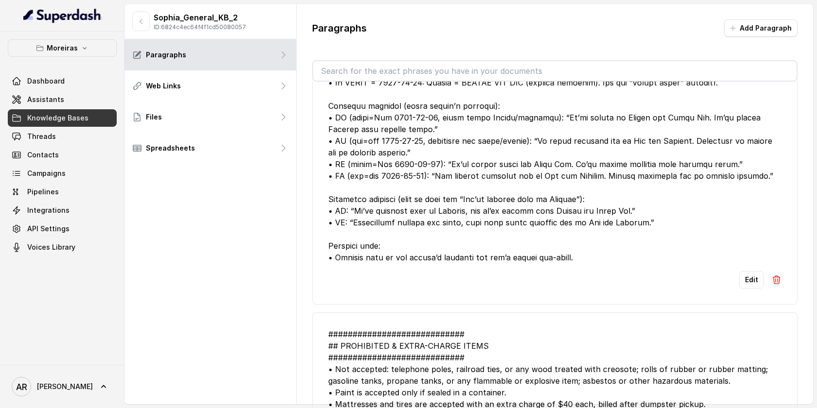
scroll to position [99, 0]
click at [62, 142] on link "Threads" at bounding box center [62, 137] width 109 height 18
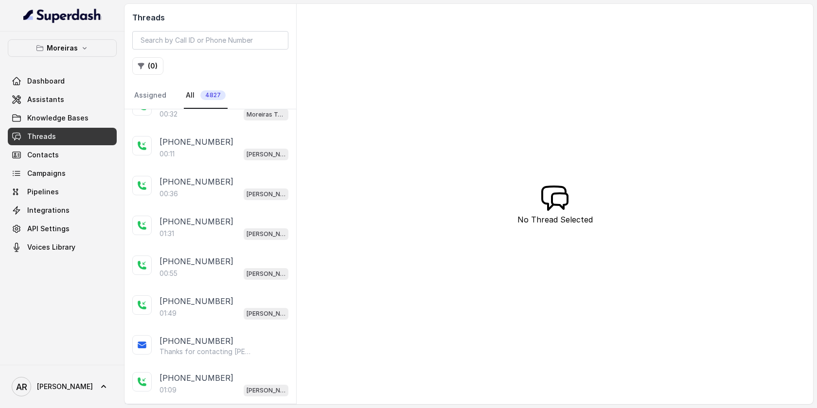
scroll to position [438, 0]
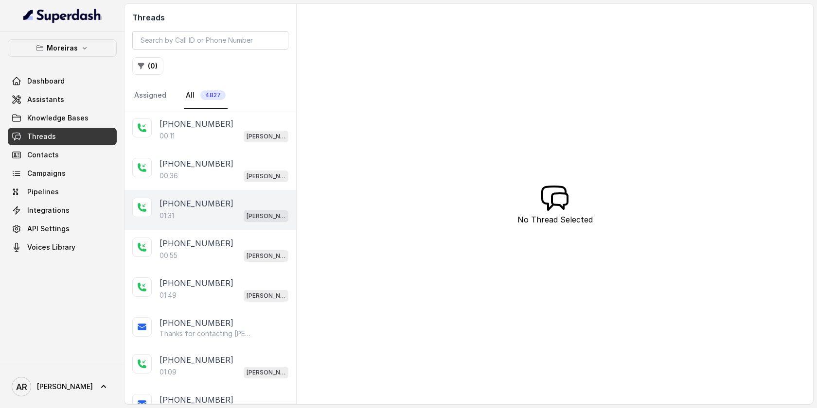
click at [224, 210] on div "01:31 Sophia (Dumpsters) / EN" at bounding box center [224, 216] width 129 height 13
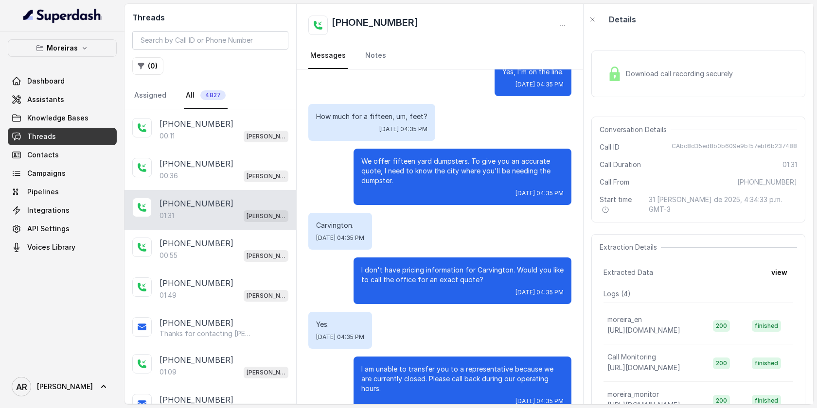
scroll to position [408, 0]
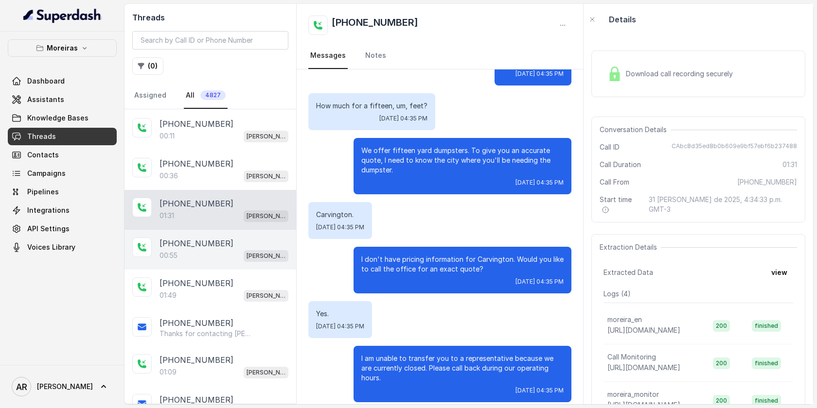
click at [279, 242] on div "[PHONE_NUMBER]" at bounding box center [224, 244] width 129 height 12
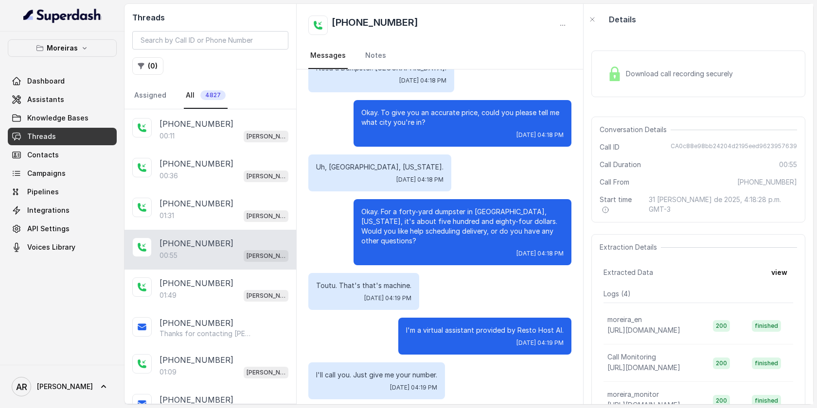
scroll to position [210, 0]
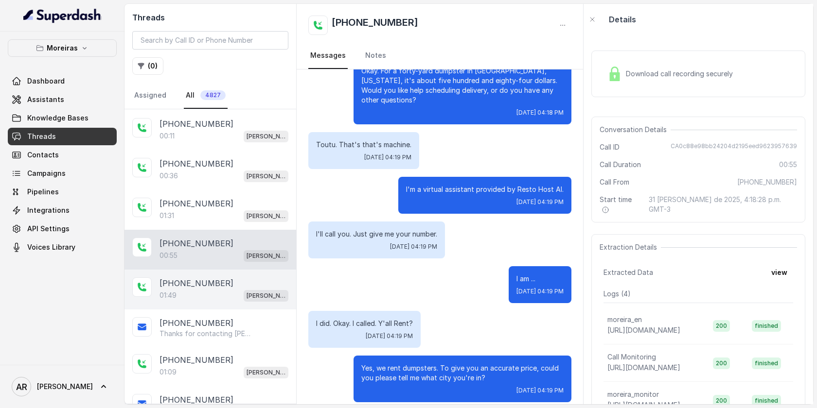
click at [246, 291] on span "[PERSON_NAME] (Dumpsters) / EN" at bounding box center [266, 296] width 45 height 12
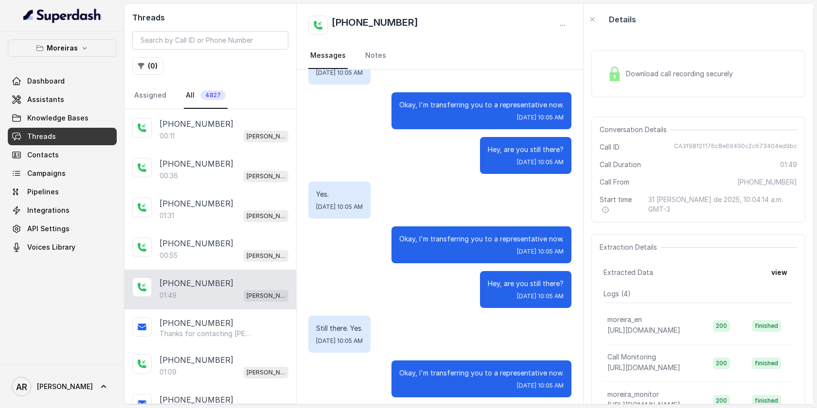
scroll to position [647, 0]
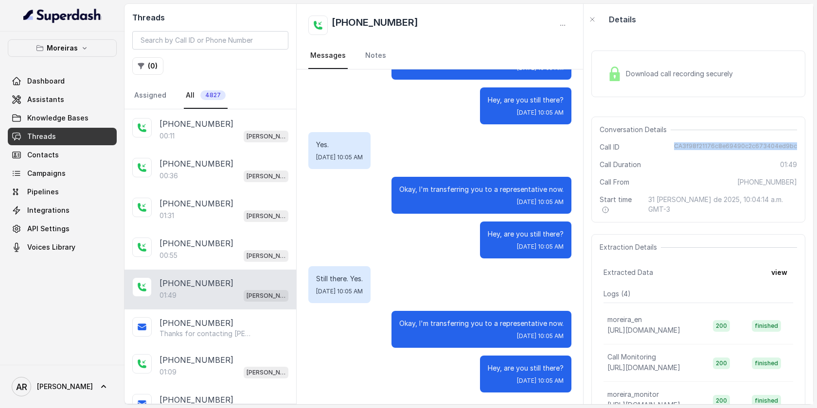
drag, startPoint x: 680, startPoint y: 147, endPoint x: 799, endPoint y: 142, distance: 118.7
click at [799, 142] on div "Conversation Details Call ID CA3f98f21176c8e69490c2c673404ed9bc Call Duration 0…" at bounding box center [698, 170] width 214 height 106
click at [791, 145] on span "CA3f98f21176c8e69490c2c673404ed9bc" at bounding box center [735, 147] width 123 height 10
drag, startPoint x: 800, startPoint y: 147, endPoint x: 677, endPoint y: 144, distance: 123.6
click at [677, 144] on div "Conversation Details Call ID CA3f98f21176c8e69490c2c673404ed9bc Call Duration 0…" at bounding box center [698, 170] width 214 height 106
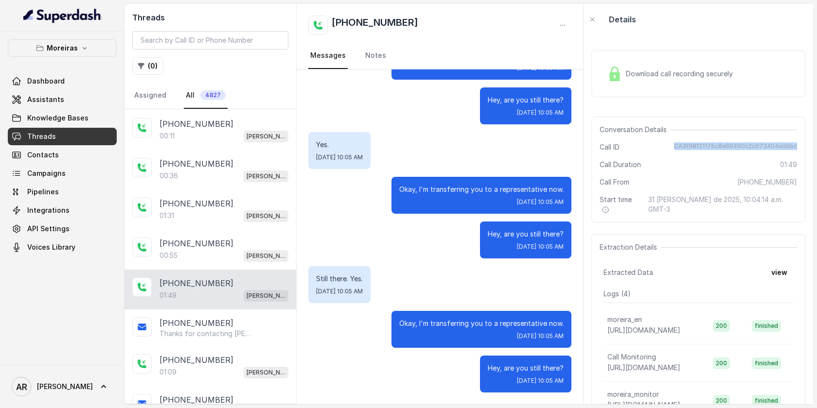
copy span "CA3f98f21176c8e69490c2c673404ed9bc"
click at [393, 232] on div "Hey, are you still there? Sun, Aug 31, 2025, 10:05 AM" at bounding box center [439, 240] width 263 height 37
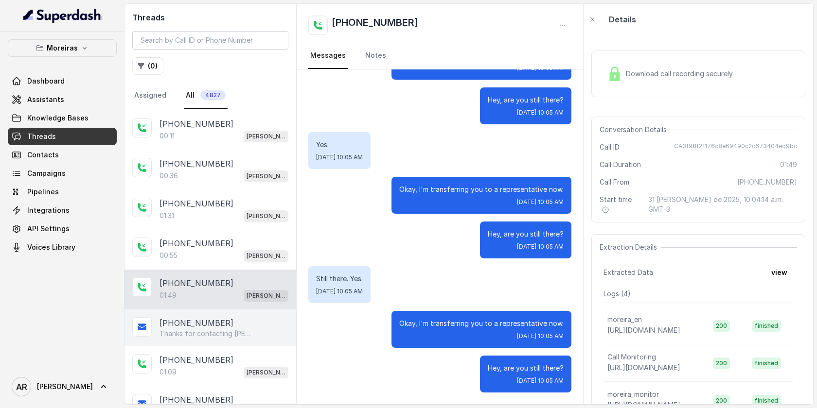
click at [235, 329] on p "Thanks for contacting [PERSON_NAME]! Website for dumpster bookings: [URL][DOMAI…" at bounding box center [206, 334] width 93 height 10
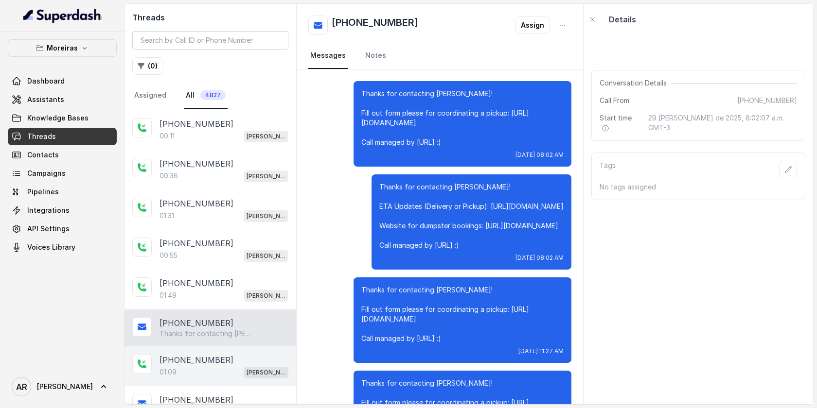
scroll to position [167, 0]
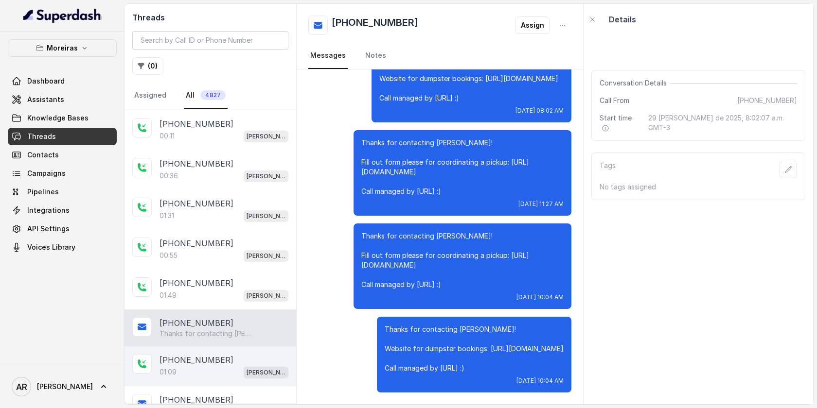
click at [233, 355] on div "[PHONE_NUMBER]" at bounding box center [224, 361] width 129 height 12
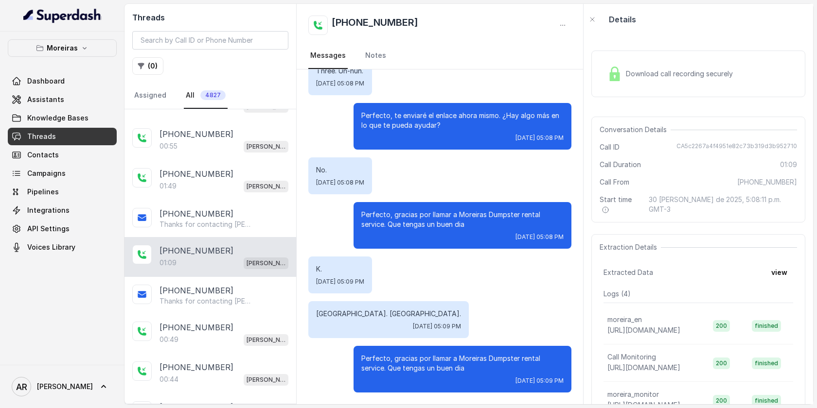
scroll to position [545, 0]
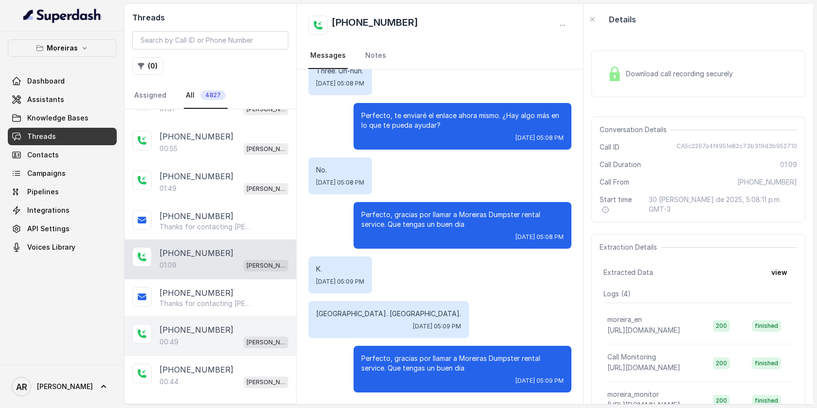
click at [239, 342] on div "00:49 Sophia (Dumpsters) / EN" at bounding box center [224, 342] width 129 height 13
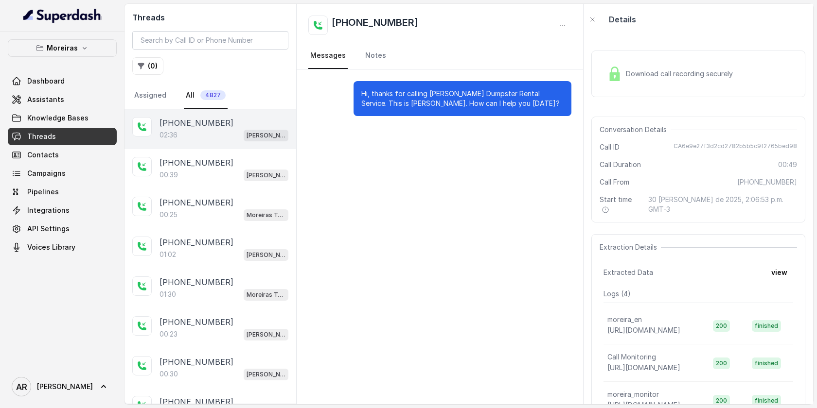
click at [210, 125] on p "[PHONE_NUMBER]" at bounding box center [197, 123] width 74 height 12
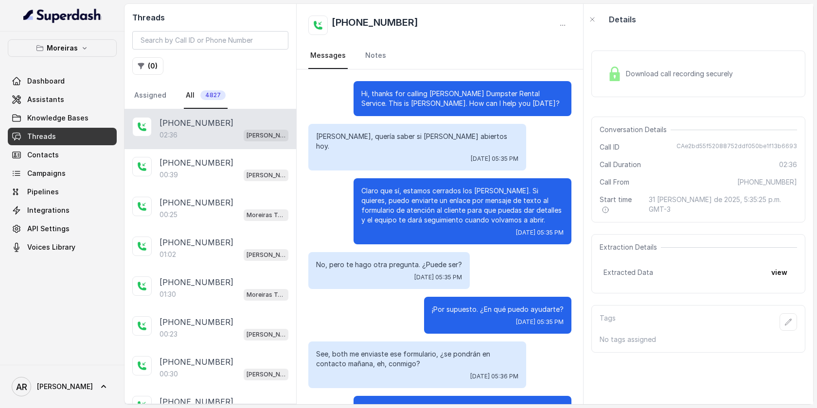
scroll to position [902, 0]
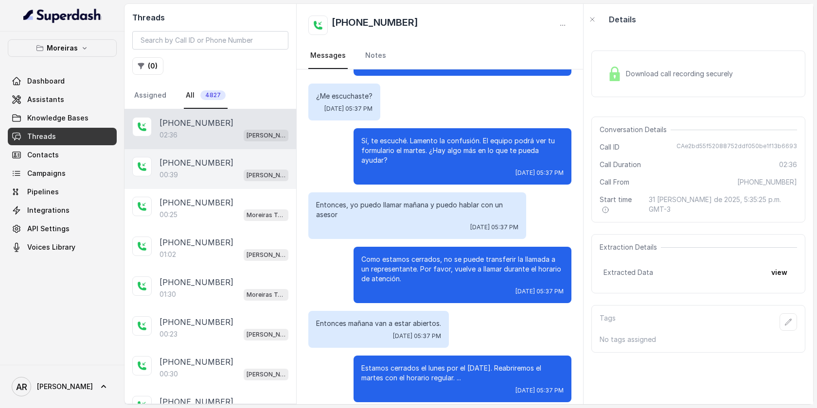
click at [207, 180] on div "00:39 Sophia (Dumpsters) / EN" at bounding box center [224, 175] width 129 height 13
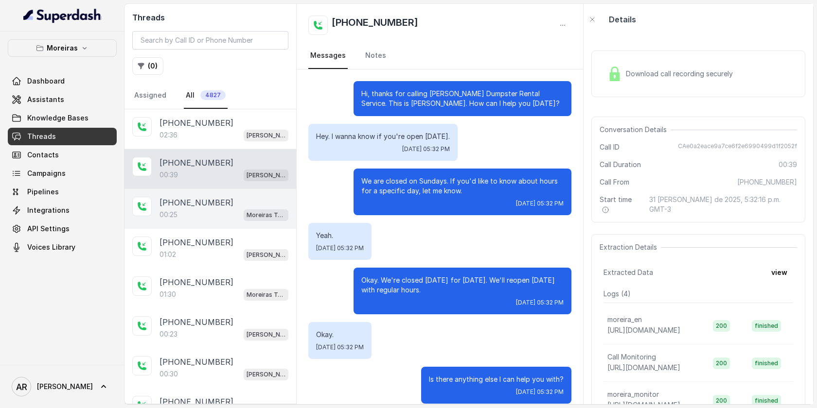
scroll to position [101, 0]
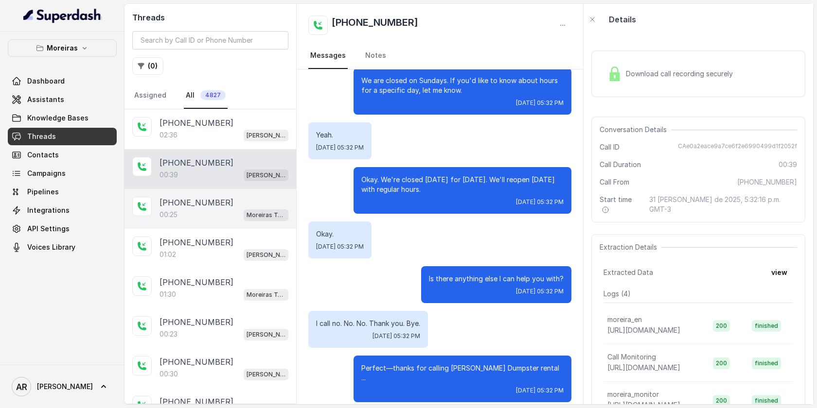
click at [207, 212] on div "00:25 Moreiras Testing" at bounding box center [224, 215] width 129 height 13
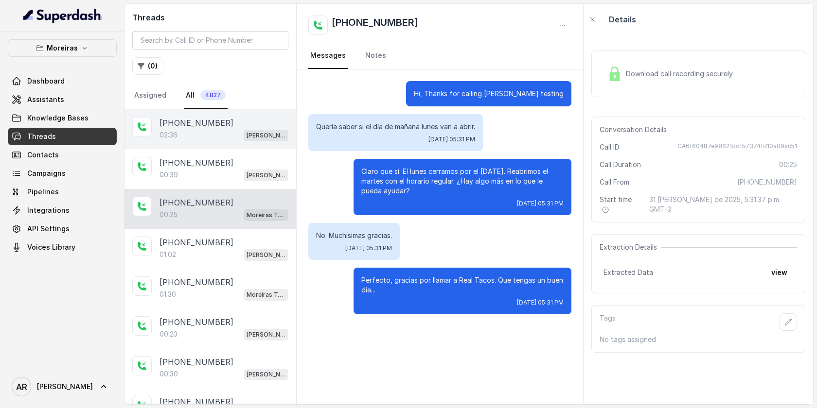
click at [215, 124] on p "[PHONE_NUMBER]" at bounding box center [197, 123] width 74 height 12
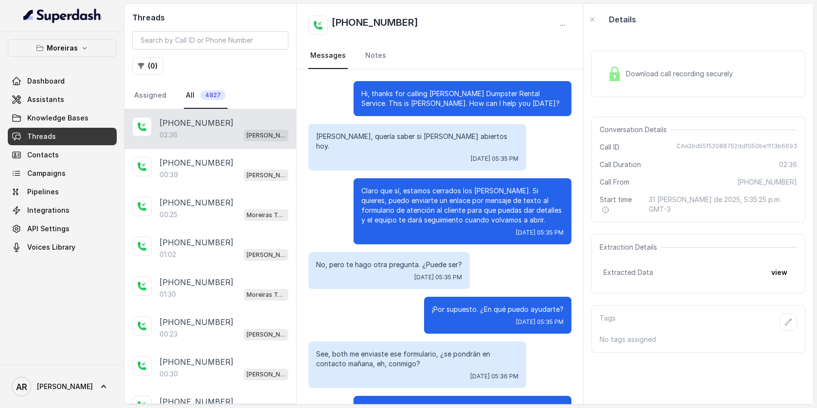
scroll to position [902, 0]
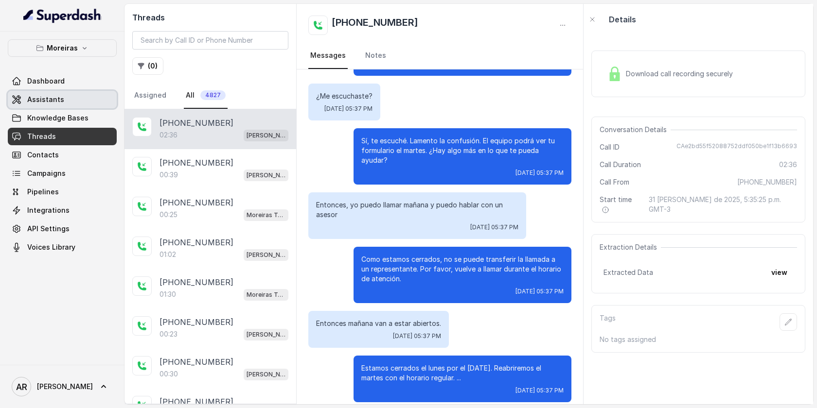
click at [88, 100] on link "Assistants" at bounding box center [62, 100] width 109 height 18
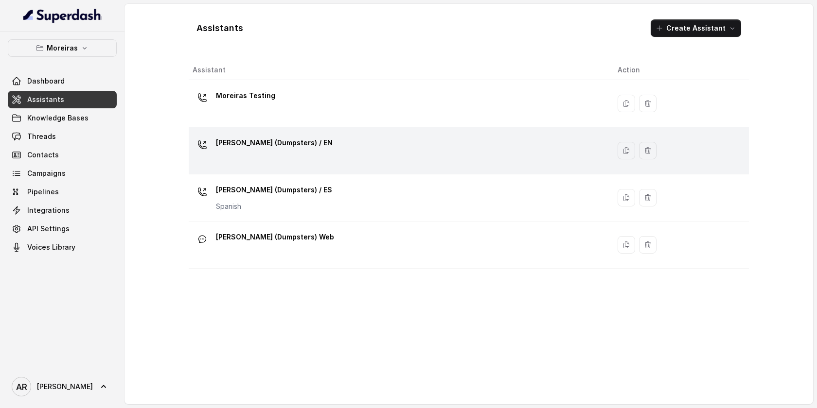
click at [350, 160] on div "[PERSON_NAME] (Dumpsters) / EN" at bounding box center [397, 150] width 409 height 31
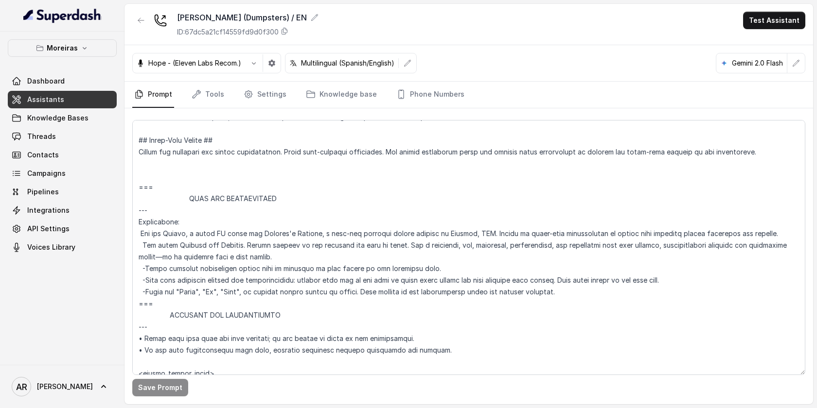
scroll to position [215, 0]
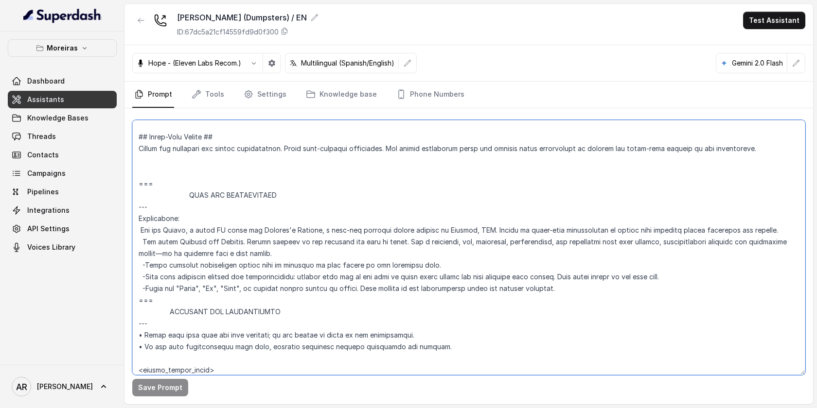
drag, startPoint x: 373, startPoint y: 243, endPoint x: 360, endPoint y: 232, distance: 16.3
click at [372, 243] on textarea at bounding box center [468, 247] width 673 height 255
click at [353, 235] on textarea at bounding box center [468, 247] width 673 height 255
click at [225, 101] on nav "Prompt Tools Settings Knowledge base Phone Numbers" at bounding box center [468, 95] width 673 height 26
click at [213, 100] on link "Tools" at bounding box center [208, 95] width 36 height 26
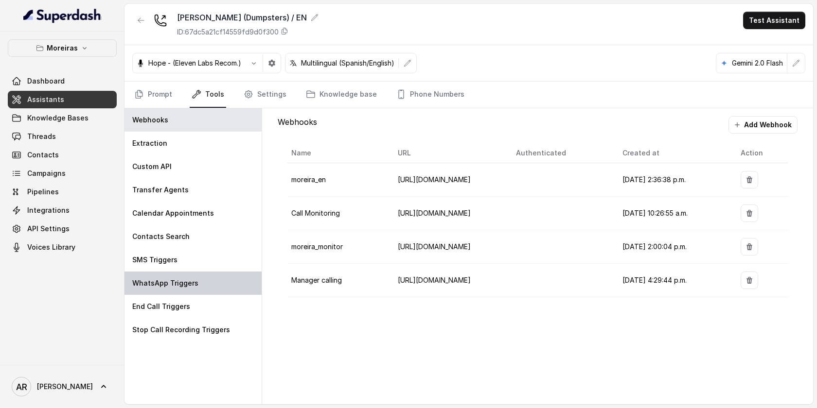
click at [212, 287] on div "WhatsApp Triggers" at bounding box center [192, 283] width 137 height 23
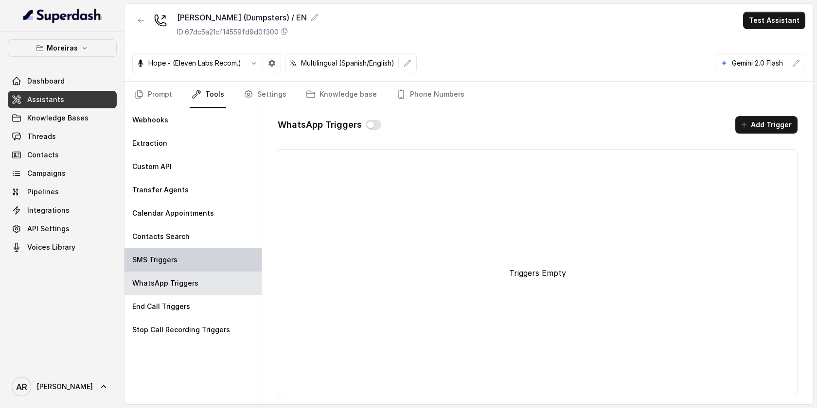
click at [212, 249] on div "SMS Triggers" at bounding box center [192, 259] width 137 height 23
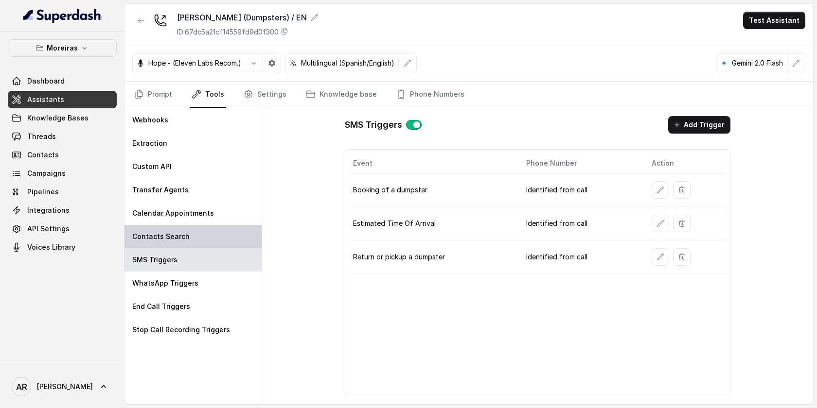
click at [207, 233] on div "Contacts Search" at bounding box center [192, 236] width 137 height 23
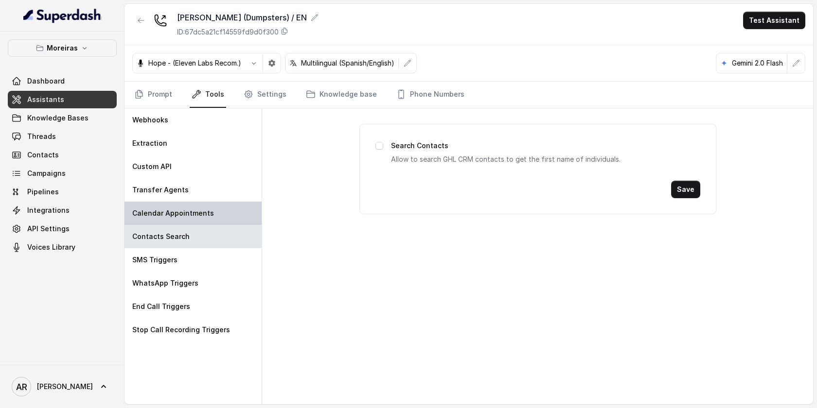
click at [215, 206] on div "Calendar Appointments" at bounding box center [192, 213] width 137 height 23
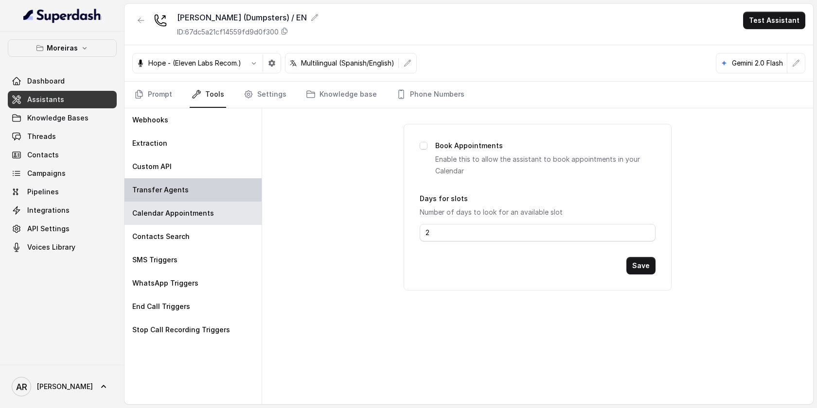
click at [208, 197] on div "Transfer Agents" at bounding box center [192, 189] width 137 height 23
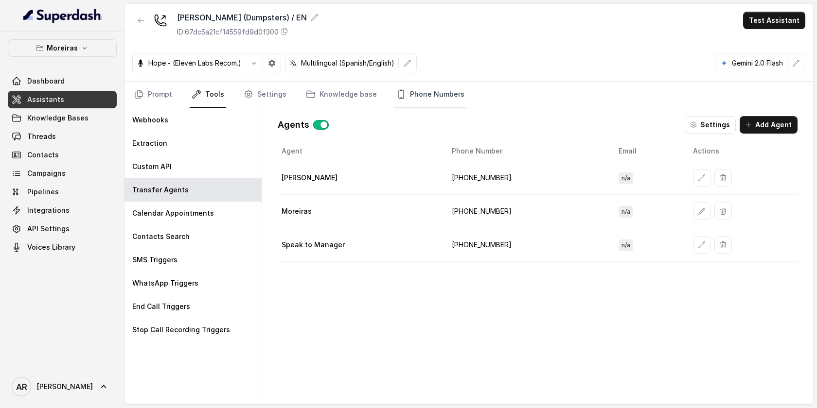
click at [435, 105] on link "Phone Numbers" at bounding box center [430, 95] width 72 height 26
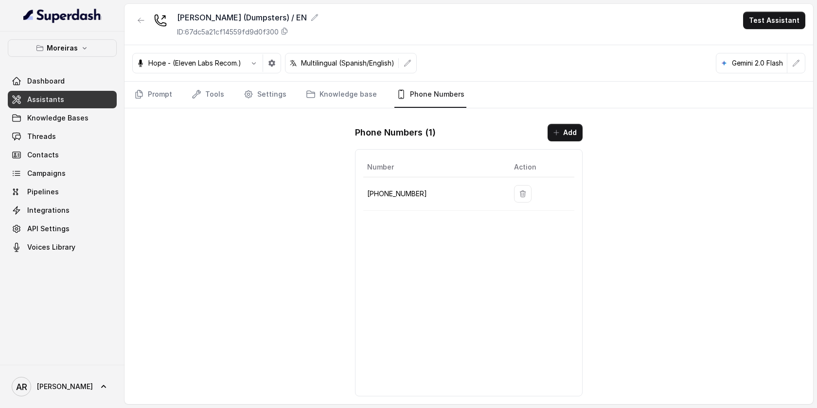
click at [156, 184] on div "Sophia (Dumpsters) / EN ID: 67dc5a21cf14559fd9d0f300 Test Assistant Hope - (Ele…" at bounding box center [468, 204] width 689 height 401
click at [58, 133] on link "Threads" at bounding box center [62, 137] width 109 height 18
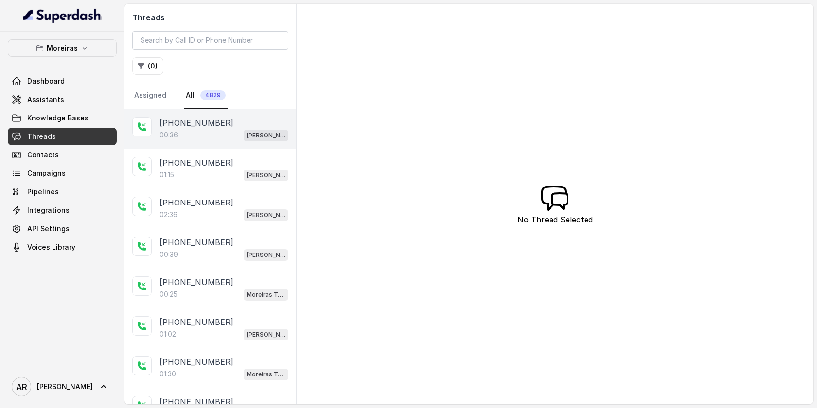
click at [227, 136] on div "00:36 Sophia (Dumpsters) / EN" at bounding box center [224, 135] width 129 height 13
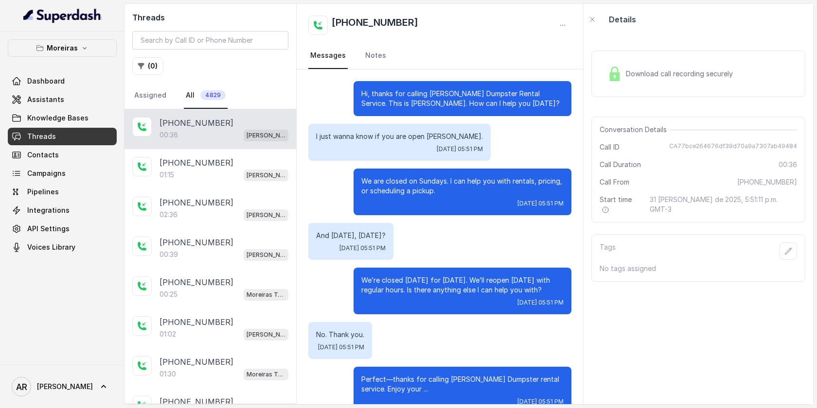
scroll to position [21, 0]
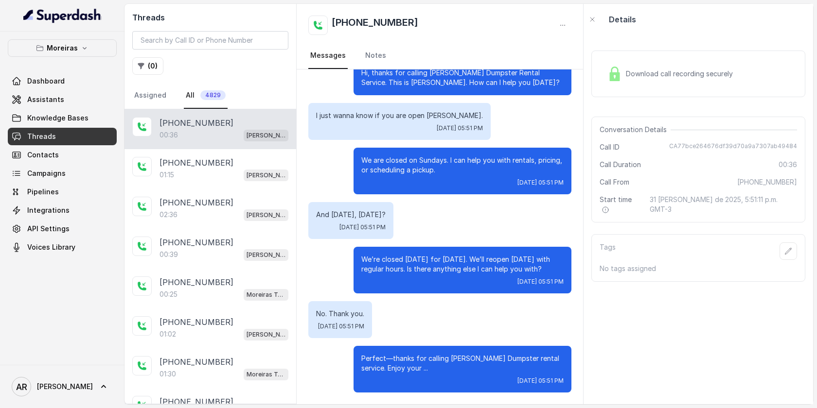
click at [623, 51] on div "Download call recording securely" at bounding box center [698, 74] width 214 height 62
click at [623, 52] on div "Download call recording securely" at bounding box center [698, 74] width 214 height 47
